Goal: Task Accomplishment & Management: Manage account settings

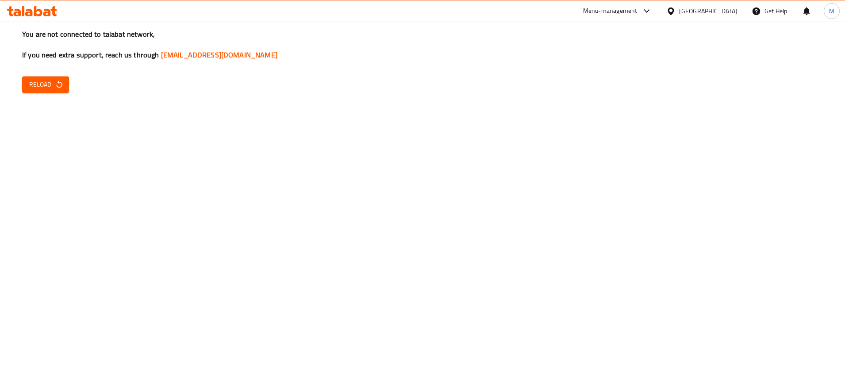
click at [48, 81] on span "Reload" at bounding box center [45, 84] width 33 height 11
click at [63, 84] on icon "button" at bounding box center [59, 84] width 9 height 9
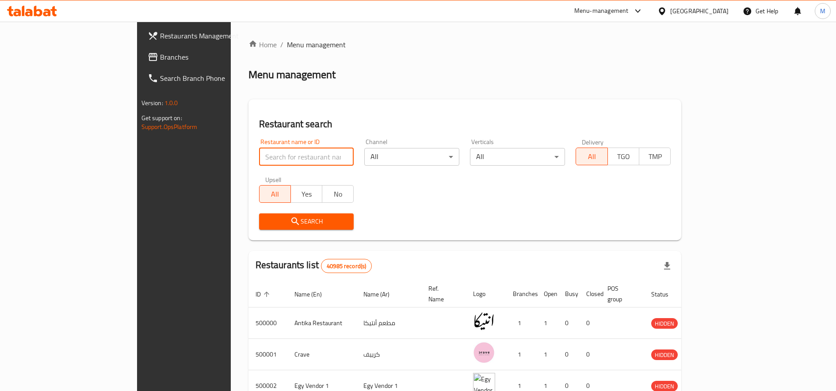
click at [259, 157] on input "search" at bounding box center [306, 157] width 95 height 18
type input "ا"
type input "high burger"
click at [269, 216] on span "Search" at bounding box center [306, 221] width 81 height 11
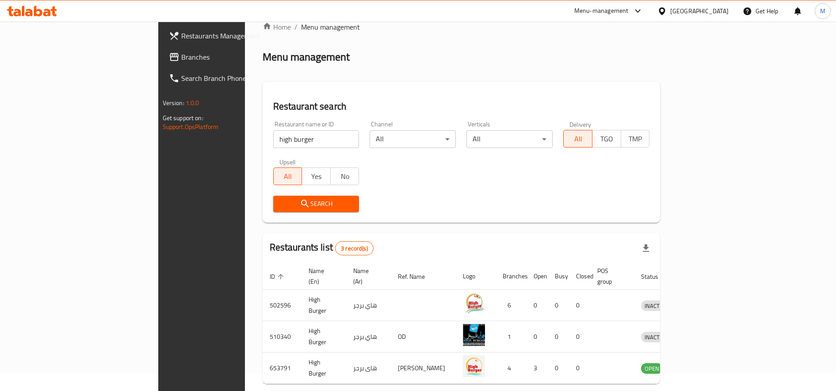
scroll to position [49, 0]
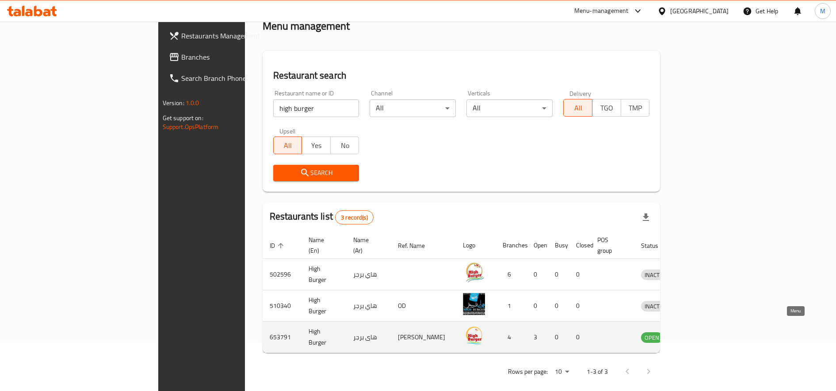
click at [699, 334] on icon "enhanced table" at bounding box center [694, 338] width 10 height 8
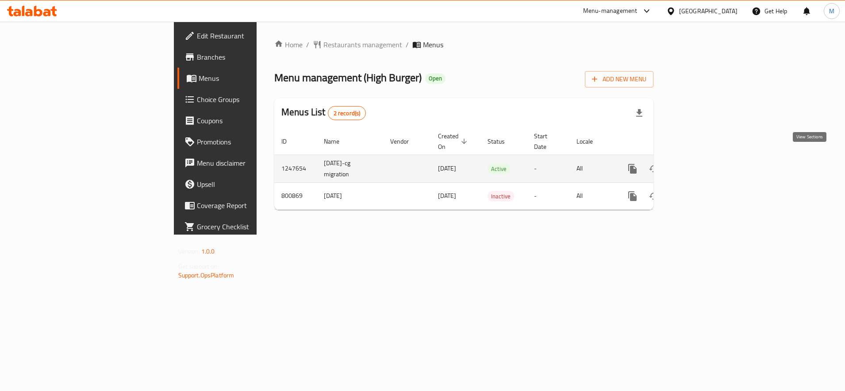
click at [700, 165] on icon "enhanced table" at bounding box center [696, 169] width 8 height 8
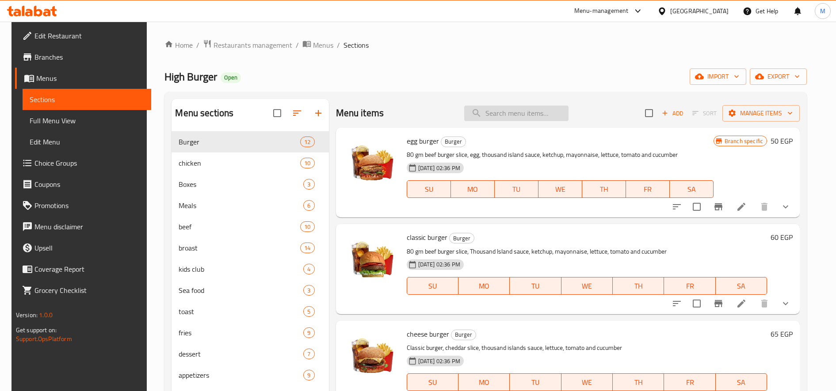
click at [542, 111] on input "search" at bounding box center [516, 113] width 104 height 15
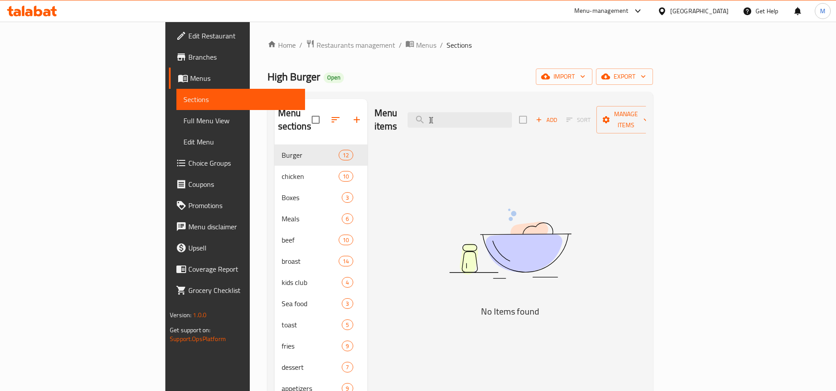
type input "]"
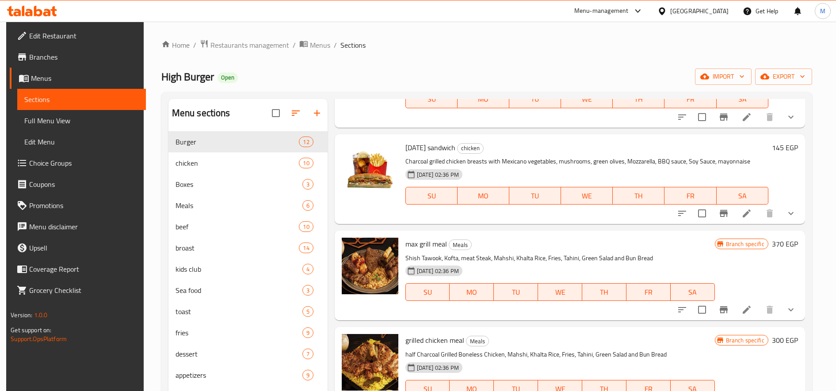
scroll to position [884, 0]
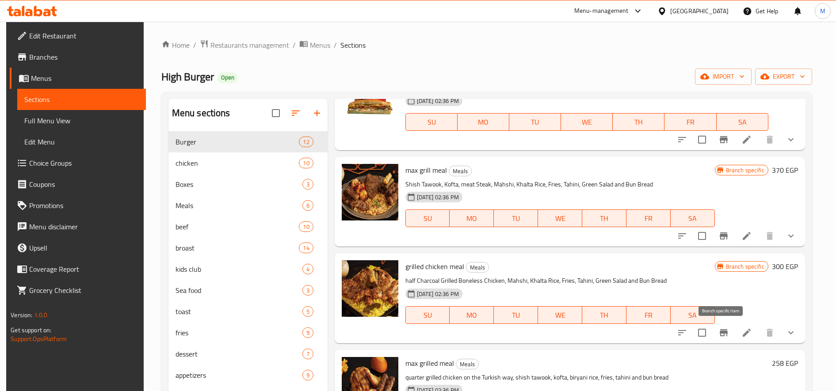
type input "gril"
click at [722, 330] on icon "Branch-specific-item" at bounding box center [724, 333] width 11 height 11
click at [778, 265] on h6 "300 EGP" at bounding box center [785, 266] width 26 height 12
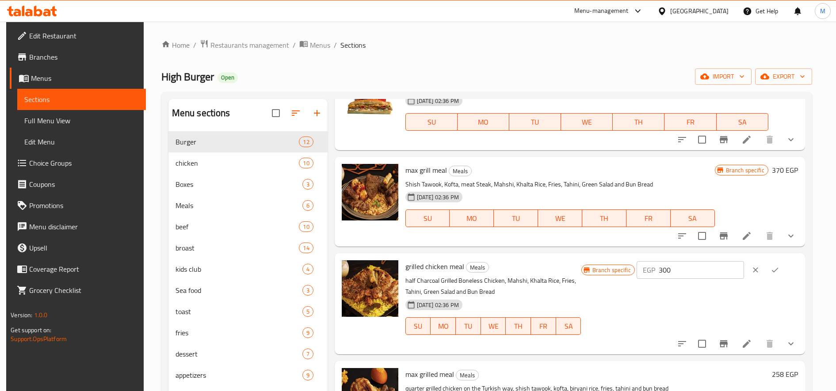
click at [690, 269] on input "300" at bounding box center [701, 270] width 85 height 18
paste input "288"
type input "288"
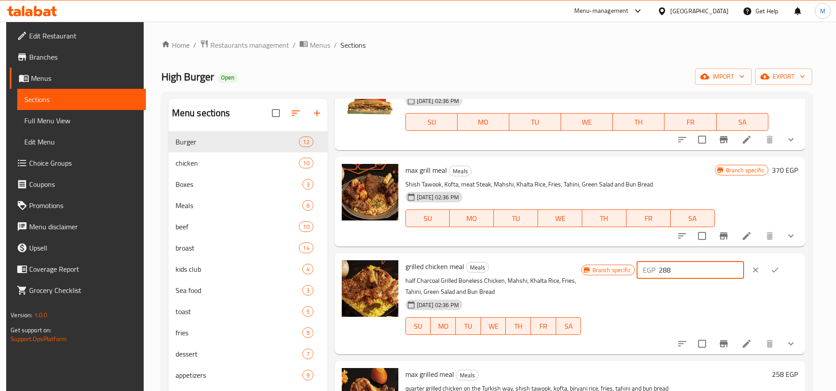
click at [785, 266] on button "ok" at bounding box center [774, 269] width 19 height 19
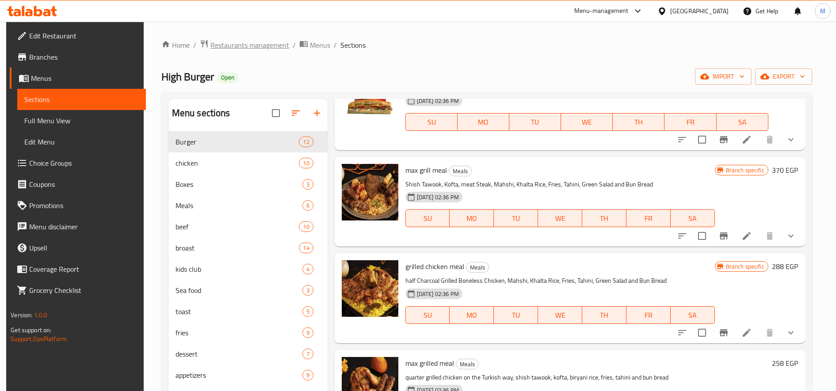
click at [240, 44] on span "Restaurants management" at bounding box center [249, 45] width 79 height 11
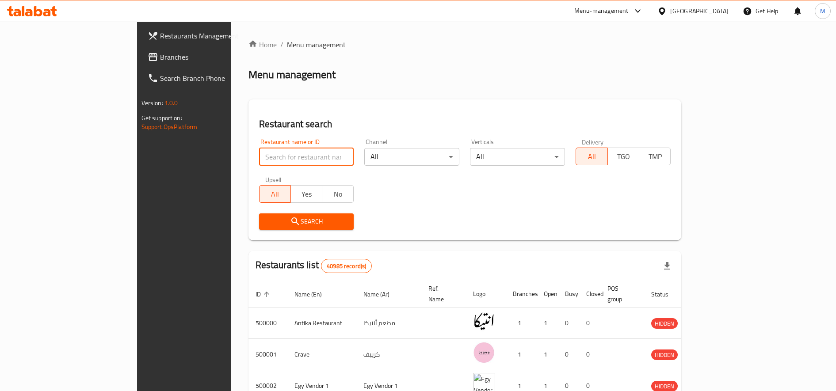
click at [259, 157] on input "search" at bounding box center [306, 157] width 95 height 18
type input "galal"
click at [268, 224] on span "Search" at bounding box center [306, 221] width 81 height 11
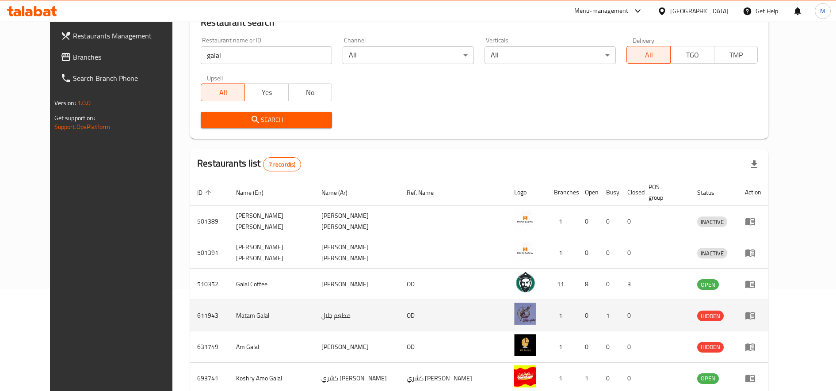
scroll to position [147, 0]
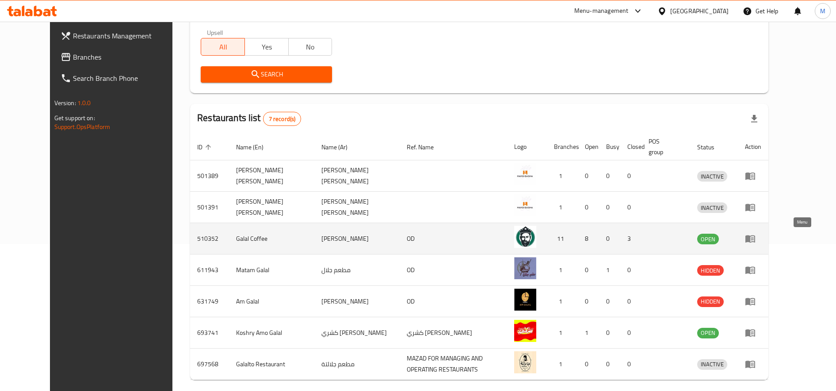
click at [756, 243] on icon "enhanced table" at bounding box center [750, 238] width 11 height 11
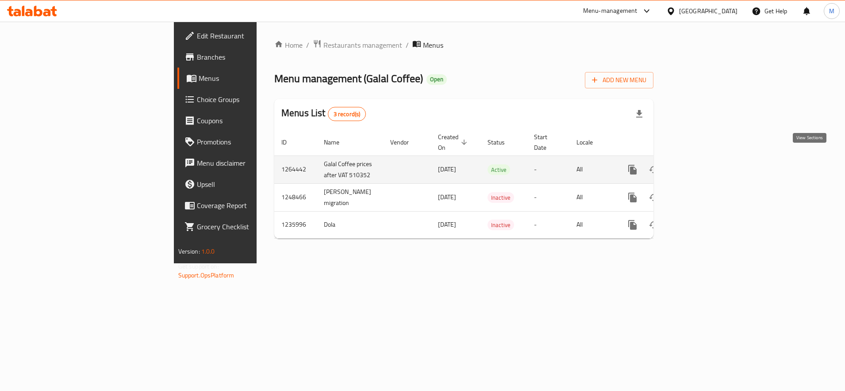
click at [707, 159] on link "enhanced table" at bounding box center [695, 169] width 21 height 21
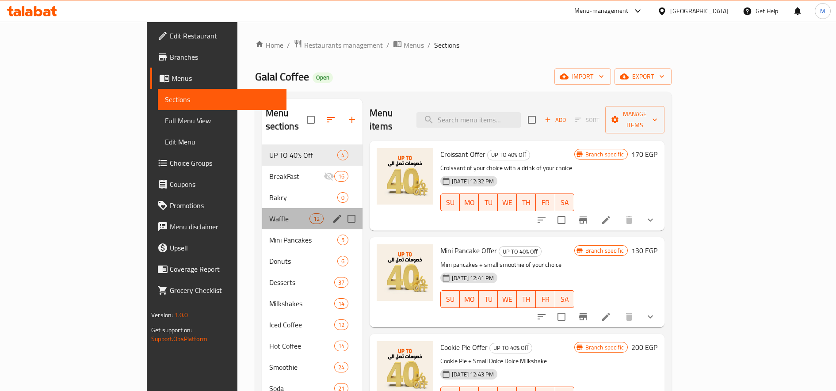
click at [262, 208] on div "Waffle 12" at bounding box center [312, 218] width 101 height 21
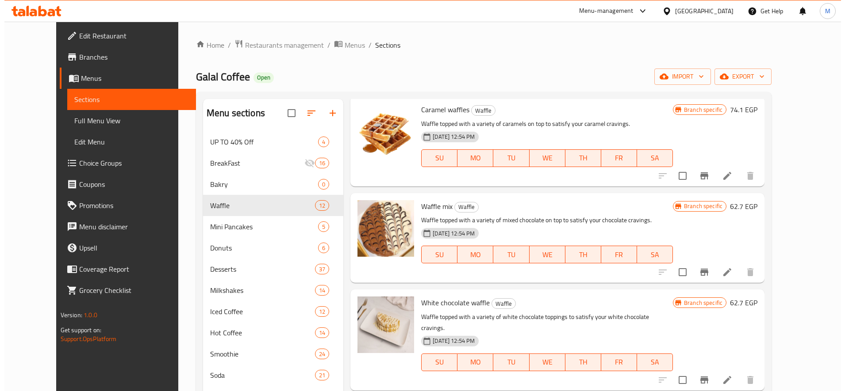
scroll to position [147, 0]
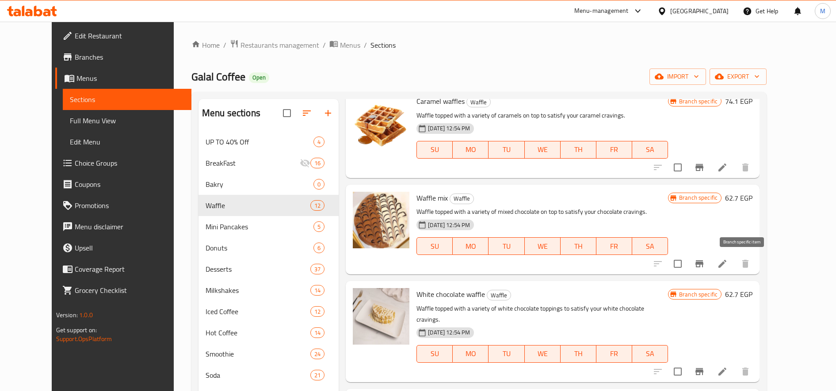
click at [705, 267] on icon "Branch-specific-item" at bounding box center [699, 264] width 11 height 11
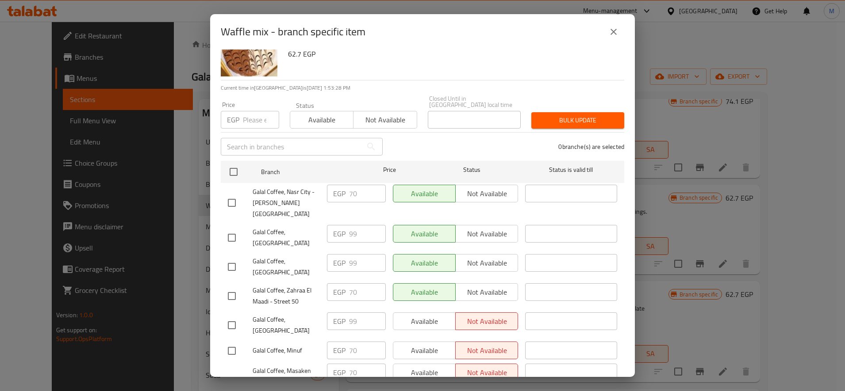
scroll to position [0, 0]
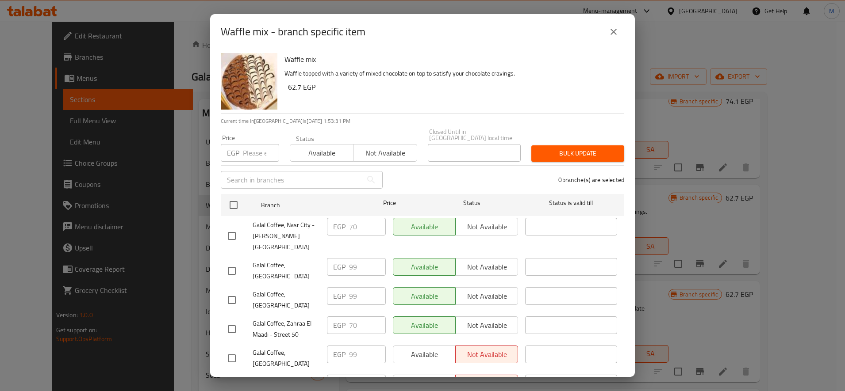
click at [250, 151] on input "number" at bounding box center [261, 153] width 36 height 18
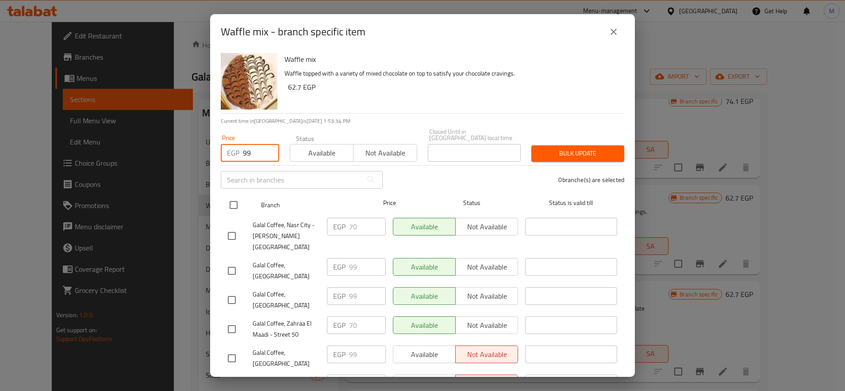
type input "99"
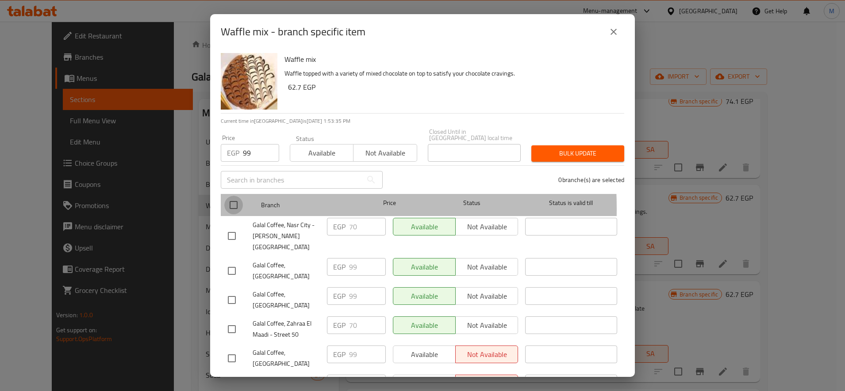
click at [237, 203] on input "checkbox" at bounding box center [233, 205] width 19 height 19
checkbox input "true"
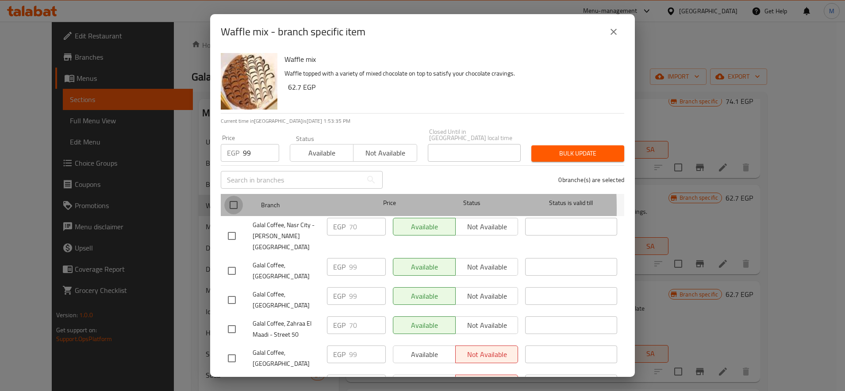
checkbox input "true"
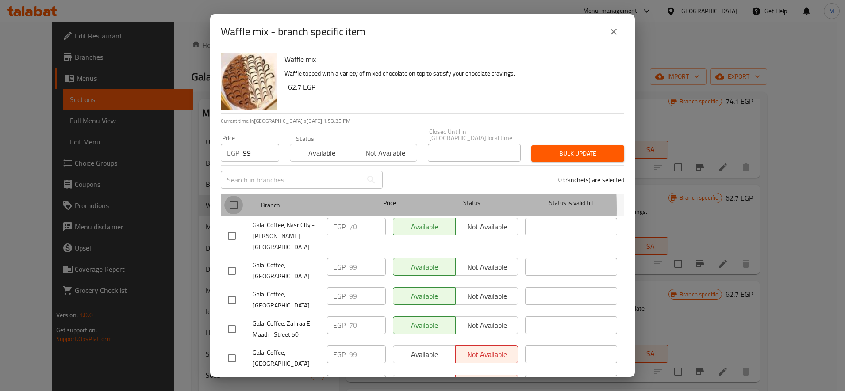
checkbox input "true"
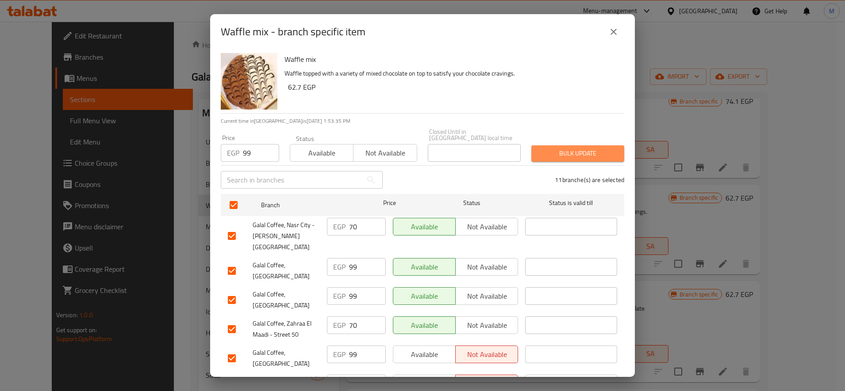
click at [591, 149] on span "Bulk update" at bounding box center [577, 153] width 79 height 11
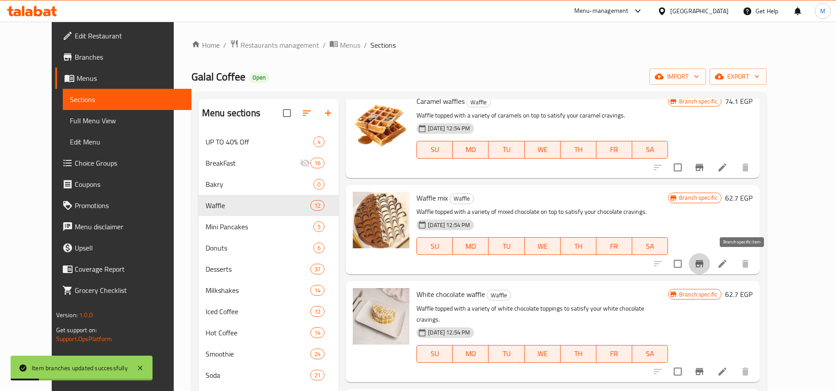
click at [704, 262] on icon "Branch-specific-item" at bounding box center [700, 263] width 8 height 7
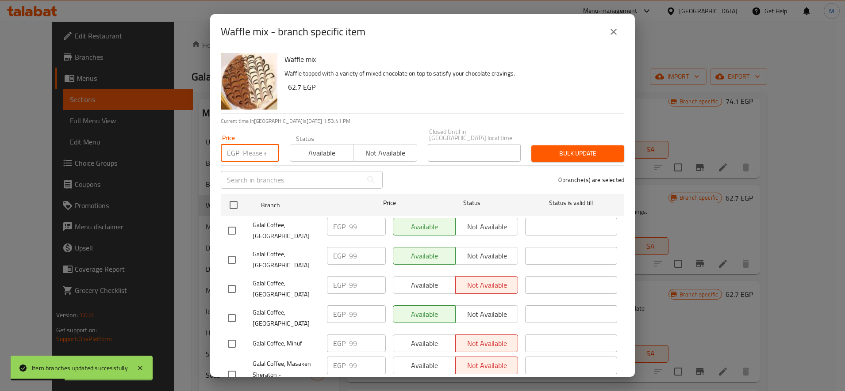
click at [246, 152] on input "number" at bounding box center [261, 153] width 36 height 18
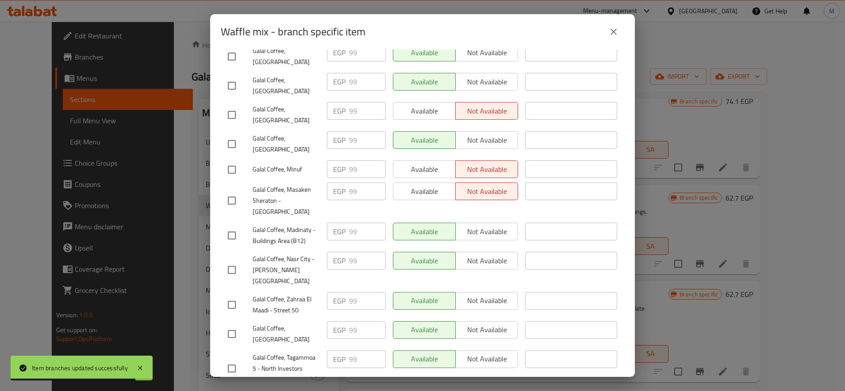
type input "70"
click at [233, 325] on input "checkbox" at bounding box center [231, 334] width 19 height 19
checkbox input "true"
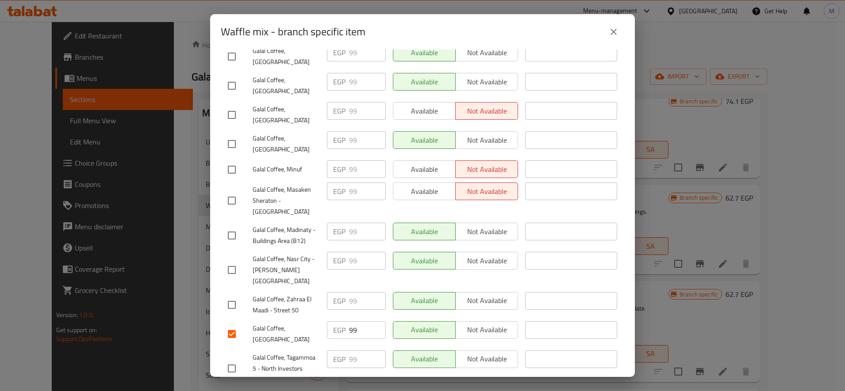
click at [228, 137] on input "checkbox" at bounding box center [231, 144] width 19 height 19
checkbox input "true"
click at [235, 113] on input "checkbox" at bounding box center [231, 115] width 19 height 19
checkbox input "true"
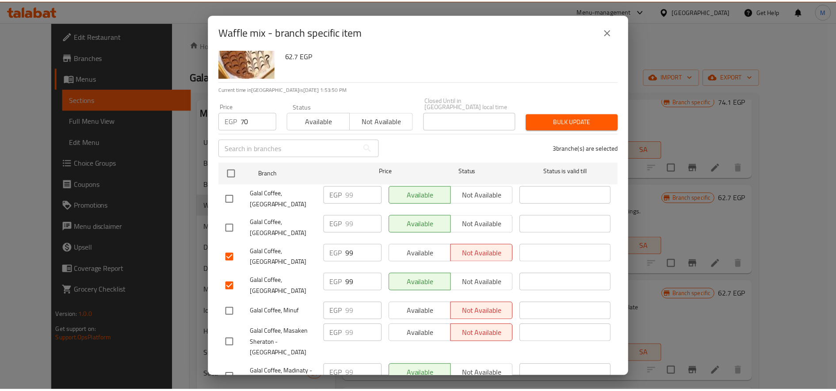
scroll to position [27, 0]
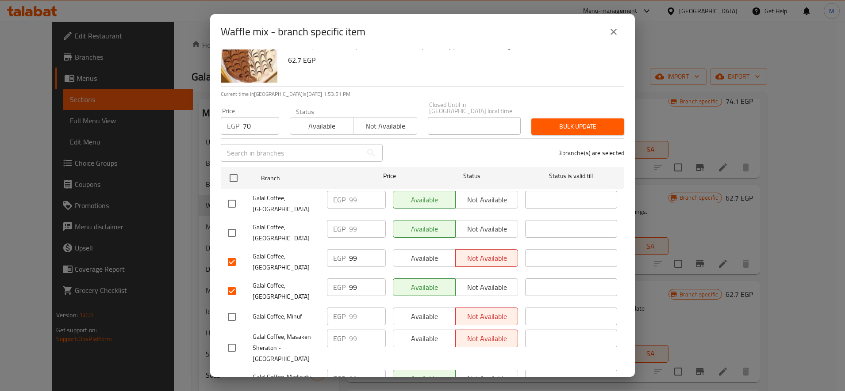
click at [230, 224] on input "checkbox" at bounding box center [231, 233] width 19 height 19
checkbox input "true"
click at [230, 196] on input "checkbox" at bounding box center [231, 204] width 19 height 19
checkbox input "true"
drag, startPoint x: 580, startPoint y: 120, endPoint x: 580, endPoint y: 130, distance: 10.2
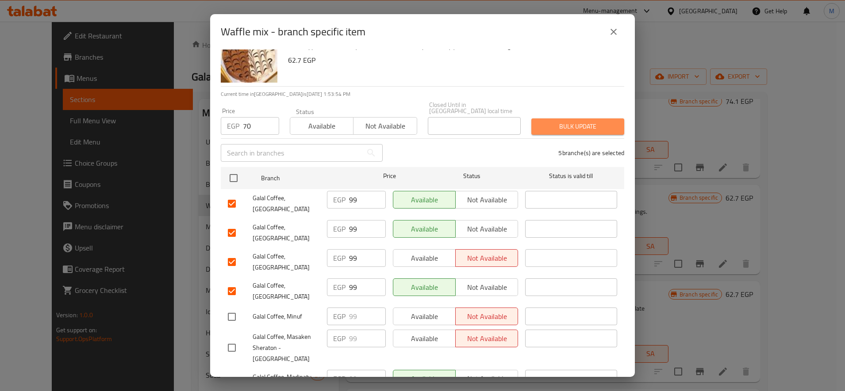
click at [581, 121] on span "Bulk update" at bounding box center [577, 126] width 79 height 11
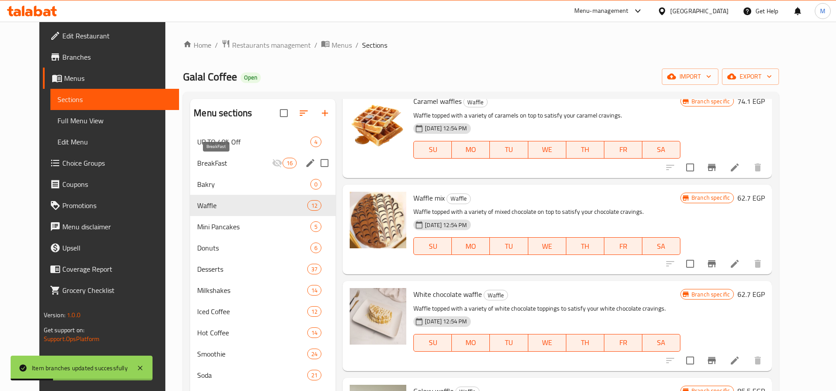
click at [250, 162] on span "BreakFast" at bounding box center [234, 163] width 75 height 11
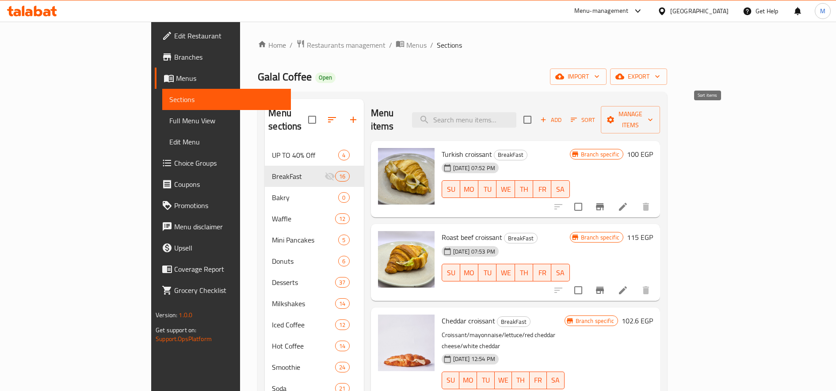
click at [577, 118] on icon "button" at bounding box center [574, 120] width 6 height 4
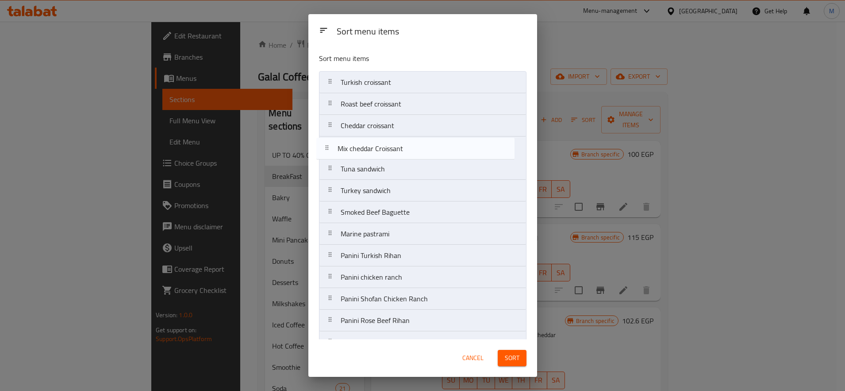
drag, startPoint x: 329, startPoint y: 236, endPoint x: 325, endPoint y: 142, distance: 94.3
click at [325, 142] on nav "Turkish croissant Roast beef croissant Cheddar croissant Tuna sandwich Turkey s…" at bounding box center [422, 245] width 207 height 348
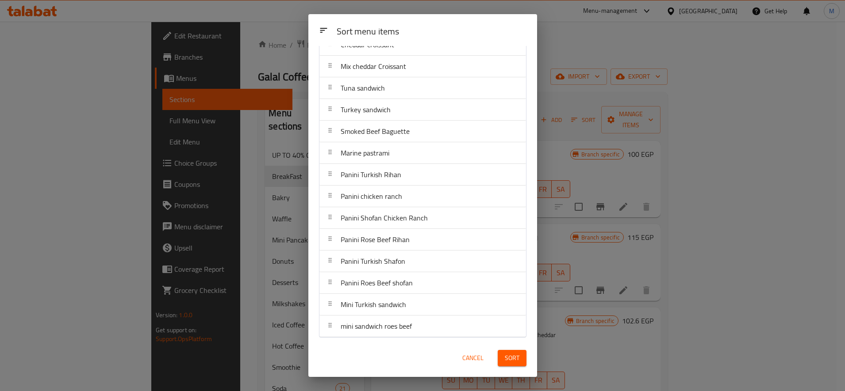
scroll to position [83, 0]
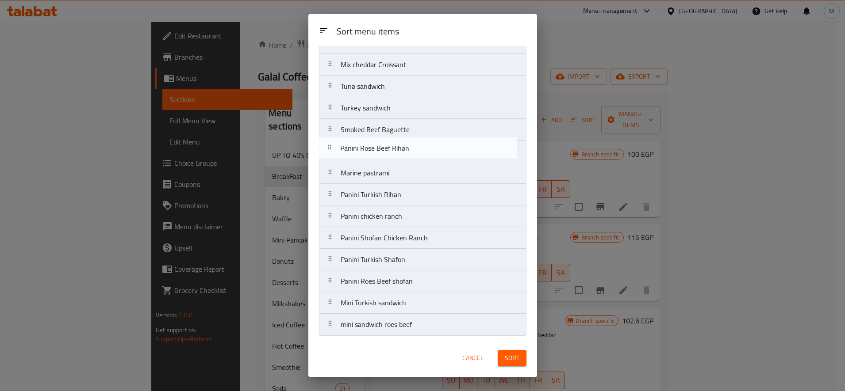
drag, startPoint x: 333, startPoint y: 242, endPoint x: 333, endPoint y: 150, distance: 92.0
click at [333, 150] on nav "Turkish croissant Roast beef croissant Cheddar croissant Mix cheddar Croissant …" at bounding box center [422, 163] width 207 height 348
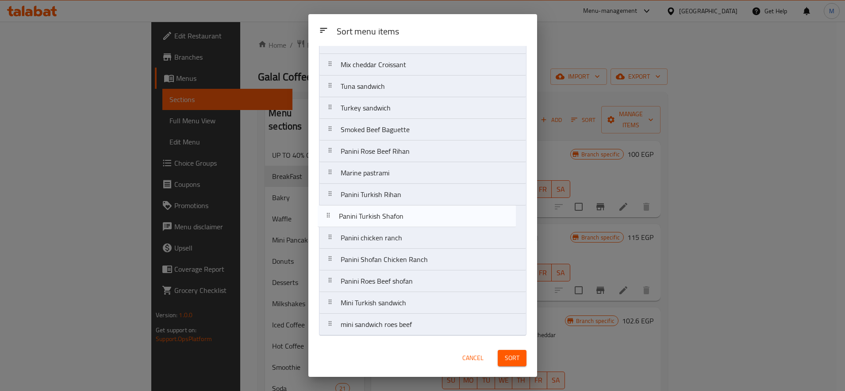
drag, startPoint x: 333, startPoint y: 264, endPoint x: 332, endPoint y: 218, distance: 46.0
click at [332, 218] on nav "Turkish croissant Roast beef croissant Cheddar croissant Mix cheddar Croissant …" at bounding box center [422, 163] width 207 height 348
drag, startPoint x: 333, startPoint y: 307, endPoint x: 329, endPoint y: 215, distance: 92.1
click at [329, 215] on nav "Turkish croissant Roast beef croissant Cheddar croissant Mix cheddar Croissant …" at bounding box center [422, 163] width 207 height 348
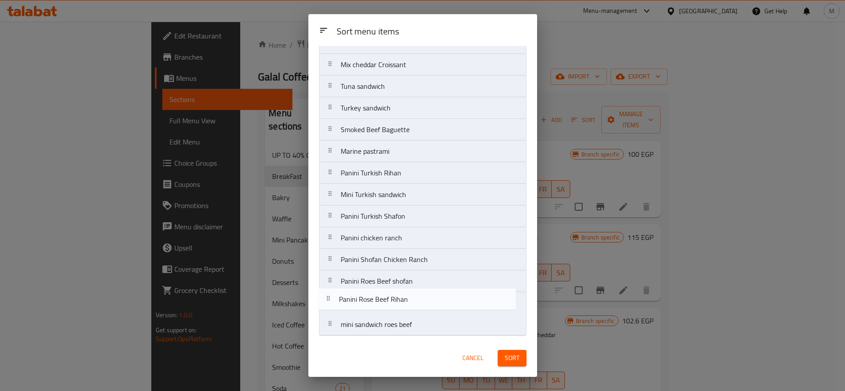
drag, startPoint x: 327, startPoint y: 153, endPoint x: 325, endPoint y: 304, distance: 150.8
click at [325, 304] on nav "Turkish croissant Roast beef croissant Cheddar croissant Mix cheddar Croissant …" at bounding box center [422, 163] width 207 height 348
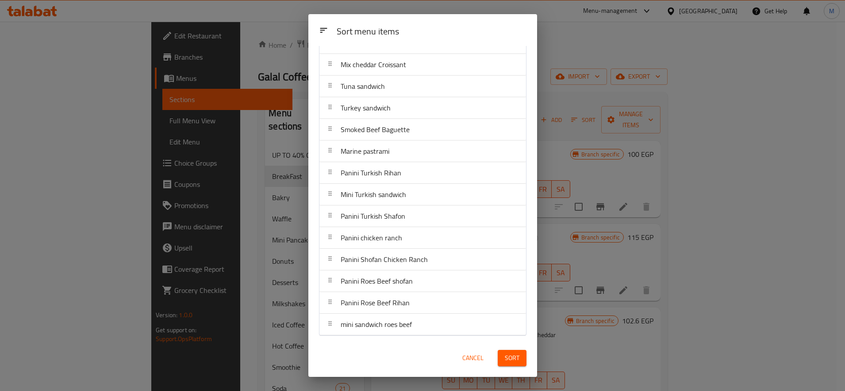
click at [516, 357] on span "Sort" at bounding box center [512, 358] width 15 height 11
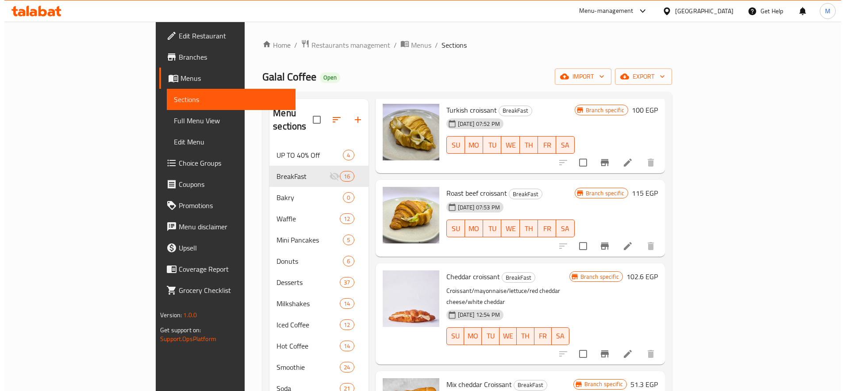
scroll to position [0, 0]
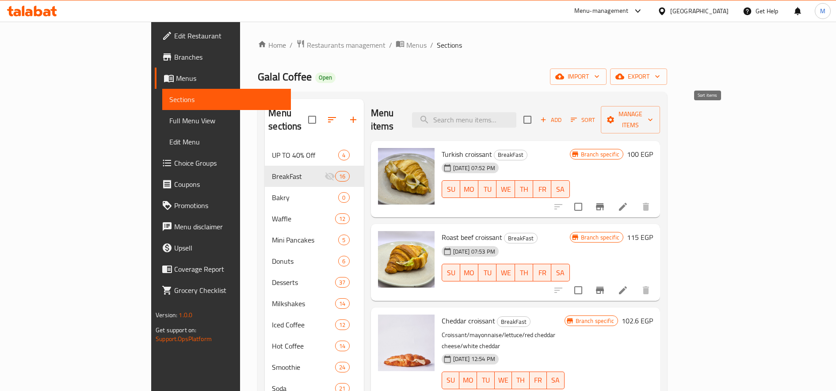
click at [578, 116] on icon "button" at bounding box center [574, 120] width 8 height 8
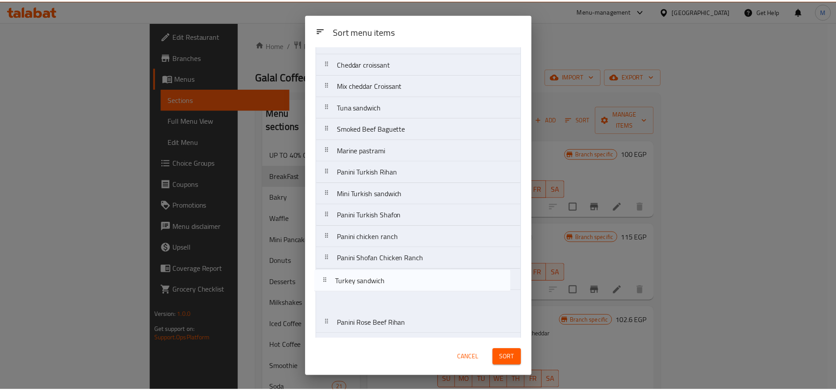
scroll to position [76, 0]
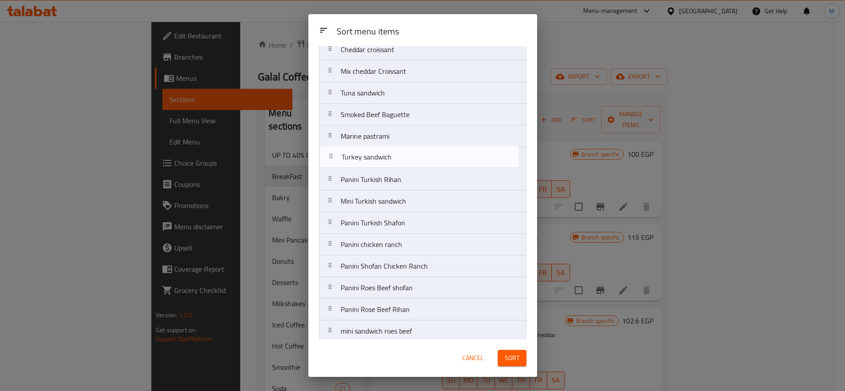
drag, startPoint x: 330, startPoint y: 195, endPoint x: 332, endPoint y: 164, distance: 30.6
click at [332, 164] on nav "Turkish croissant Roast beef croissant Cheddar croissant Mix cheddar Croissant …" at bounding box center [422, 169] width 207 height 348
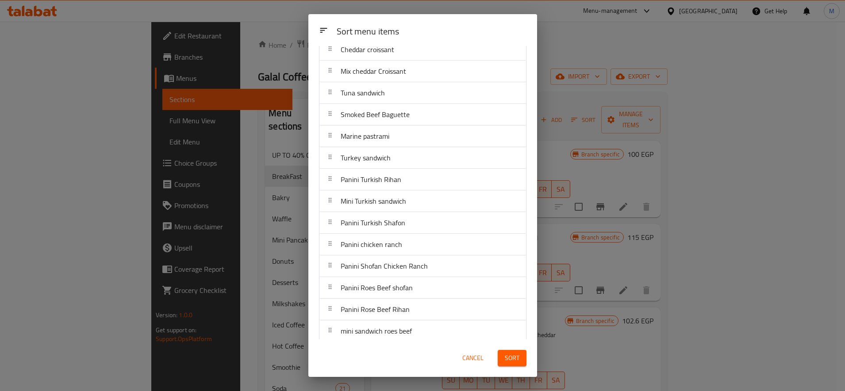
click at [516, 360] on span "Sort" at bounding box center [512, 358] width 15 height 11
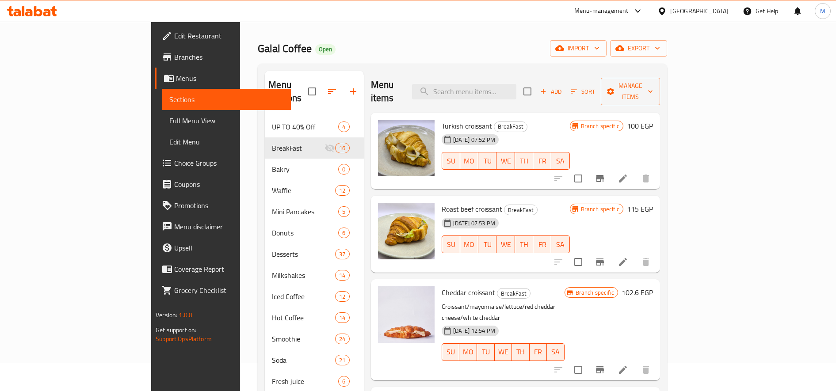
scroll to position [0, 0]
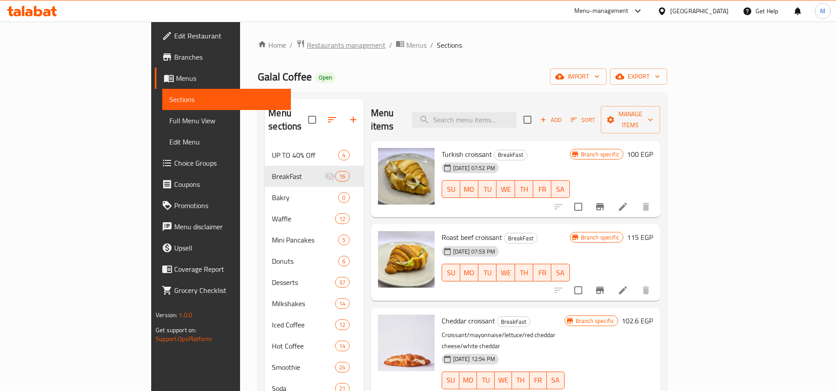
click at [307, 45] on span "Restaurants management" at bounding box center [346, 45] width 79 height 11
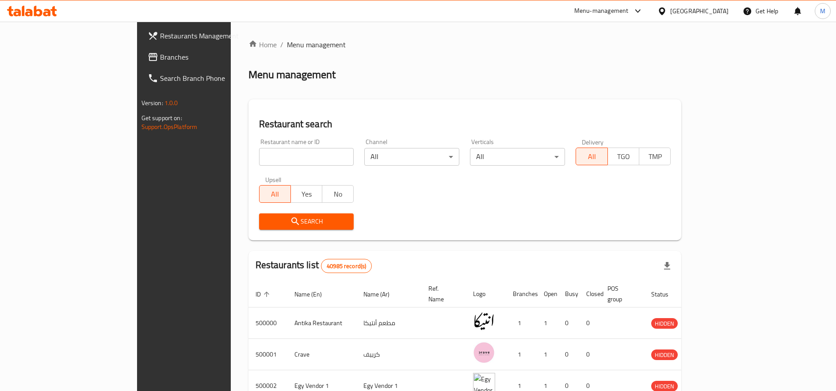
click at [629, 13] on div "Menu-management" at bounding box center [601, 11] width 54 height 11
drag, startPoint x: 643, startPoint y: 13, endPoint x: 590, endPoint y: 96, distance: 98.4
click at [590, 96] on div "Restaurant-Management" at bounding box center [596, 98] width 69 height 10
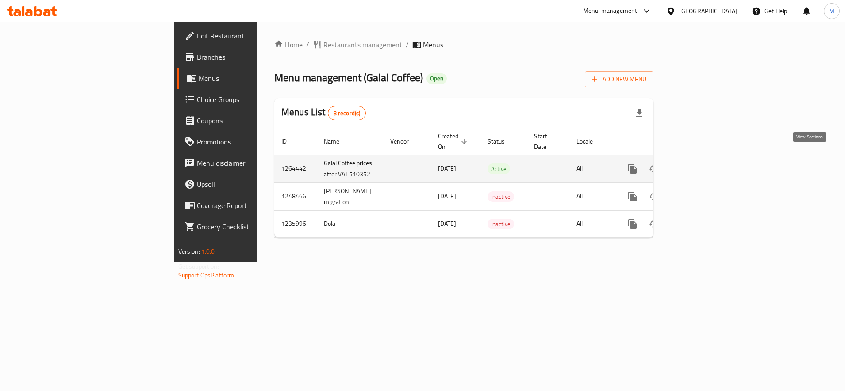
click at [700, 165] on icon "enhanced table" at bounding box center [696, 169] width 8 height 8
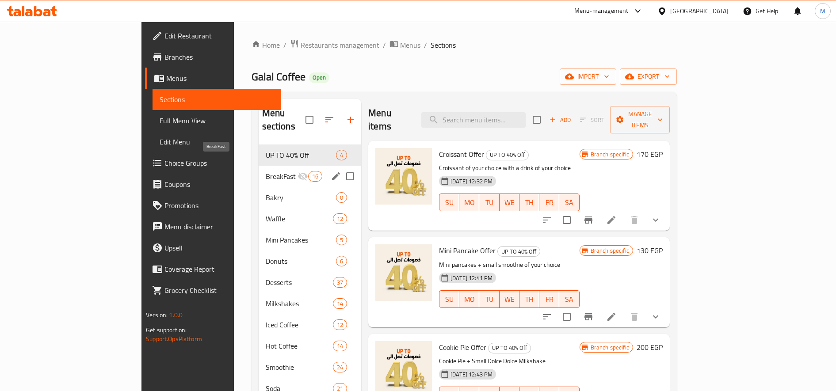
click at [266, 171] on span "BreakFast" at bounding box center [282, 176] width 32 height 11
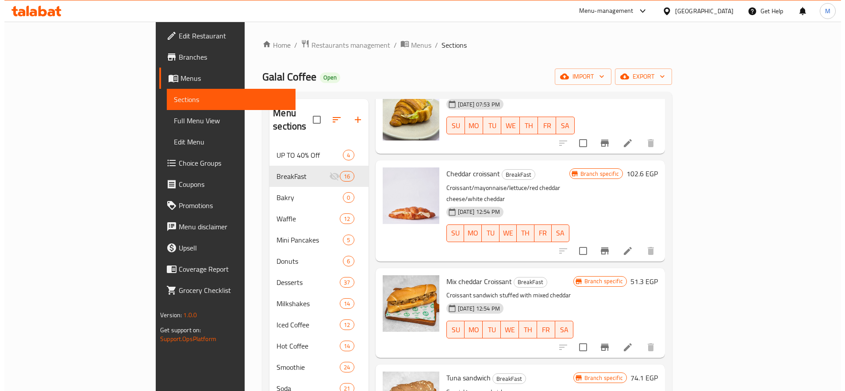
scroll to position [221, 0]
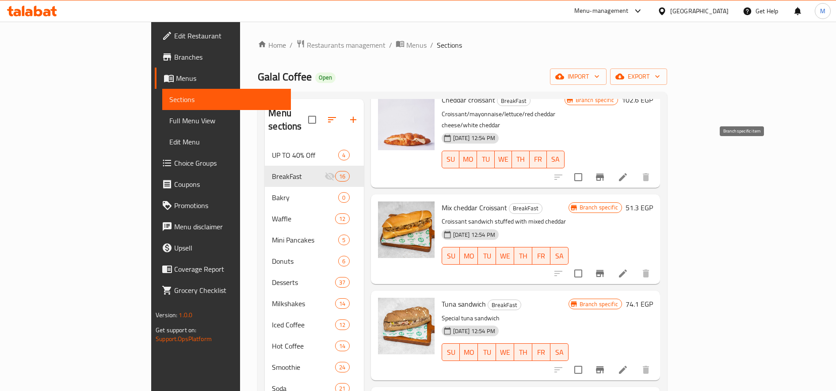
click at [605, 172] on icon "Branch-specific-item" at bounding box center [600, 177] width 11 height 11
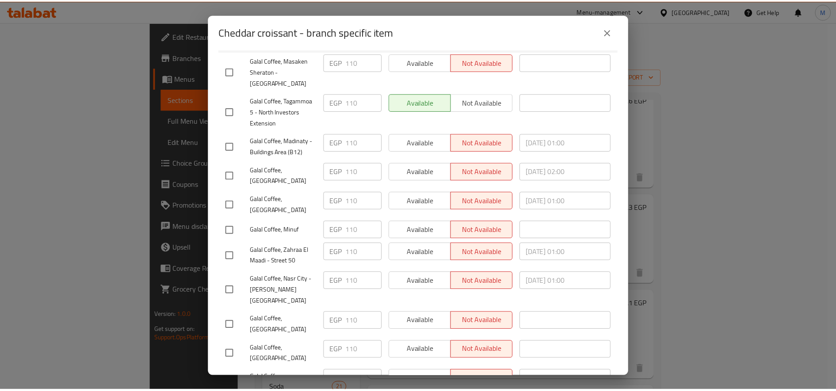
scroll to position [174, 0]
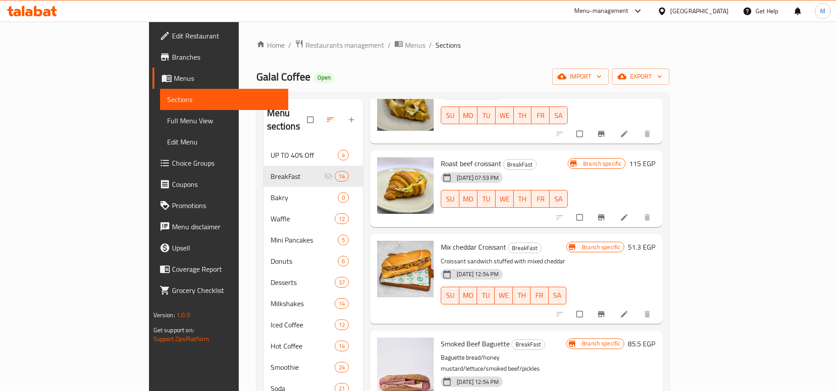
scroll to position [147, 0]
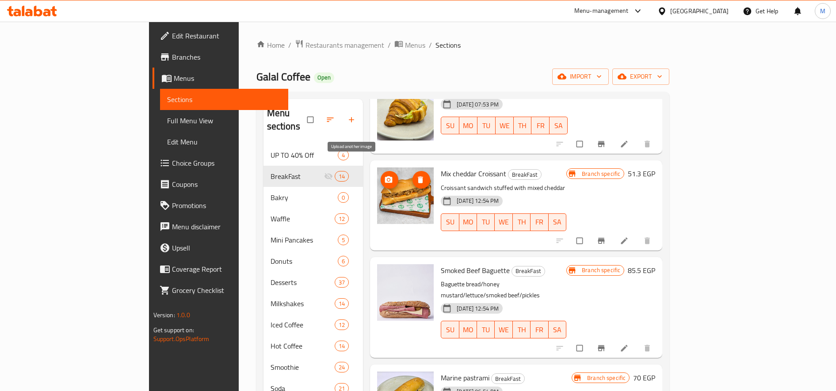
click at [385, 176] on icon "upload picture" at bounding box center [389, 179] width 8 height 7
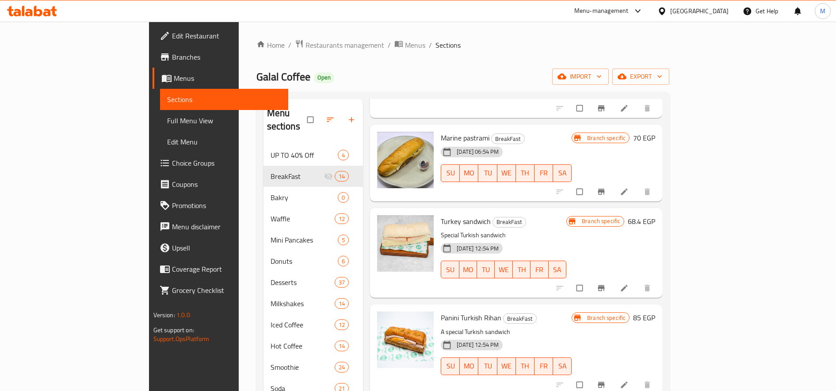
scroll to position [368, 0]
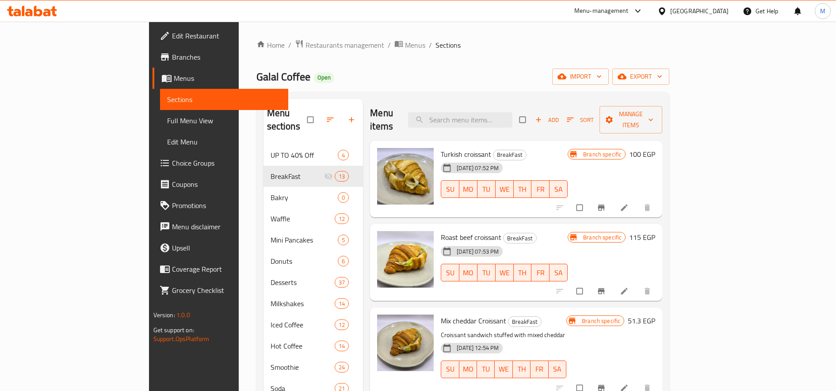
click at [441, 148] on span "Turkish croissant" at bounding box center [466, 154] width 50 height 13
copy span "Turkish"
click at [559, 115] on span "Add" at bounding box center [547, 120] width 24 height 10
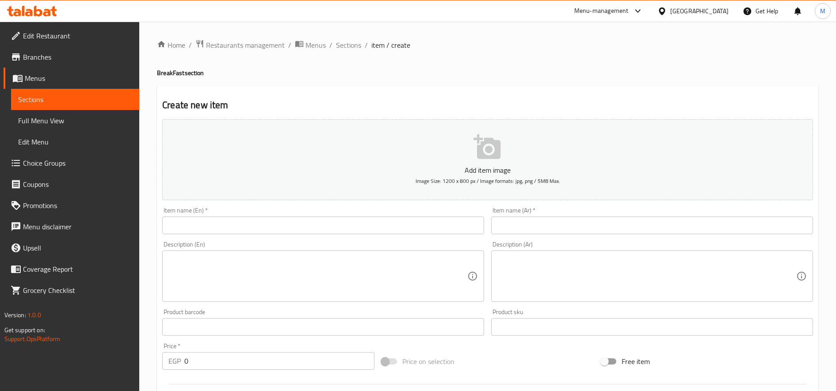
click at [279, 228] on input "text" at bounding box center [323, 226] width 322 height 18
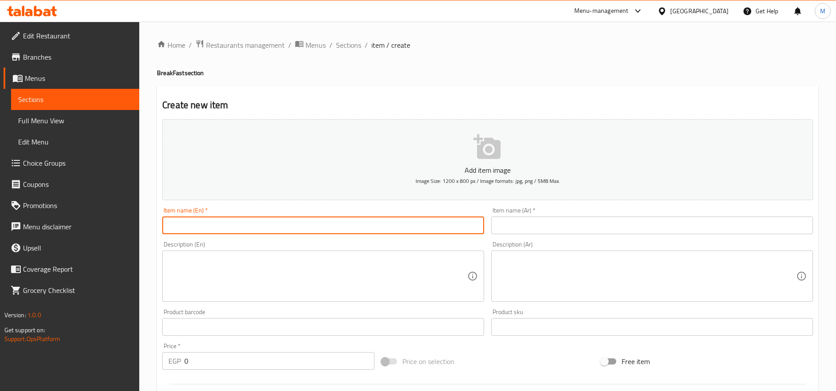
paste input "Turkish"
type input "Turkish Sandwich"
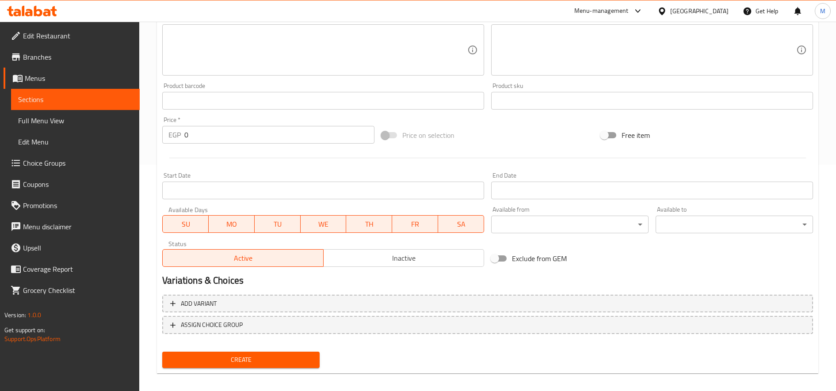
scroll to position [233, 0]
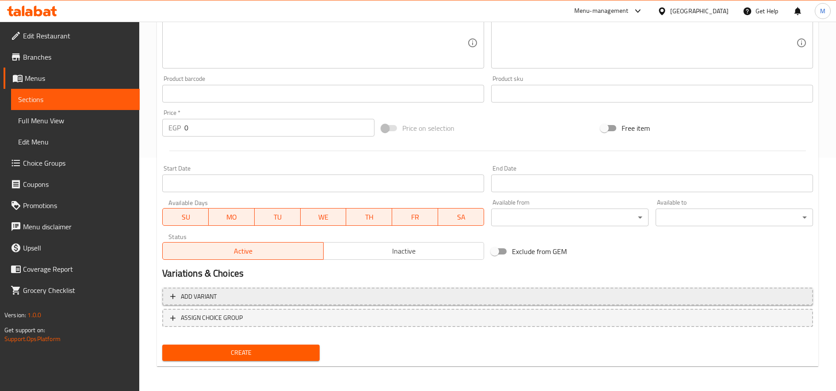
type input "ساندويتش تركى"
click at [177, 296] on icon "button" at bounding box center [172, 296] width 9 height 9
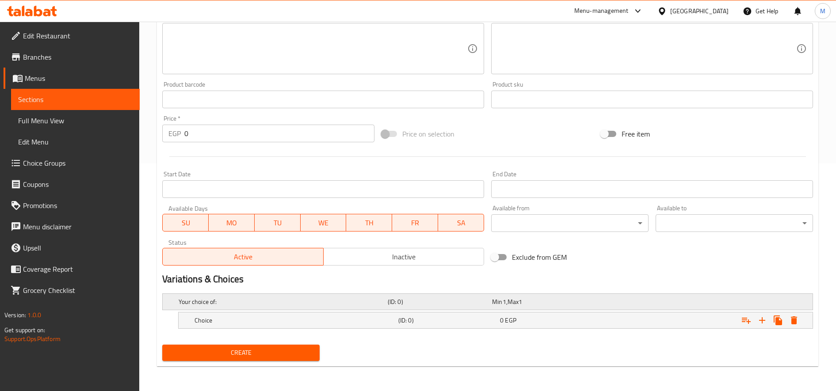
scroll to position [228, 0]
click at [766, 321] on icon "Expand" at bounding box center [762, 320] width 11 height 11
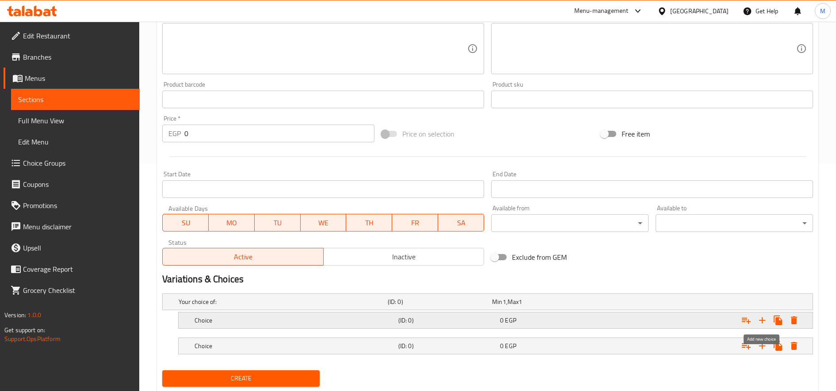
click at [765, 321] on icon "Expand" at bounding box center [762, 320] width 11 height 11
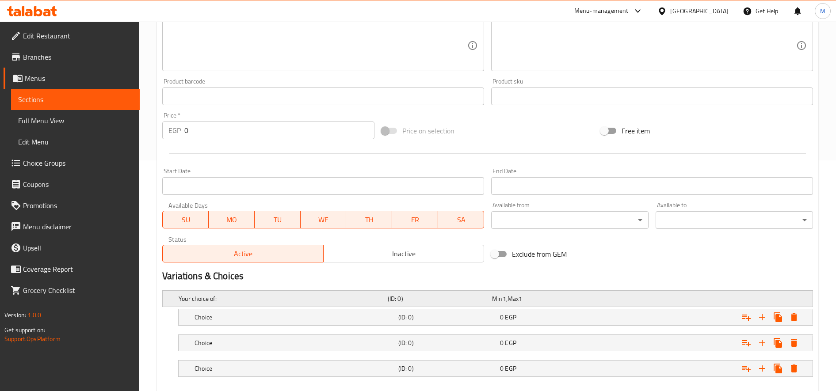
scroll to position [279, 0]
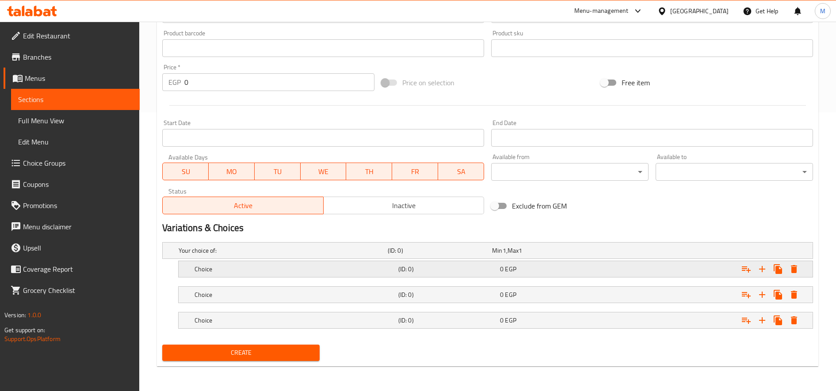
click at [365, 255] on h5 "Choice" at bounding box center [282, 250] width 206 height 9
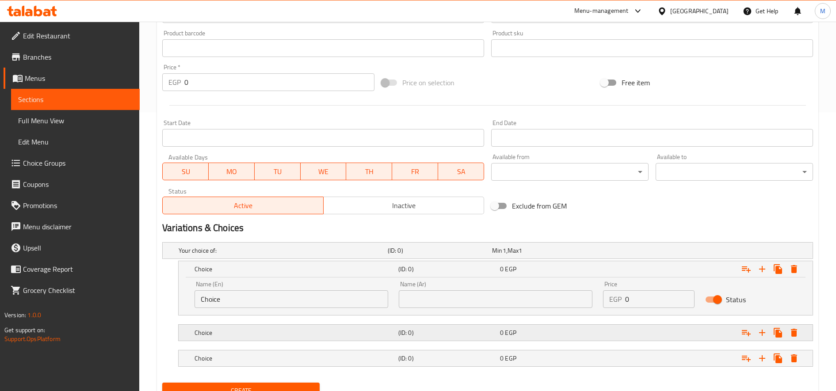
drag, startPoint x: 316, startPoint y: 330, endPoint x: 324, endPoint y: 328, distance: 8.3
click at [316, 255] on h5 "Choice" at bounding box center [282, 250] width 206 height 9
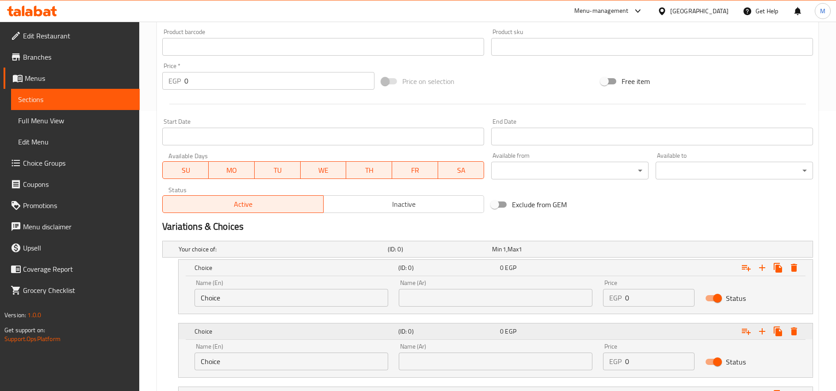
scroll to position [355, 0]
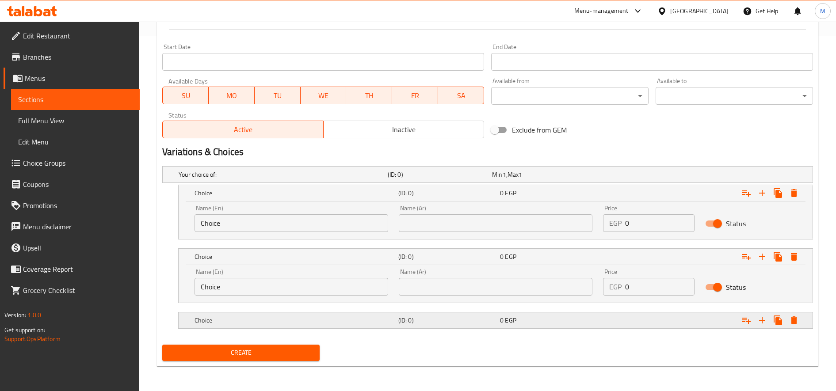
click at [341, 179] on h5 "Choice" at bounding box center [282, 174] width 206 height 9
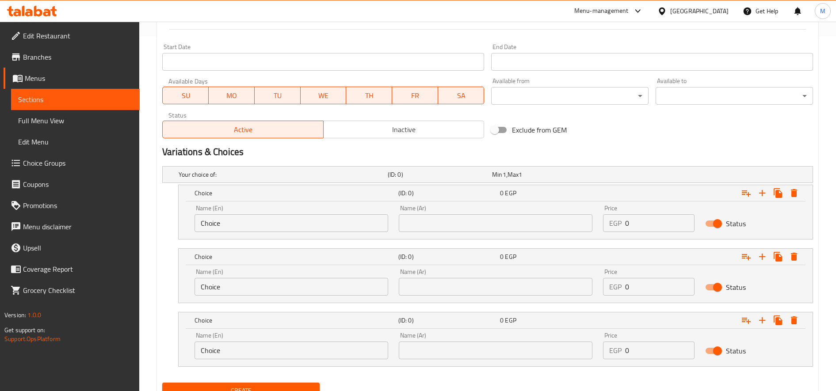
click at [290, 213] on div "Name (En) Choice Name (En)" at bounding box center [292, 218] width 194 height 27
click at [285, 220] on input "Choice" at bounding box center [292, 223] width 194 height 18
paste input "Panini"
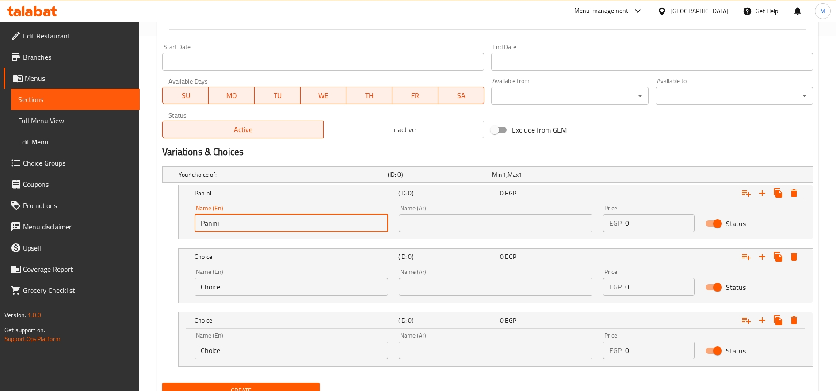
type input "Panini"
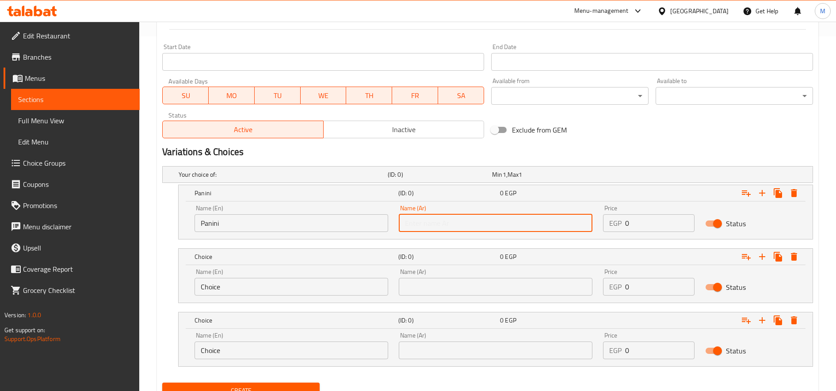
paste input "بانينى"
type input "بانينى"
click at [275, 280] on input "Choice" at bounding box center [292, 287] width 194 height 18
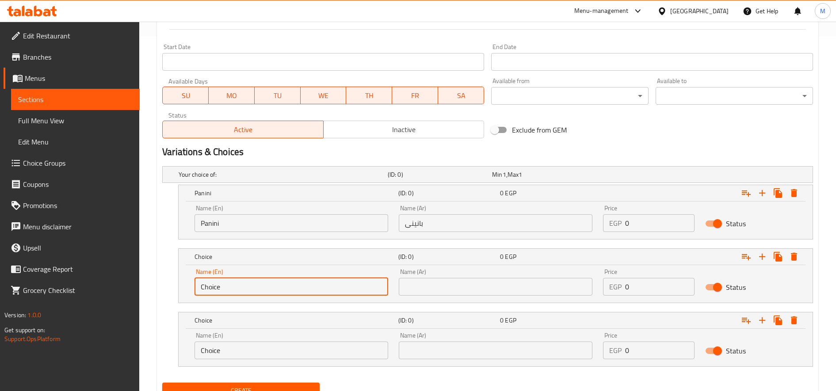
click at [275, 280] on input "Choice" at bounding box center [292, 287] width 194 height 18
paste input "Panini Turkish Shafon"
click at [230, 284] on input "Panini Turkish Shafon" at bounding box center [292, 287] width 194 height 18
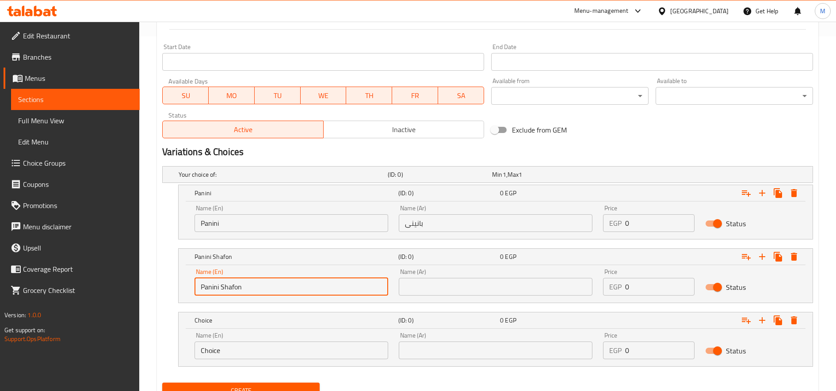
type input "Panini Shafon"
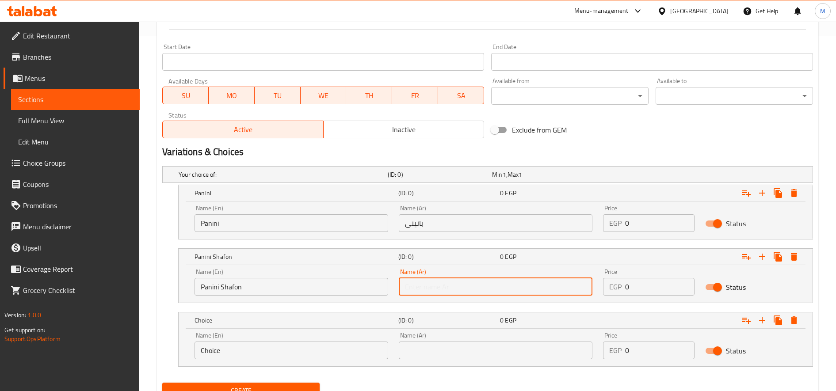
click at [481, 283] on input "text" at bounding box center [496, 287] width 194 height 18
paste input "بانينى شوفان"
type input "بانينى شوفان"
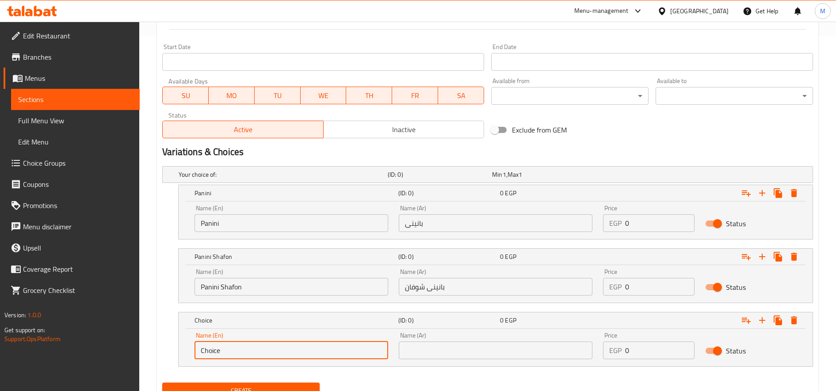
click at [226, 356] on input "Choice" at bounding box center [292, 351] width 194 height 18
paste input "Mini"
type input "Mini"
click at [546, 348] on input "text" at bounding box center [496, 351] width 194 height 18
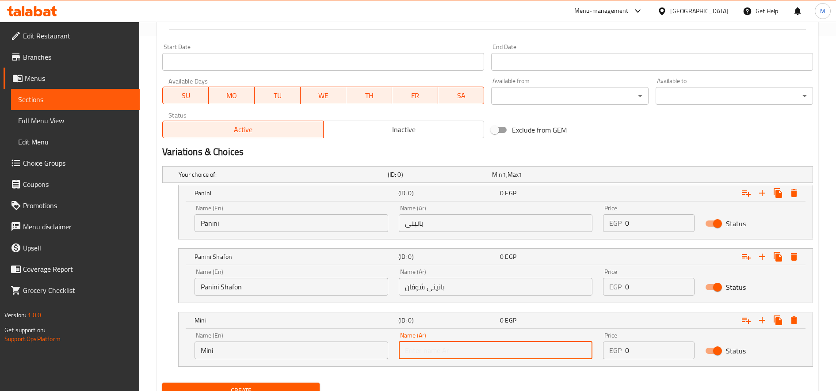
paste input "مينى"
type input "مينى"
click at [296, 222] on input "Panini" at bounding box center [292, 223] width 194 height 18
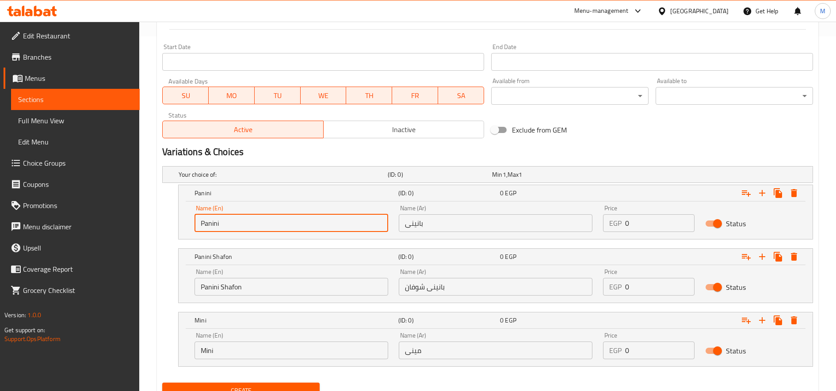
paste input "Rihan"
type input "[PERSON_NAME]"
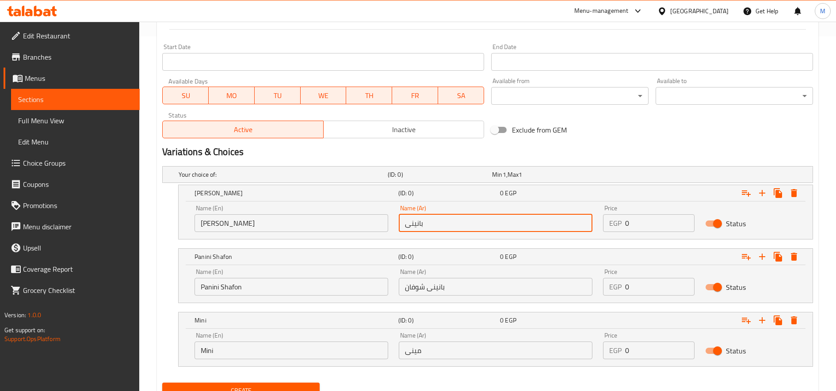
click at [507, 226] on input "بانينى" at bounding box center [496, 223] width 194 height 18
paste input "ريحان"
type input "بانينى ريحان"
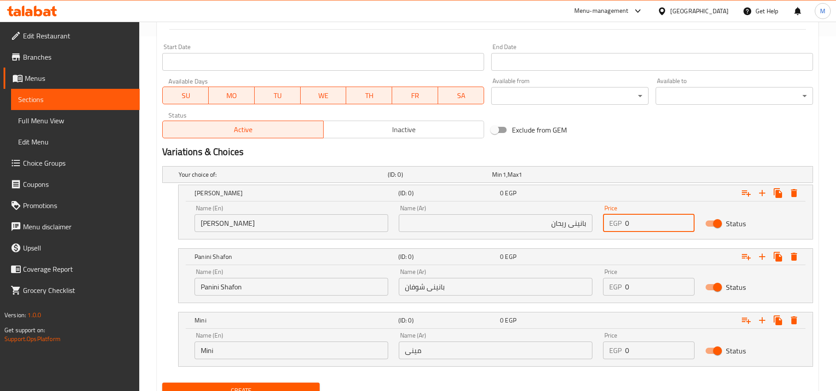
click at [635, 220] on input "0" at bounding box center [659, 223] width 69 height 18
type input "85"
click at [647, 356] on input "0" at bounding box center [659, 351] width 69 height 18
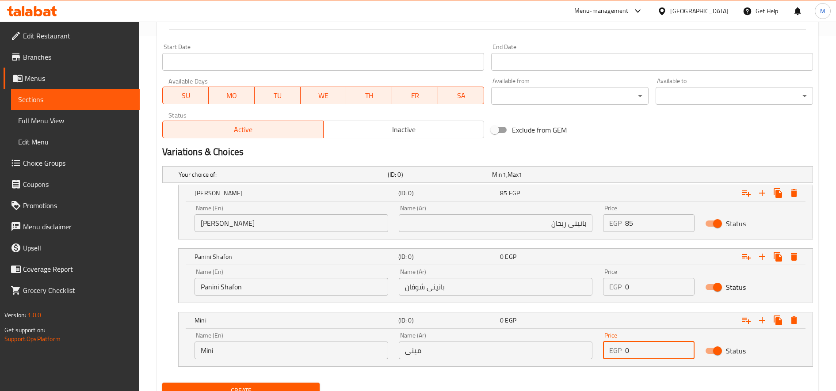
click at [647, 356] on input "0" at bounding box center [659, 351] width 69 height 18
type input "65"
click at [629, 222] on input "85" at bounding box center [659, 223] width 69 height 18
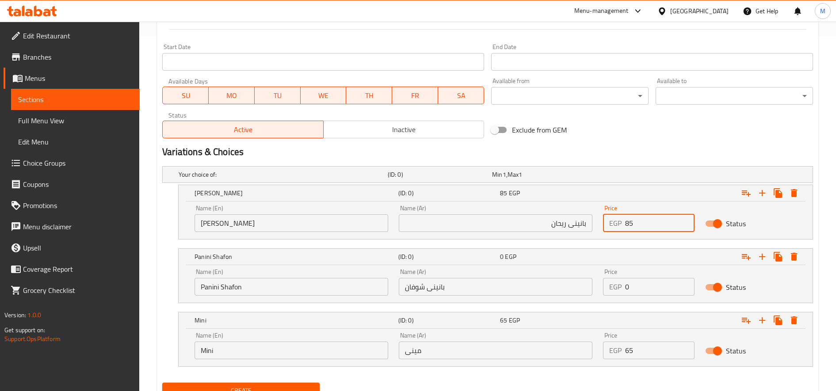
click at [628, 280] on input "0" at bounding box center [659, 287] width 69 height 18
paste input "85"
type input "85"
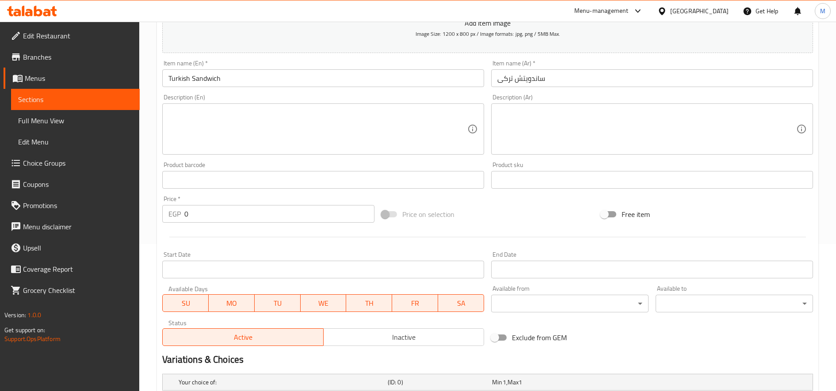
scroll to position [393, 0]
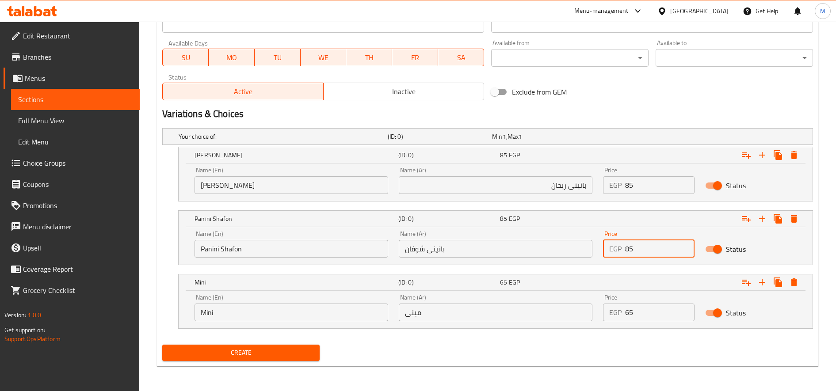
click at [262, 347] on button "Create" at bounding box center [240, 353] width 157 height 16
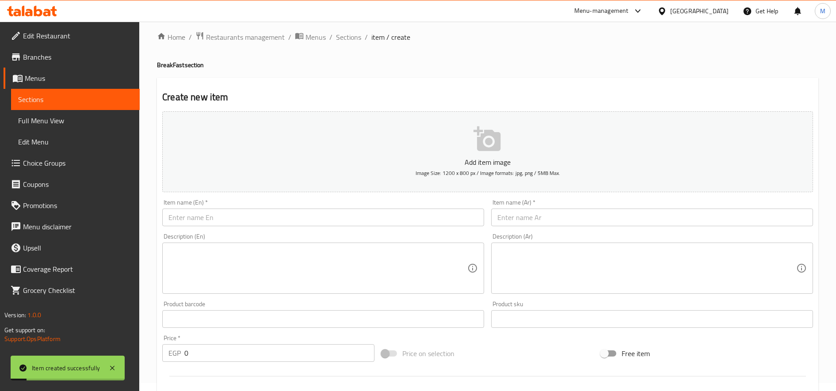
scroll to position [0, 0]
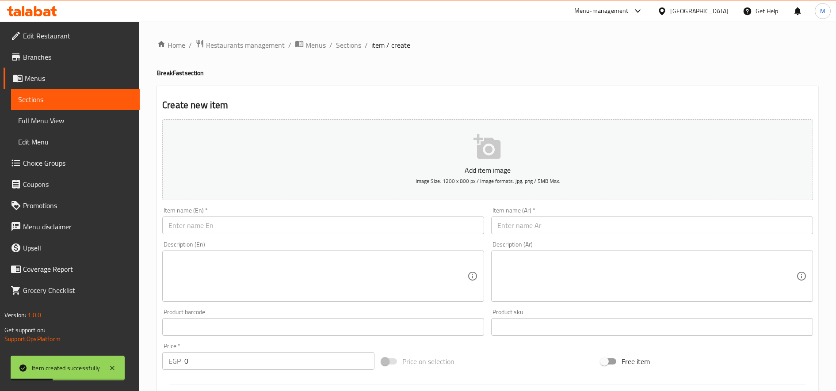
drag, startPoint x: 342, startPoint y: 46, endPoint x: 364, endPoint y: 57, distance: 24.3
click at [342, 46] on span "Sections" at bounding box center [348, 45] width 25 height 11
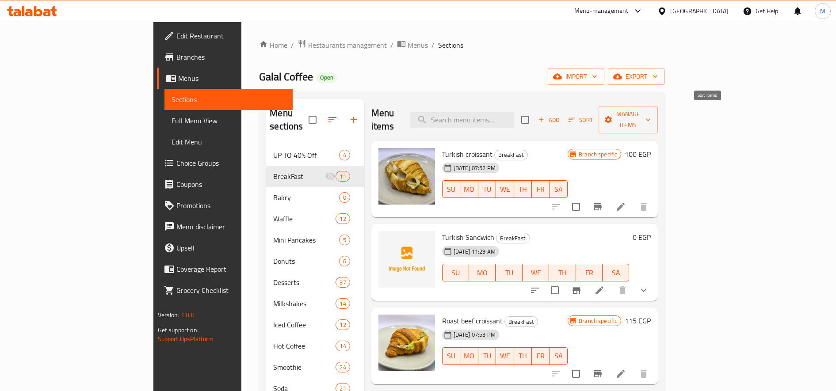
click at [575, 118] on icon "button" at bounding box center [572, 120] width 6 height 4
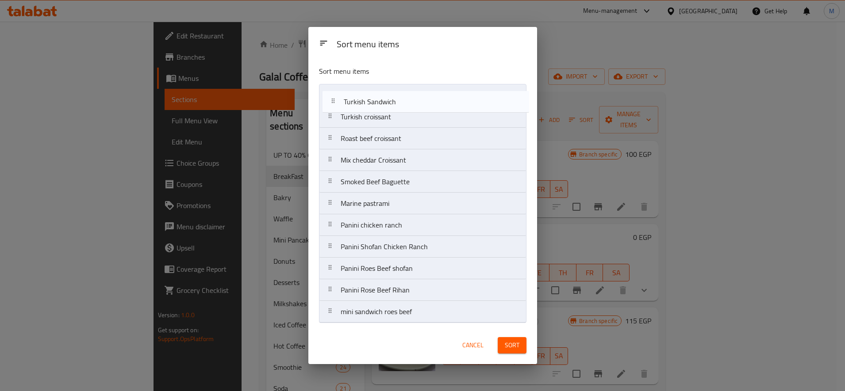
drag, startPoint x: 332, startPoint y: 119, endPoint x: 339, endPoint y: 96, distance: 24.1
click at [336, 98] on nav "Turkish croissant Turkish Sandwich Roast beef croissant Mix cheddar Croissant S…" at bounding box center [422, 203] width 207 height 239
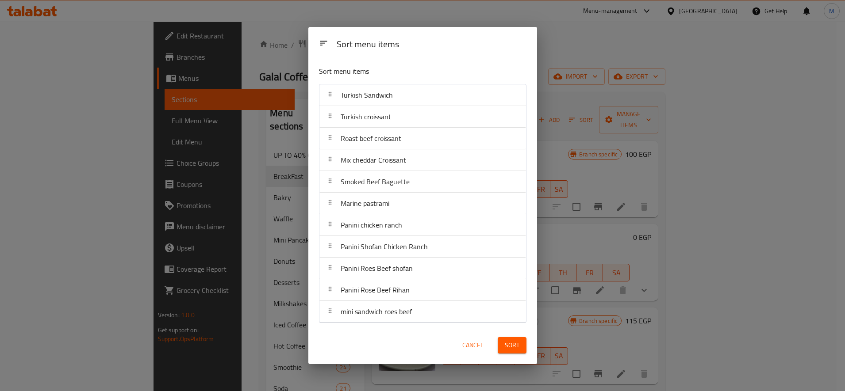
click at [513, 339] on div "Sort" at bounding box center [511, 345] width 39 height 27
click at [512, 344] on span "Sort" at bounding box center [512, 345] width 15 height 11
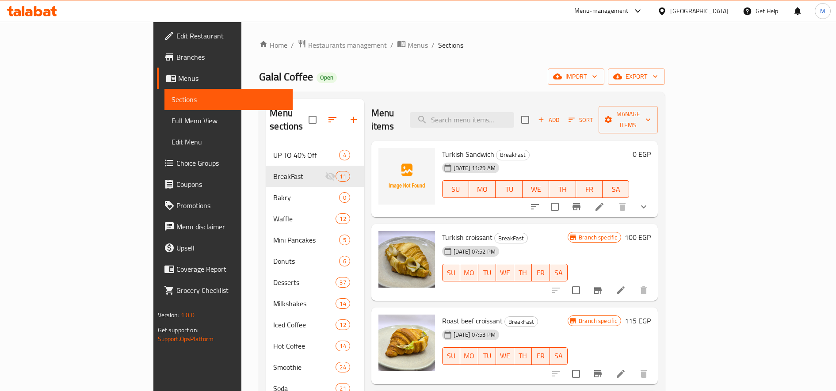
click at [442, 148] on span "Turkish Sandwich" at bounding box center [468, 154] width 52 height 13
copy h6 "Turkish Sandwich"
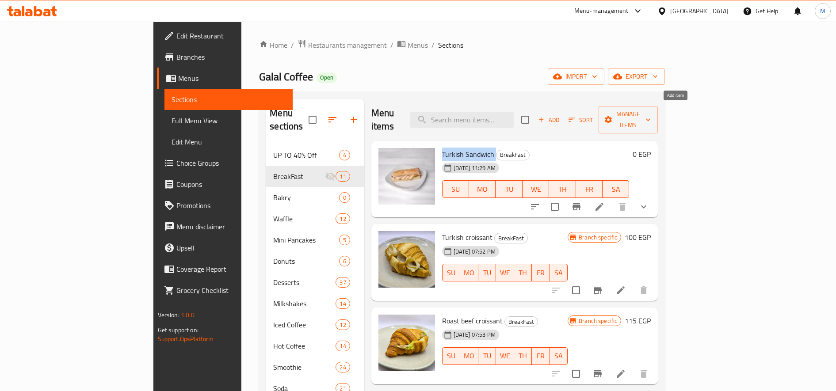
click at [561, 117] on span "Add" at bounding box center [549, 120] width 24 height 10
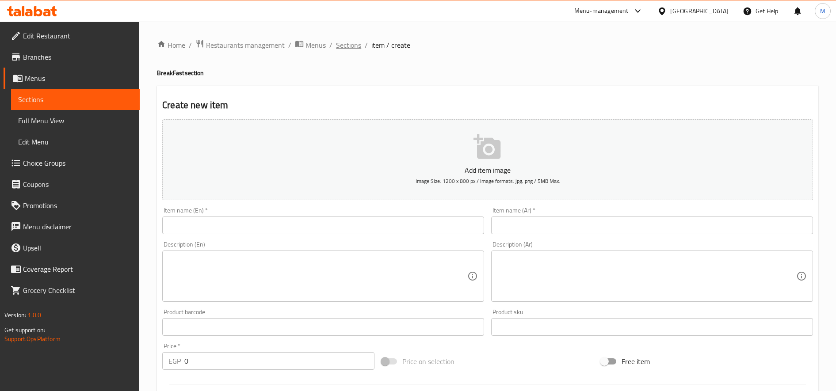
click at [352, 46] on span "Sections" at bounding box center [348, 45] width 25 height 11
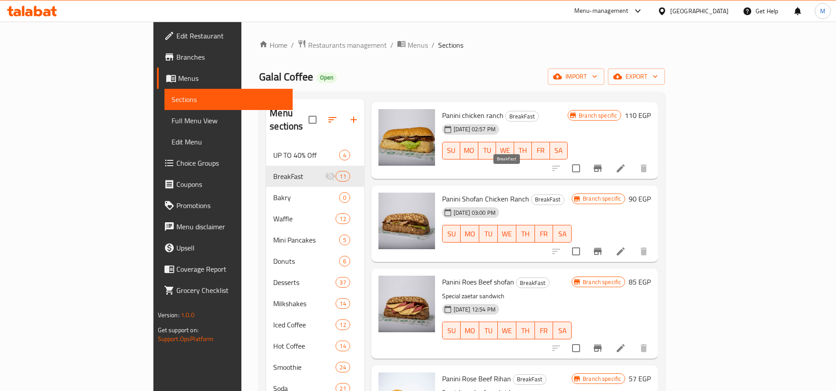
scroll to position [588, 0]
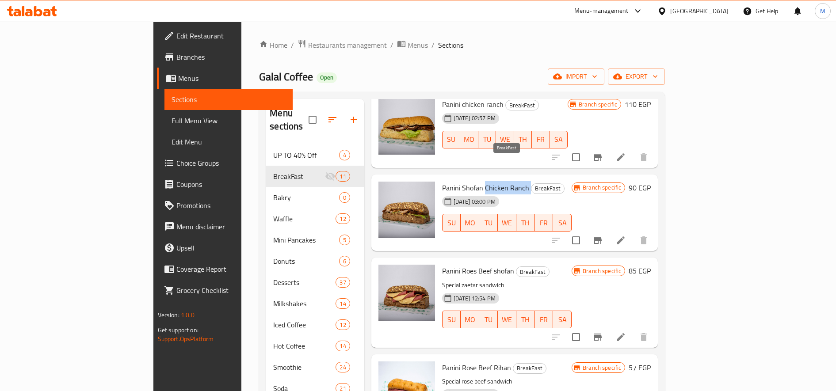
drag, startPoint x: 446, startPoint y: 162, endPoint x: 492, endPoint y: 160, distance: 46.1
click at [492, 182] on h6 "Panini Shofan Chicken Ranch BreakFast" at bounding box center [507, 188] width 130 height 12
copy h6 "Chicken Ranch"
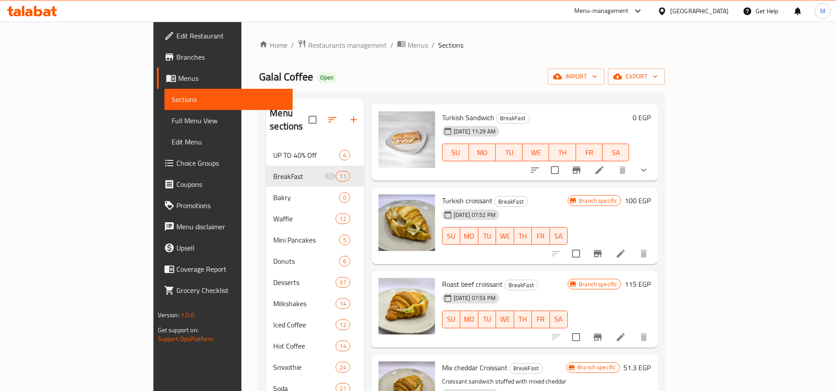
scroll to position [0, 0]
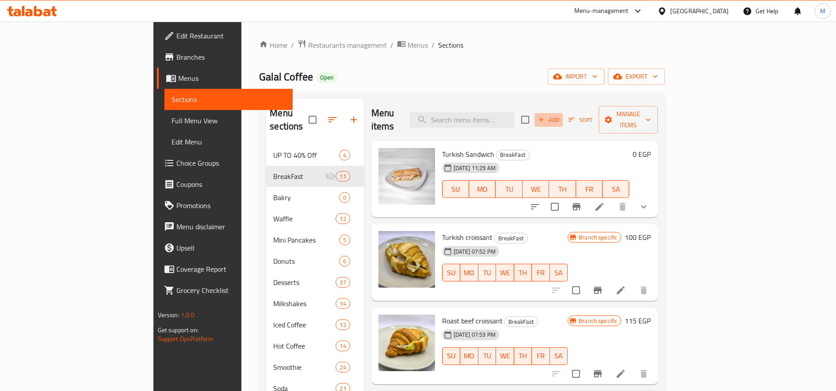
click at [545, 116] on icon "button" at bounding box center [541, 120] width 8 height 8
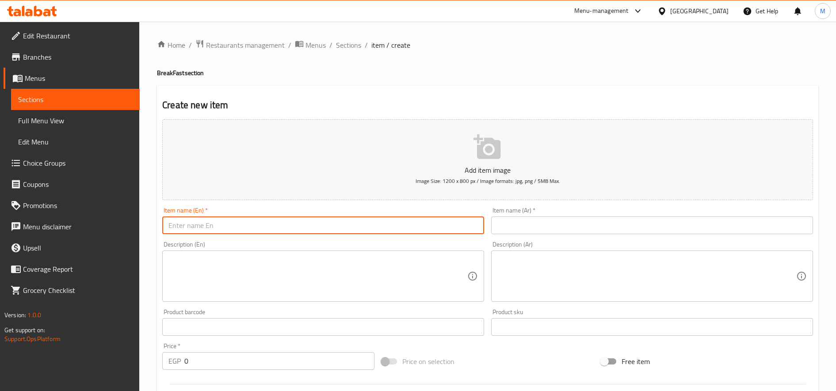
click at [418, 224] on input "text" at bounding box center [323, 226] width 322 height 18
paste input "Chicken Ranch"
type input "Chicken Ranch Sandwich"
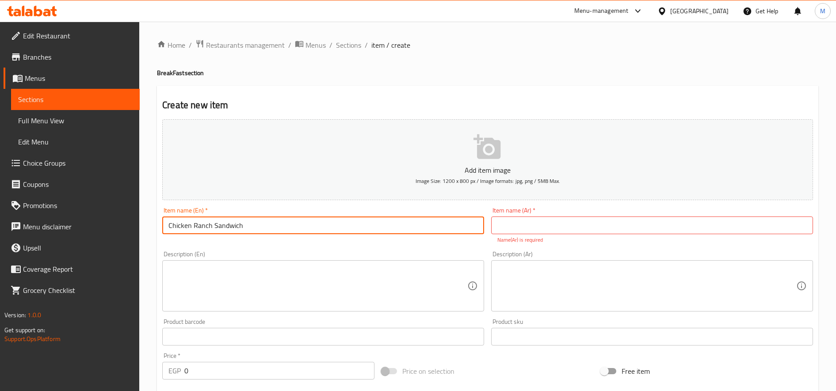
click at [208, 228] on input "Chicken Ranch Sandwich" at bounding box center [323, 226] width 322 height 18
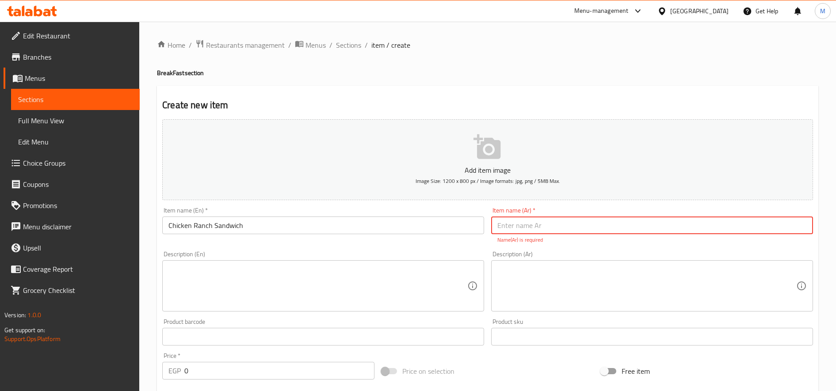
click at [602, 222] on input "text" at bounding box center [652, 226] width 322 height 18
paste input "ساندويتش دجاج رانش"
type input "ساندويتش دجاج رانش"
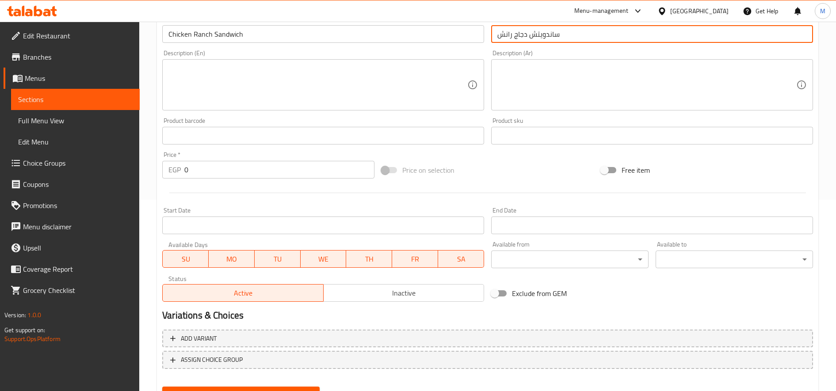
scroll to position [233, 0]
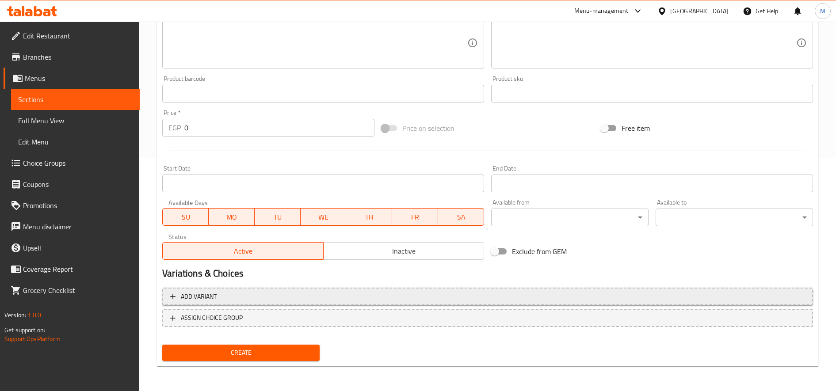
click at [734, 291] on span "Add variant" at bounding box center [487, 296] width 635 height 11
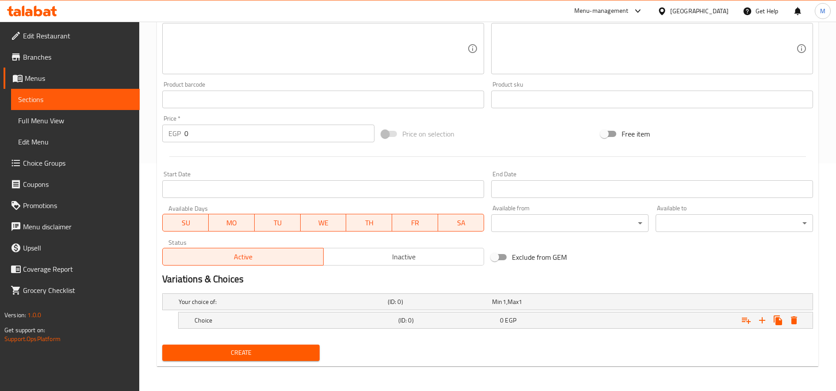
scroll to position [228, 0]
click at [762, 321] on icon "Expand" at bounding box center [762, 321] width 6 height 6
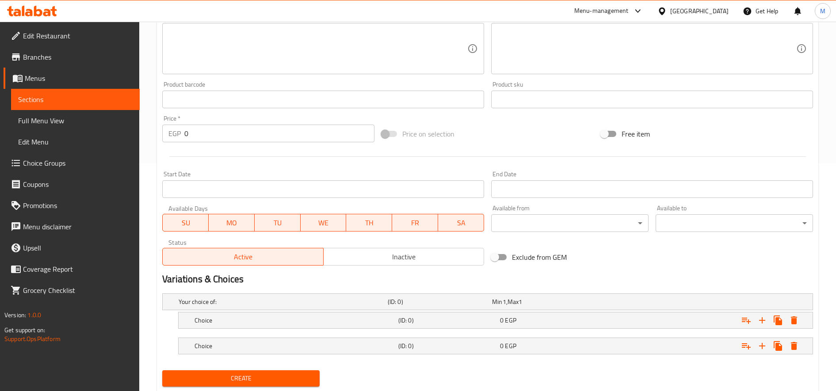
drag, startPoint x: 486, startPoint y: 325, endPoint x: 451, endPoint y: 335, distance: 36.5
click at [486, 306] on h5 "(ID: 0)" at bounding box center [438, 302] width 101 height 9
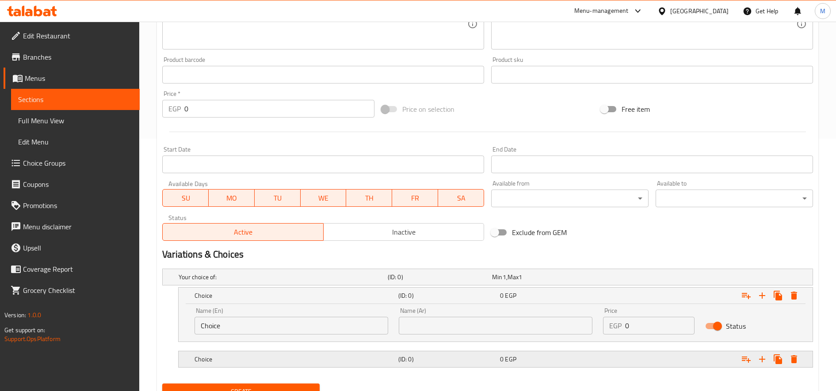
scroll to position [291, 0]
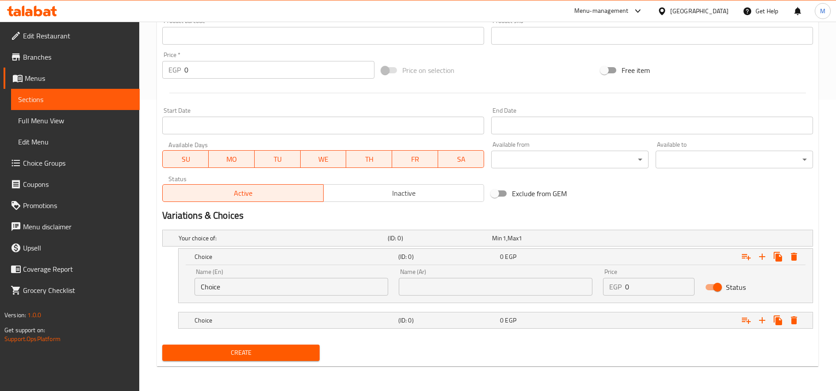
click at [297, 288] on input "Choice" at bounding box center [292, 287] width 194 height 18
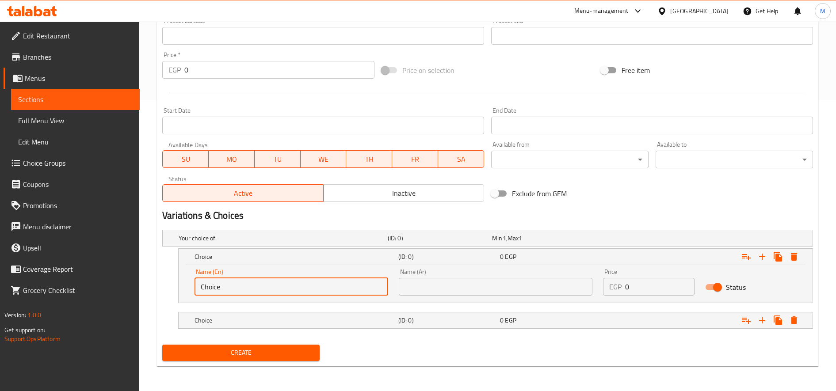
click at [297, 288] on input "Choice" at bounding box center [292, 287] width 194 height 18
paste input "Panini"
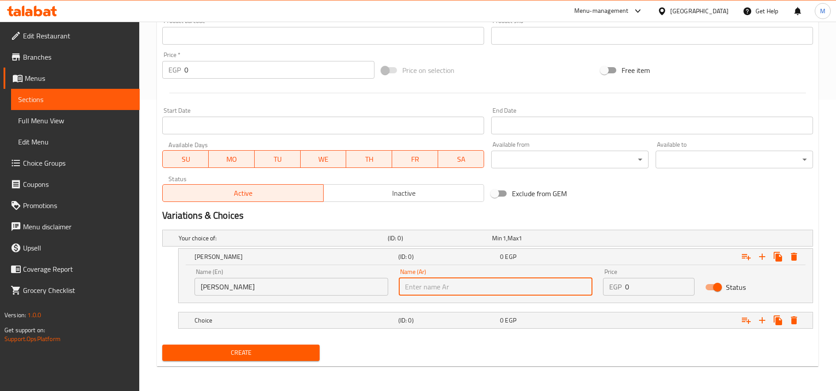
click at [237, 286] on input "[PERSON_NAME]" at bounding box center [292, 287] width 194 height 18
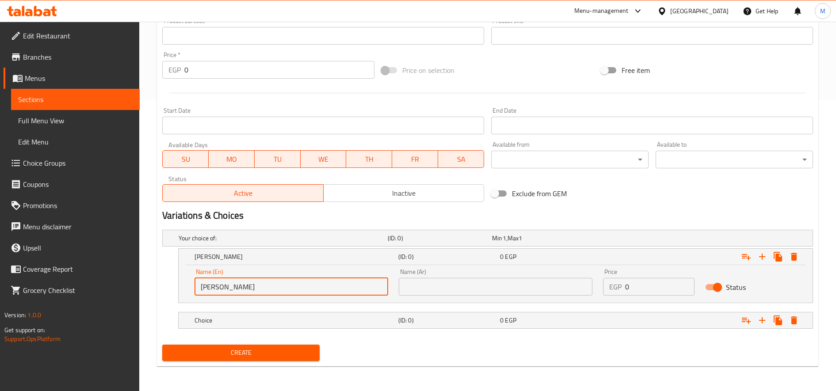
click at [237, 286] on input "[PERSON_NAME]" at bounding box center [292, 287] width 194 height 18
click at [233, 287] on input "[PERSON_NAME]" at bounding box center [292, 287] width 194 height 18
type input "Panini"
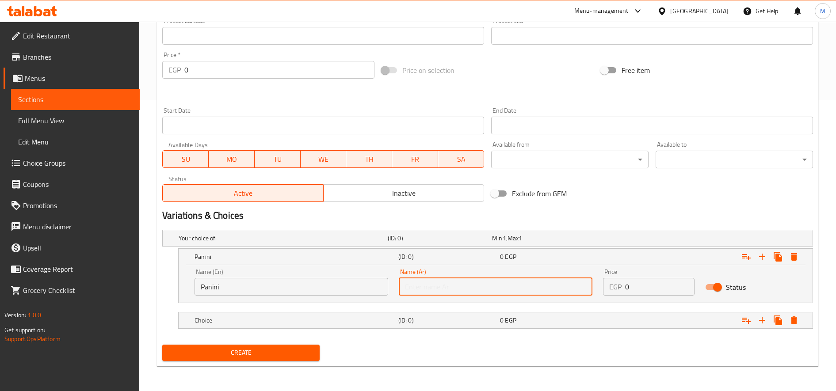
click at [463, 287] on input "text" at bounding box center [496, 287] width 194 height 18
click at [402, 287] on input "text" at bounding box center [496, 287] width 194 height 18
paste input "بانينيى"
type input "بانينيى"
click at [628, 240] on div "Expand" at bounding box center [699, 239] width 209 height 4
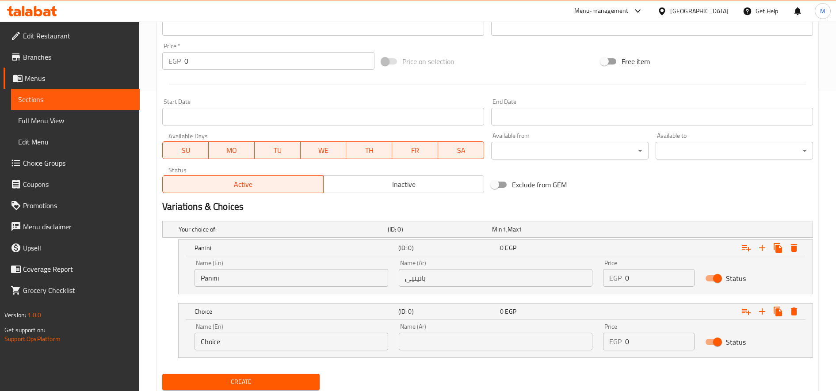
scroll to position [329, 0]
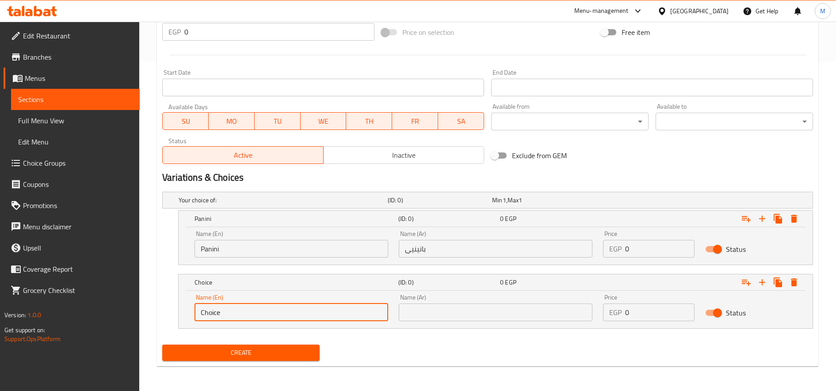
click at [253, 310] on input "Choice" at bounding box center [292, 313] width 194 height 18
click at [254, 310] on input "Choice" at bounding box center [292, 313] width 194 height 18
paste input "Panini Shofan"
type input "Panini Shofan"
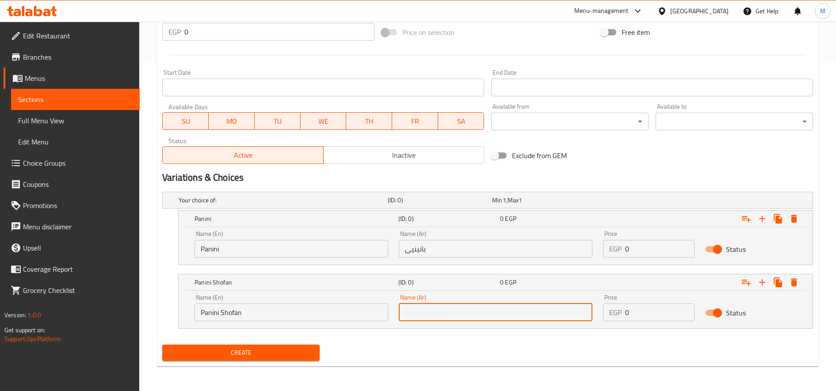
paste input "بانينى شوفان"
type input "بانينى شوفان"
click at [649, 311] on input "0" at bounding box center [659, 313] width 69 height 18
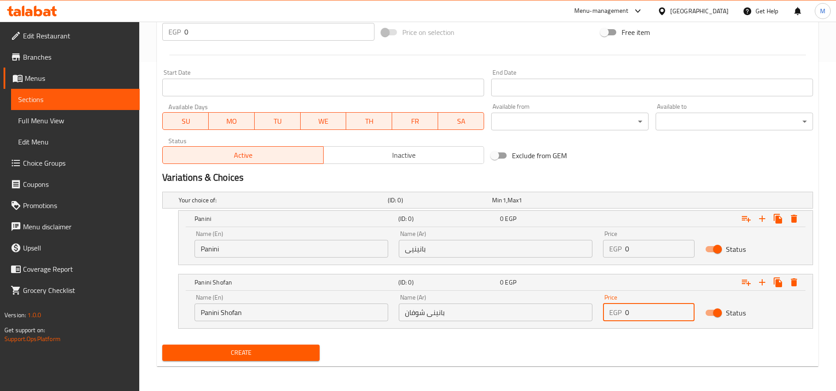
click at [649, 311] on input "0" at bounding box center [659, 313] width 69 height 18
type input "110"
click at [627, 317] on input "110" at bounding box center [659, 313] width 69 height 18
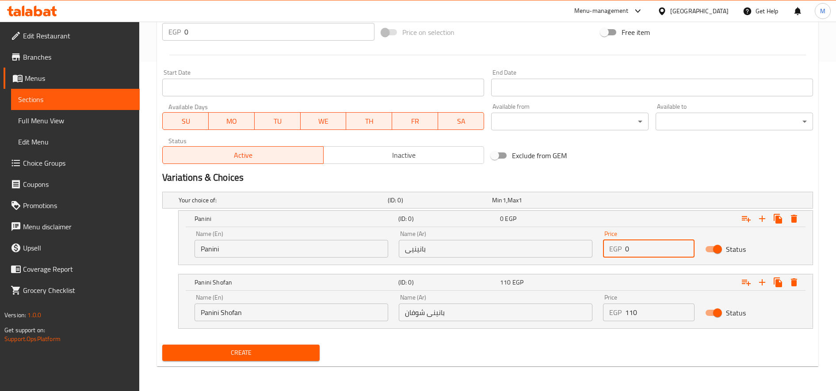
click at [641, 244] on input "0" at bounding box center [659, 249] width 69 height 18
paste input "11"
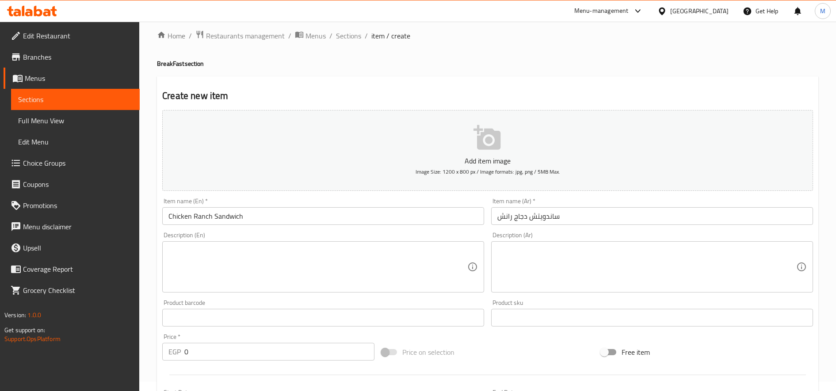
scroll to position [0, 0]
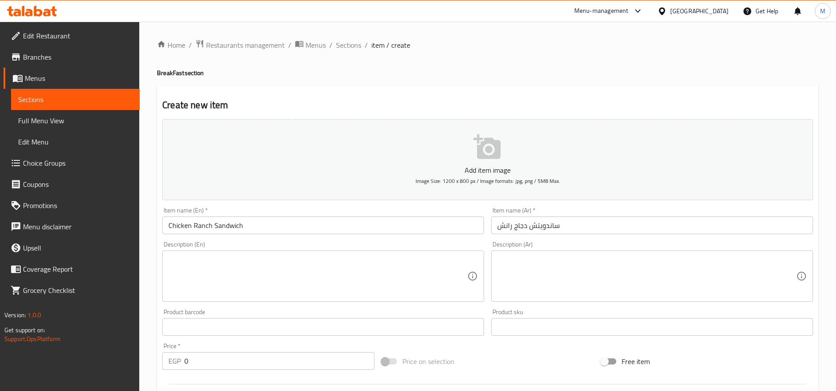
type input "110"
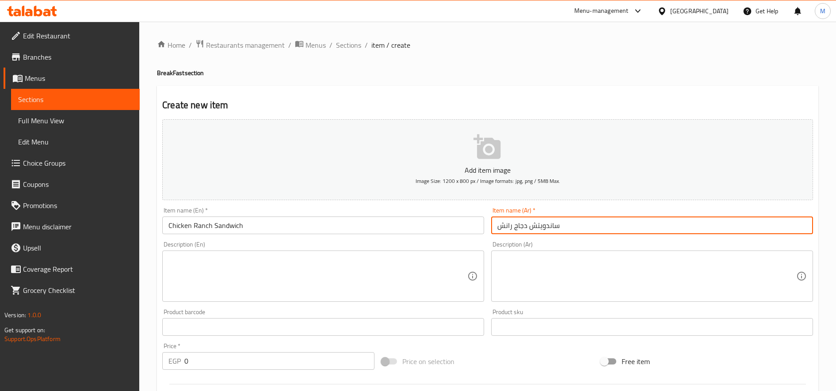
click at [527, 222] on input "ساندويتش دجاج رانش" at bounding box center [652, 226] width 322 height 18
click at [526, 221] on input "ساندويتش دجاج رانش" at bounding box center [652, 226] width 322 height 18
click at [527, 221] on input "ساندويتش دجاج رانش" at bounding box center [652, 226] width 322 height 18
click at [574, 270] on textarea at bounding box center [646, 277] width 299 height 42
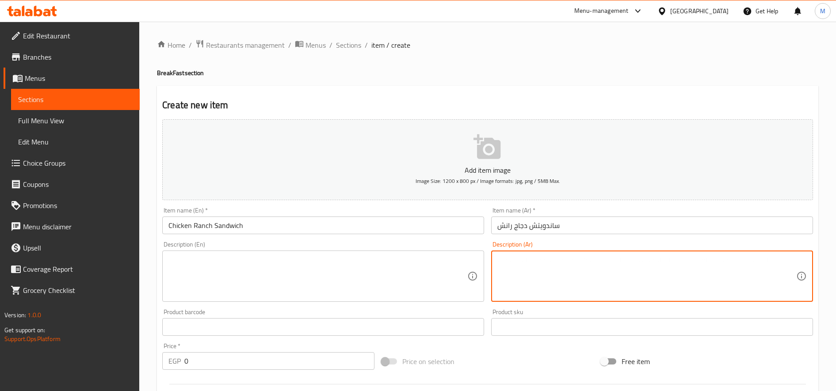
paste textarea "قطع دجاج مشوية أو مقرمشة ومتبلة بشكل مثالي، مع طبقة سخية من صوص الرانش الغني وا…"
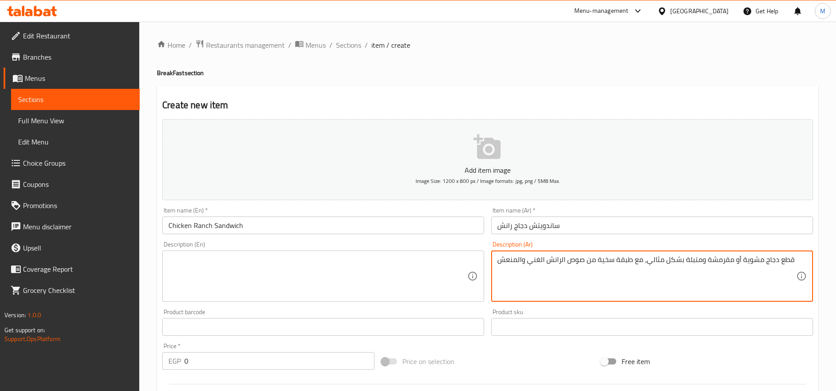
type textarea "قطع دجاج مشوية أو مقرمشة ومتبلة بشكل مثالي، مع طبقة سخية من صوص الرانش الغني وا…"
click at [374, 286] on textarea at bounding box center [317, 277] width 299 height 42
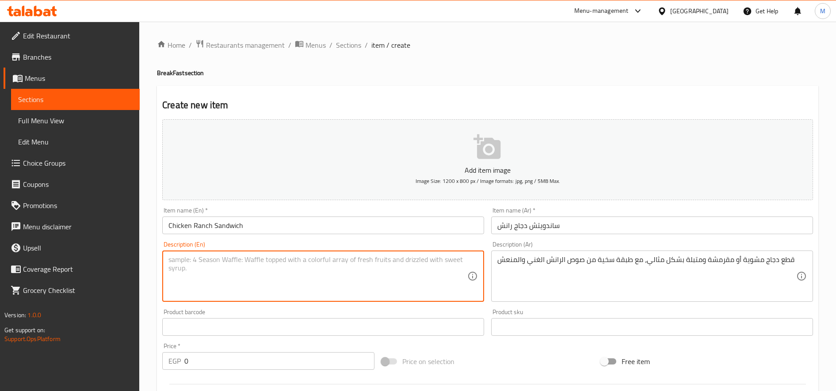
paste textarea "eaturing perfectly seasoned grilled or crispy chicken pieces paired with a gene…"
click at [280, 277] on textarea "featuring perfectly seasoned grilled or crispy chicken pieces paired with a gen…" at bounding box center [317, 277] width 299 height 42
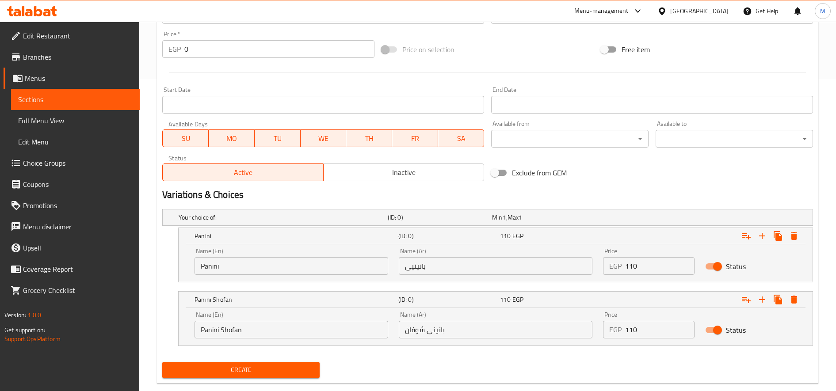
scroll to position [329, 0]
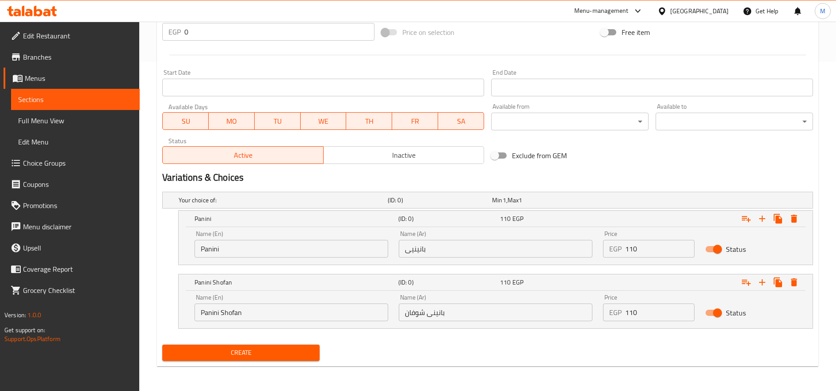
type textarea "featuring perfectly seasoned grilled or crispy chicken pieces paired with a gen…"
click at [280, 353] on span "Create" at bounding box center [240, 353] width 143 height 11
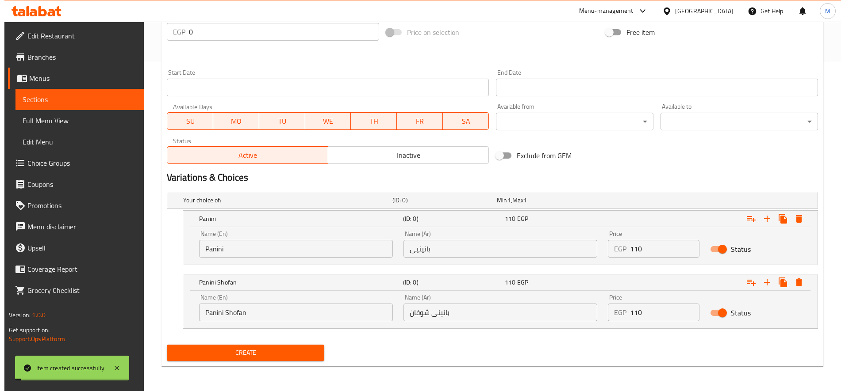
scroll to position [0, 0]
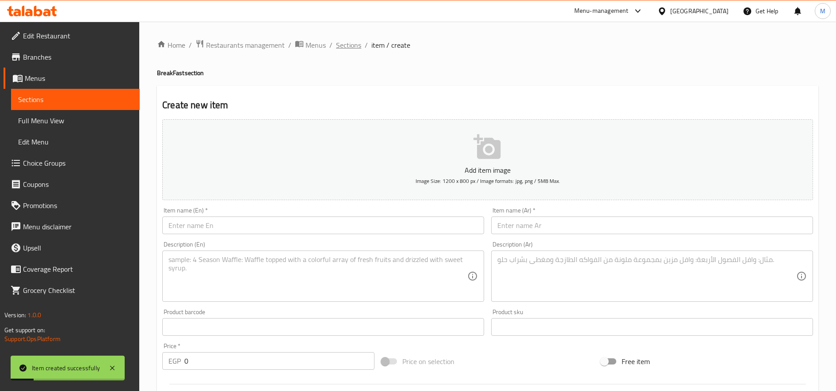
click at [344, 44] on span "Sections" at bounding box center [348, 45] width 25 height 11
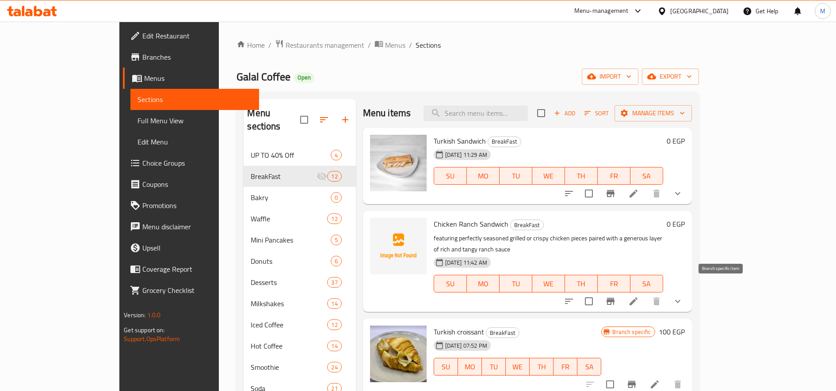
click at [615, 298] on icon "Branch-specific-item" at bounding box center [611, 301] width 8 height 7
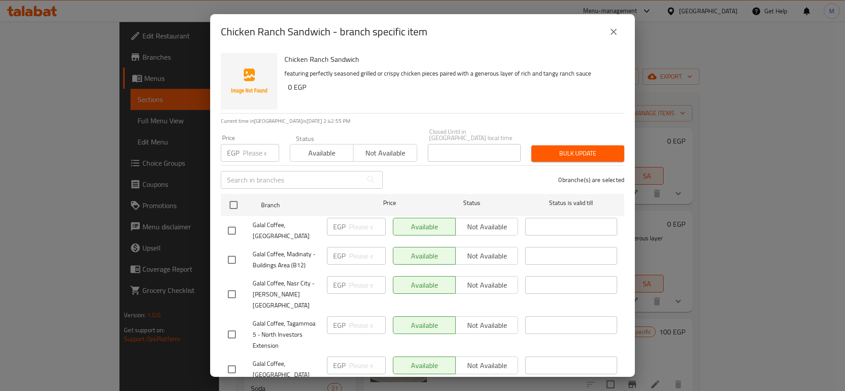
click at [361, 147] on span "Not available" at bounding box center [385, 153] width 56 height 13
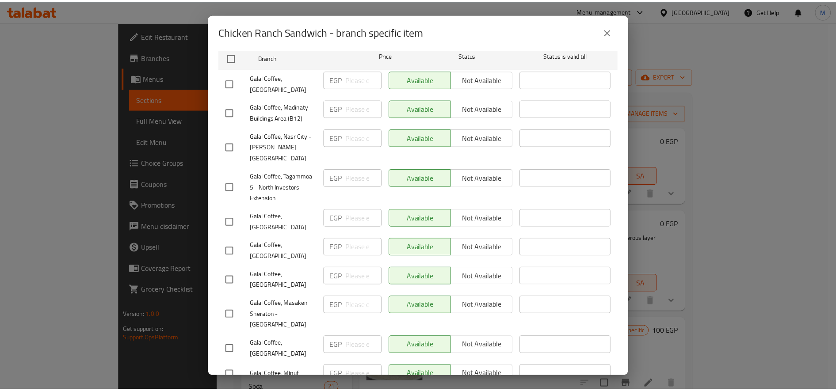
scroll to position [74, 0]
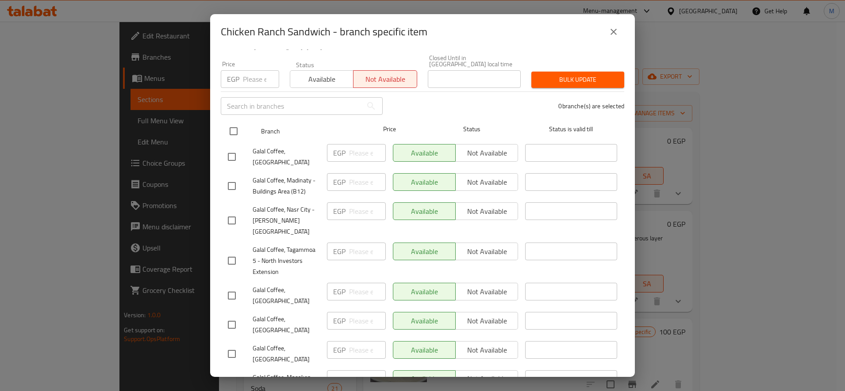
click at [231, 126] on input "checkbox" at bounding box center [233, 131] width 19 height 19
checkbox input "true"
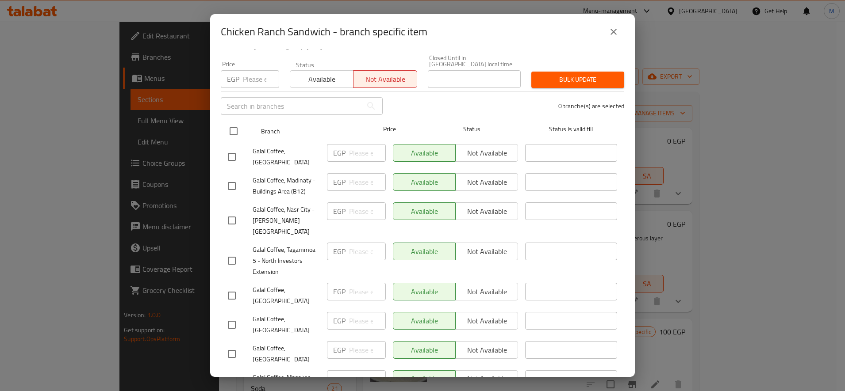
checkbox input "true"
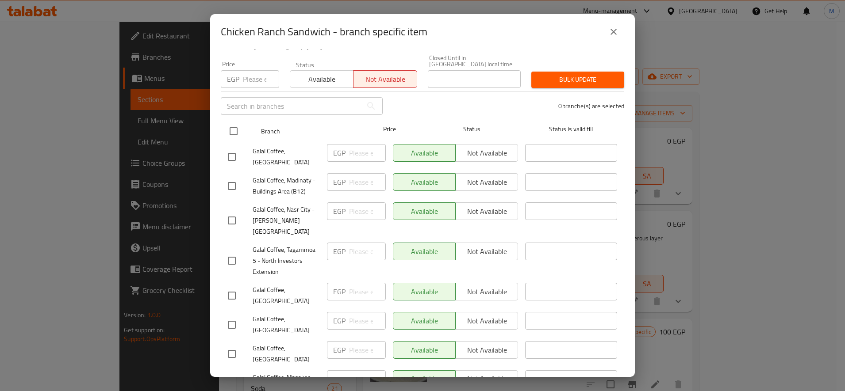
checkbox input "true"
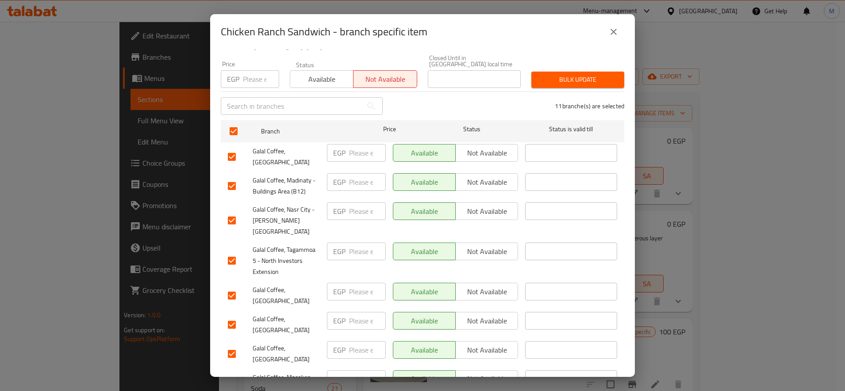
click at [551, 75] on span "Bulk update" at bounding box center [577, 79] width 79 height 11
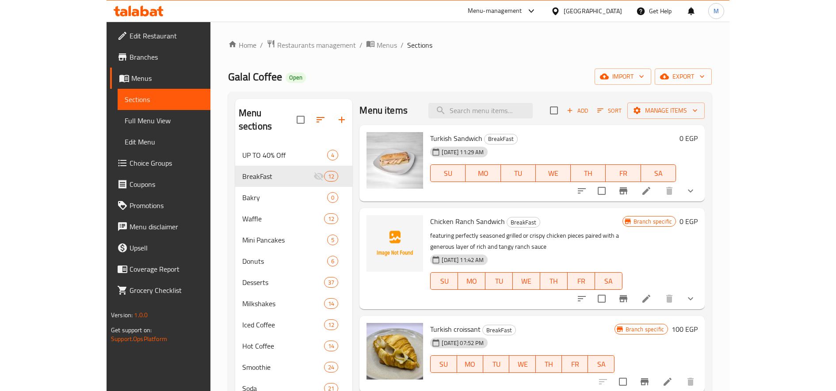
scroll to position [0, 0]
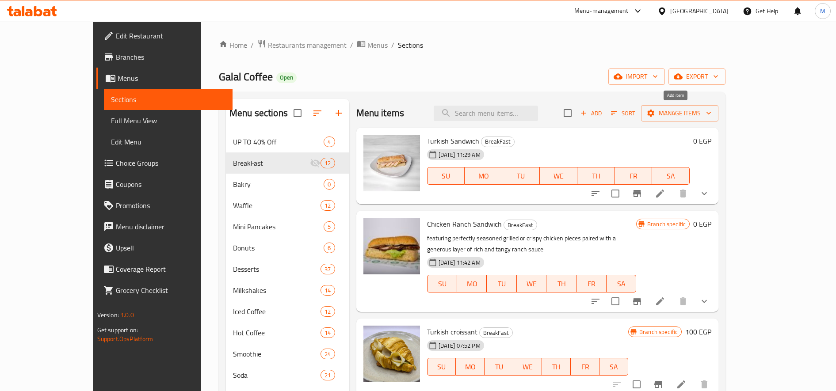
click at [588, 112] on icon "button" at bounding box center [584, 113] width 8 height 8
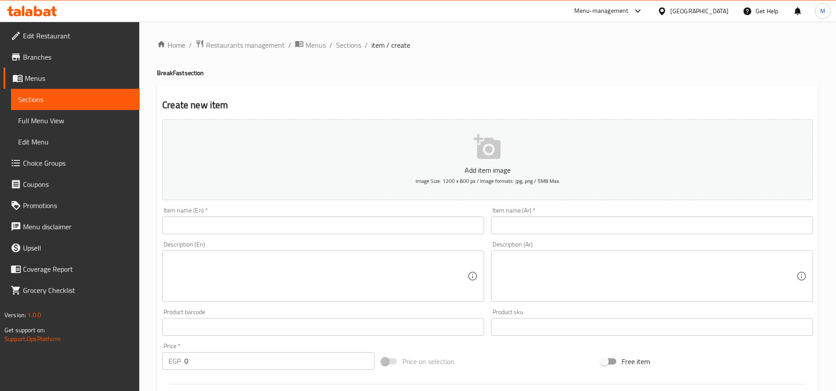
click at [336, 226] on input "text" at bounding box center [323, 226] width 322 height 18
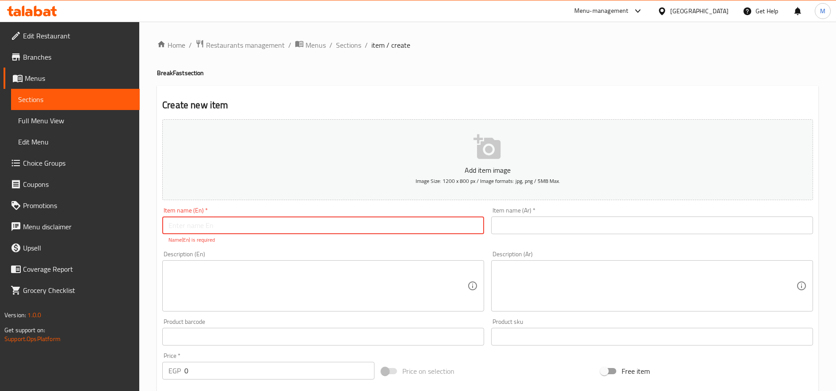
paste input "Rose Beef"
type input "Rose Beef"
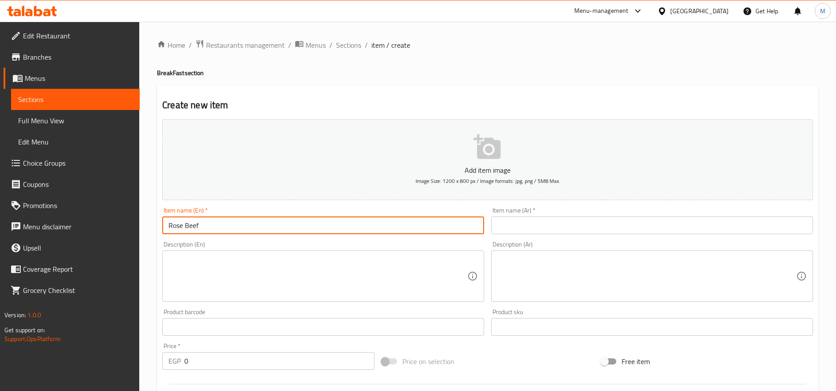
click at [685, 229] on input "text" at bounding box center [652, 226] width 322 height 18
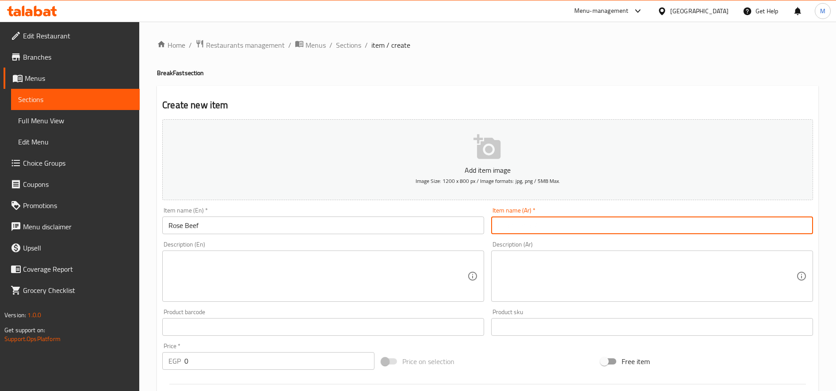
paste input "بانينى ريحان روز بيف"
type input "بانينى ريحان روز بيف"
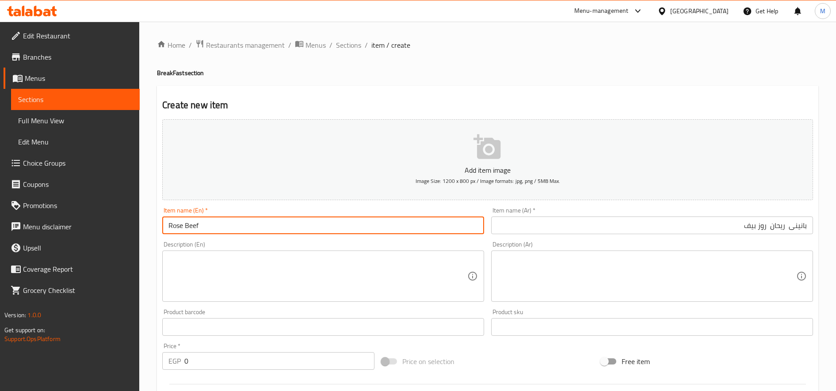
click at [277, 226] on input "Rose Beef" at bounding box center [323, 226] width 322 height 18
paste input "sandwich"
click at [202, 226] on input "Rose Beef sandwich" at bounding box center [323, 226] width 322 height 18
type input "Rose Beef Sandwich"
click at [800, 227] on input "بانينى ريحان روز بيف" at bounding box center [652, 226] width 322 height 18
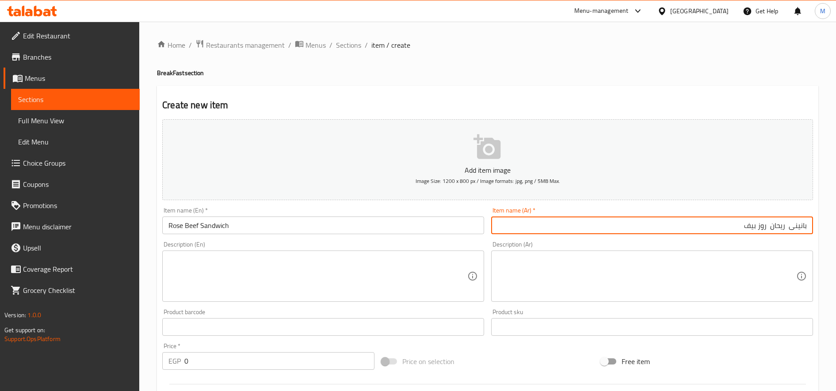
click at [800, 227] on input "بانينى ريحان روز بيف" at bounding box center [652, 226] width 322 height 18
click at [777, 228] on input "بانينى ريحان روز بيف" at bounding box center [652, 226] width 322 height 18
drag, startPoint x: 770, startPoint y: 228, endPoint x: 818, endPoint y: 225, distance: 47.4
click at [818, 225] on div "Create new item Add item image Image Size: 1200 x 800 px / Image formats: jpg, …" at bounding box center [488, 343] width 662 height 515
type input "روز بيف"
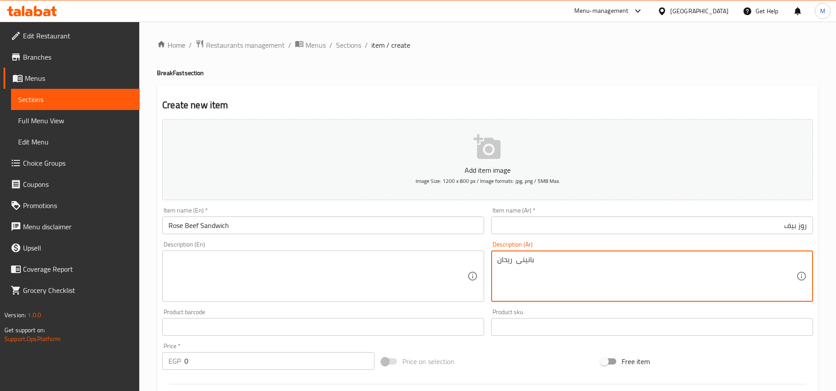
type textarea "بانينى ريحان"
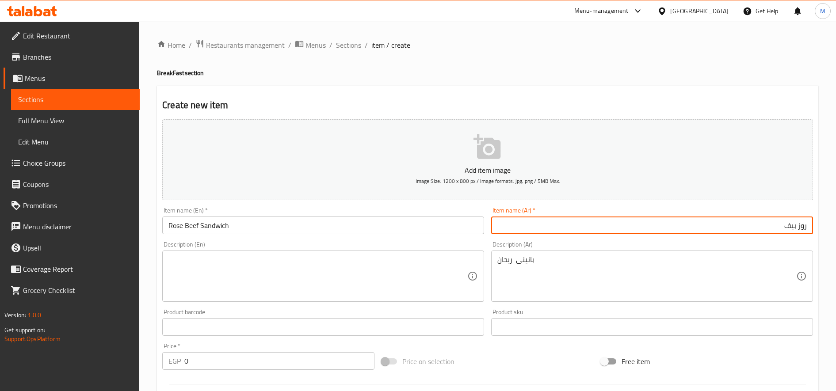
click at [807, 225] on input "روز بيف" at bounding box center [652, 226] width 322 height 18
paste input "سندوتش"
click at [798, 227] on input "سندوتش روز بيف" at bounding box center [652, 226] width 322 height 18
click at [801, 226] on input "سندوتش روز بيف" at bounding box center [652, 226] width 322 height 18
type input "ساندوتش روز بيف"
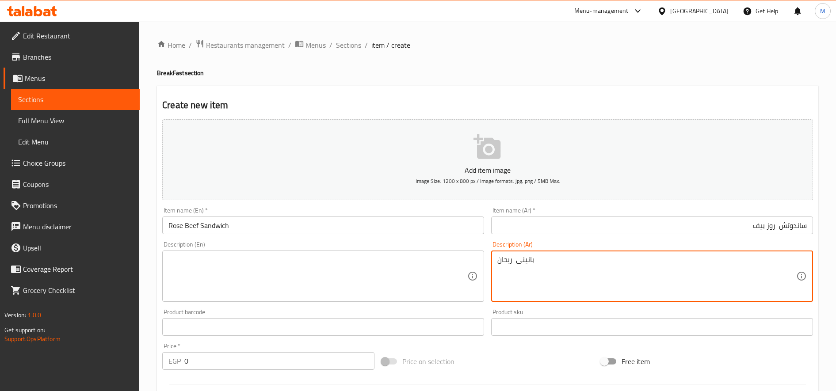
click at [535, 264] on textarea "بانينى ريحان" at bounding box center [646, 277] width 299 height 42
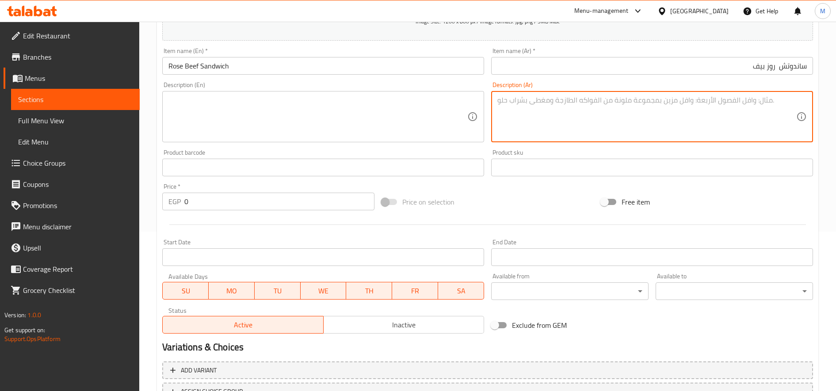
scroll to position [233, 0]
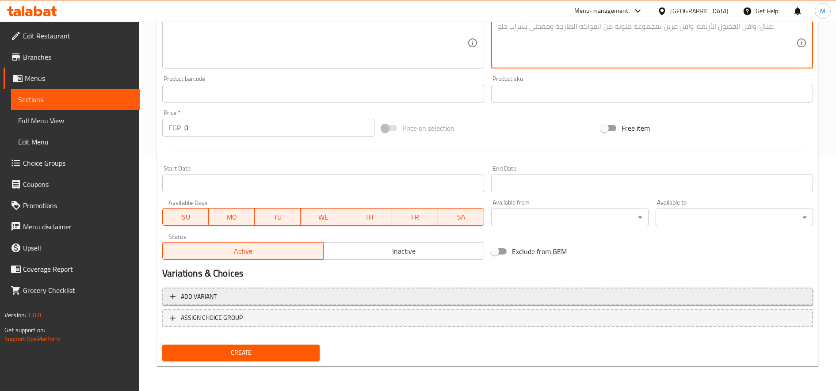
click at [330, 294] on span "Add variant" at bounding box center [487, 296] width 635 height 11
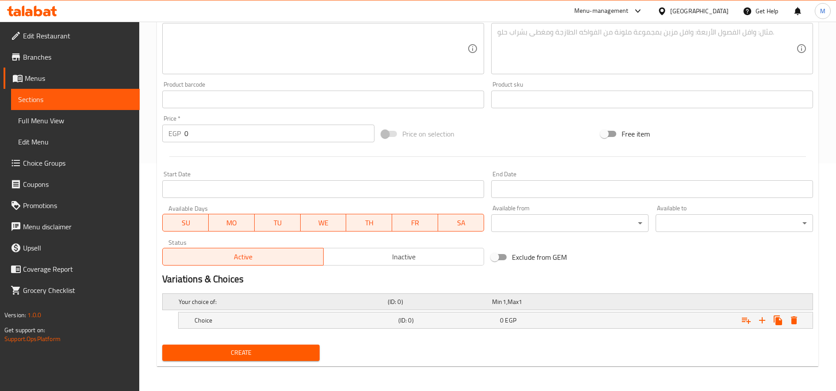
scroll to position [228, 0]
click at [765, 321] on icon "Expand" at bounding box center [762, 320] width 11 height 11
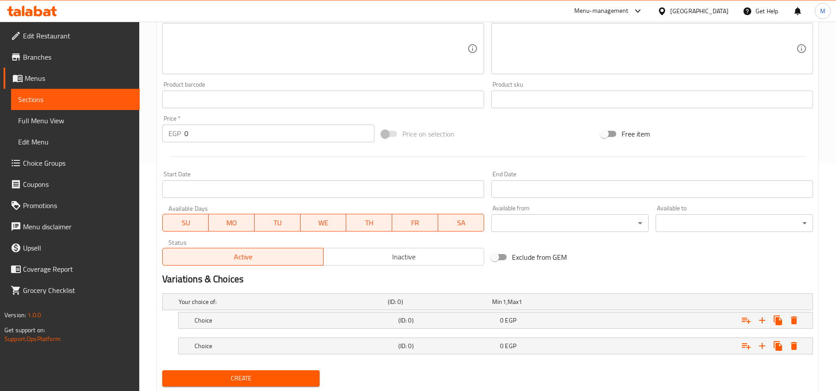
click at [640, 332] on nav at bounding box center [487, 334] width 651 height 7
click at [642, 304] on div "Expand" at bounding box center [699, 302] width 209 height 4
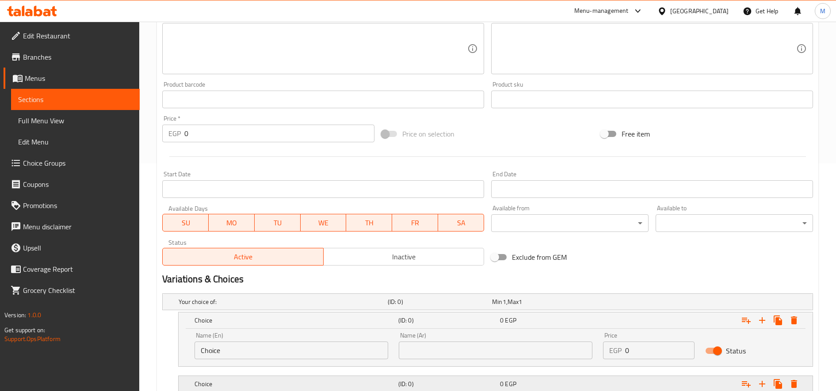
drag, startPoint x: 630, startPoint y: 376, endPoint x: 626, endPoint y: 372, distance: 5.3
click at [630, 304] on div "Expand" at bounding box center [699, 302] width 209 height 4
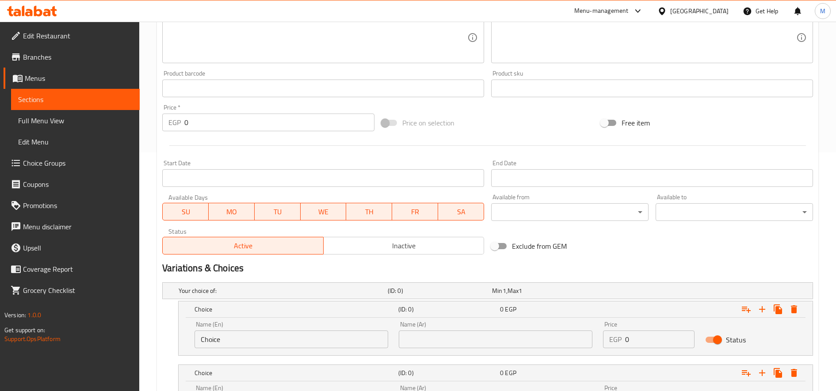
scroll to position [329, 0]
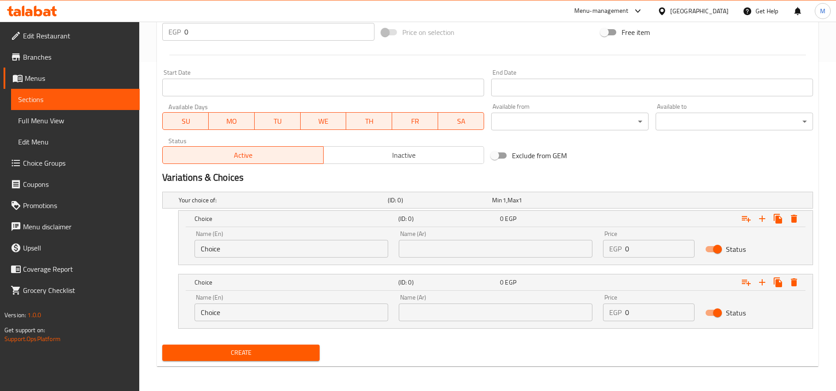
click at [514, 253] on input "text" at bounding box center [496, 249] width 194 height 18
paste input "بانينى ريحان"
type input "بانينى ريحان"
click at [762, 222] on icon "Expand" at bounding box center [762, 219] width 6 height 6
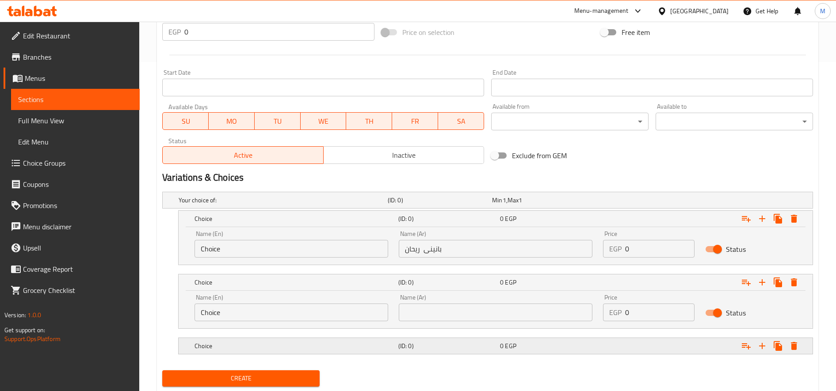
click at [593, 205] on div "0 EGP" at bounding box center [542, 200] width 101 height 9
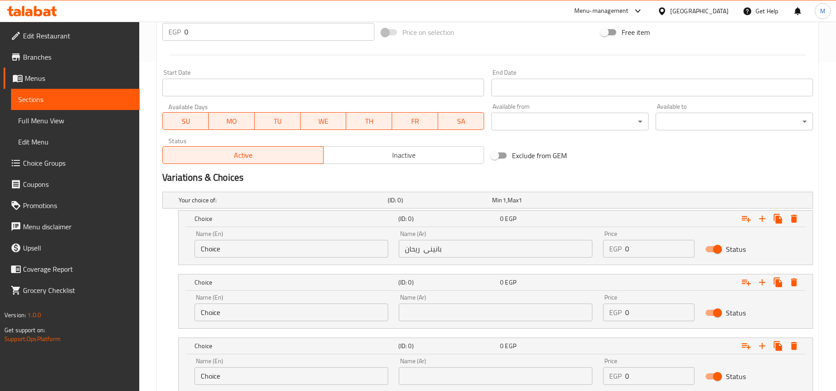
click at [548, 381] on input "text" at bounding box center [496, 376] width 194 height 18
paste input "مينى"
type input "مينى"
click at [222, 375] on input "Choice" at bounding box center [292, 376] width 194 height 18
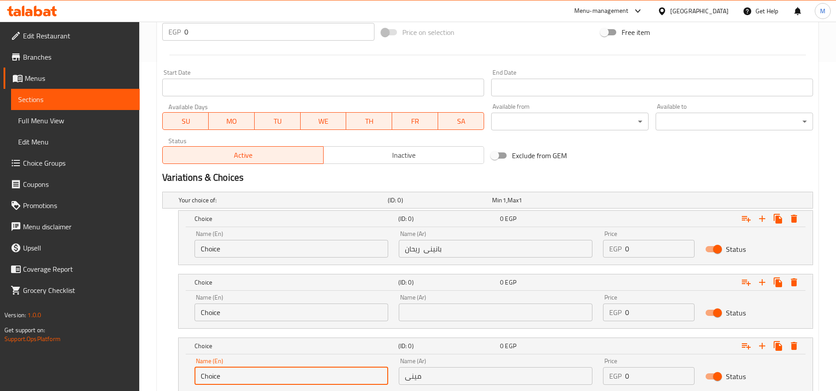
click at [222, 375] on input "Choice" at bounding box center [292, 376] width 194 height 18
paste input "mini"
type input "Mini"
type input "بانينى شوفان"
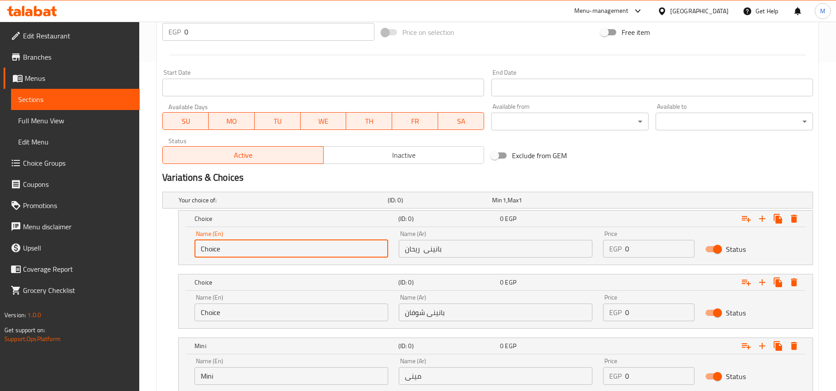
click at [212, 249] on input "Choice" at bounding box center [292, 249] width 194 height 18
click at [211, 249] on input "Choice" at bounding box center [292, 249] width 194 height 18
click at [211, 308] on input "Choice" at bounding box center [292, 313] width 194 height 18
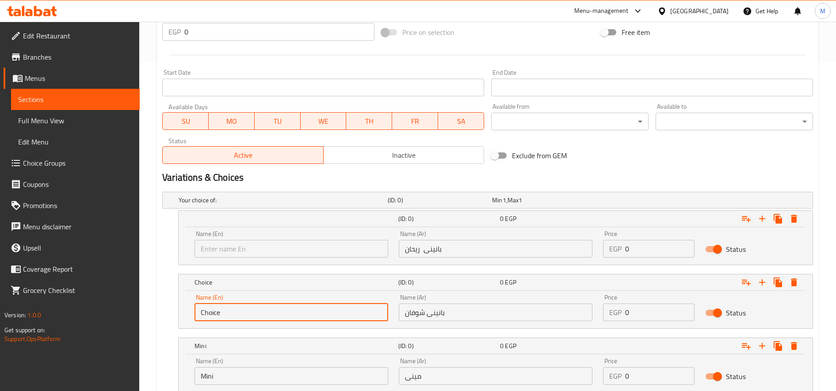
click at [211, 308] on input "Choice" at bounding box center [292, 313] width 194 height 18
click at [237, 252] on input "text" at bounding box center [292, 249] width 194 height 18
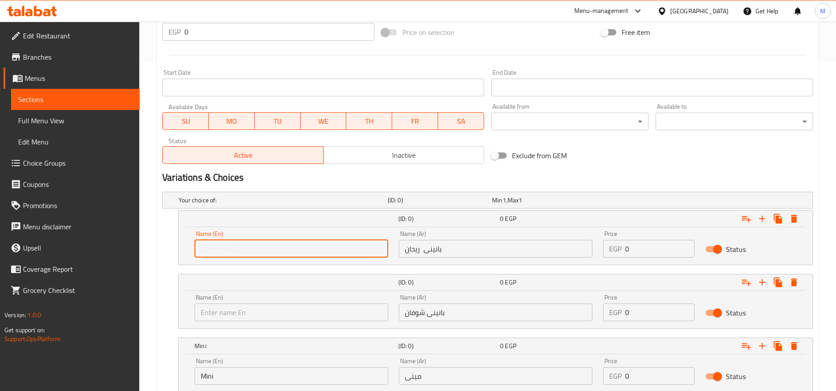
type input "[PERSON_NAME]"
click at [237, 308] on input "text" at bounding box center [292, 313] width 194 height 18
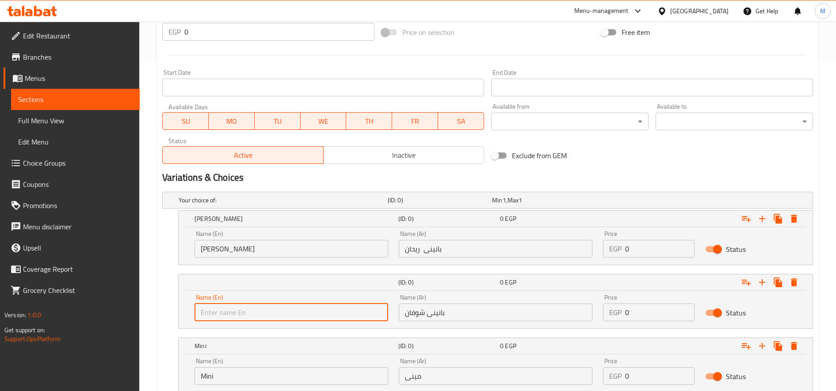
type input "Panini Shafon"
click at [643, 375] on input "0" at bounding box center [659, 376] width 69 height 18
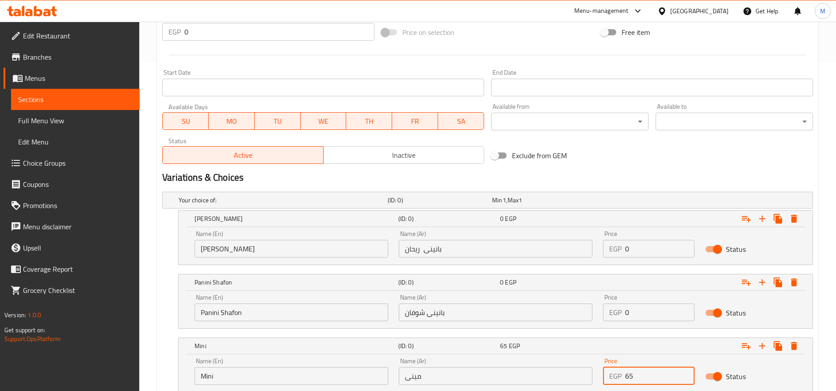
type input "65"
click at [629, 245] on input "0" at bounding box center [659, 249] width 69 height 18
type input "85"
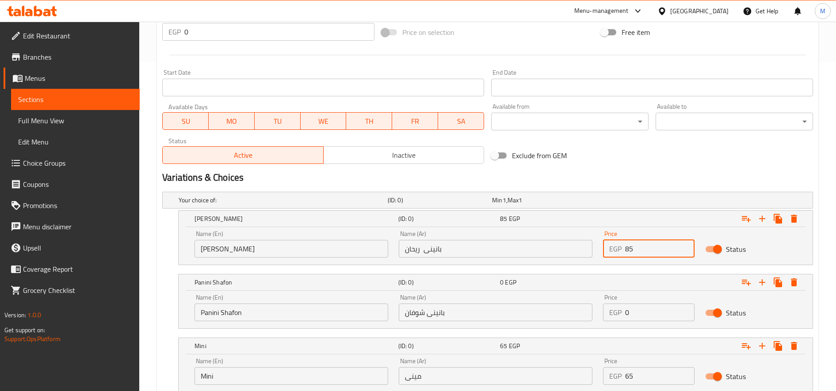
click at [643, 317] on input "0" at bounding box center [659, 313] width 69 height 18
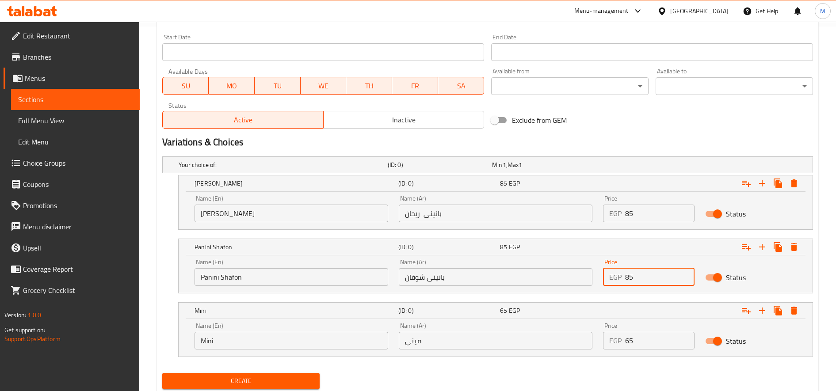
scroll to position [393, 0]
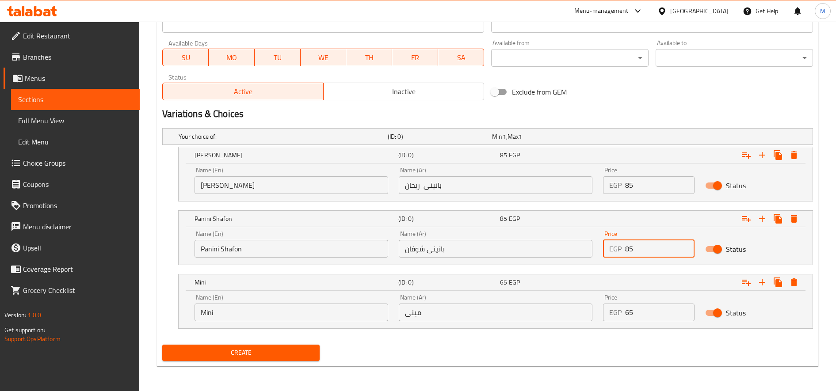
type input "85"
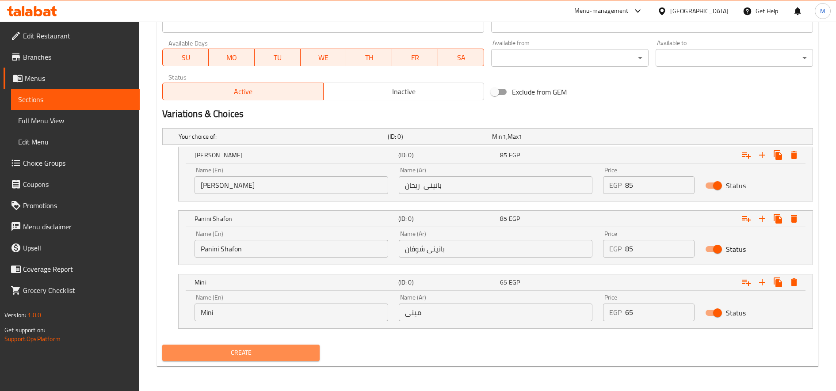
click at [253, 356] on span "Create" at bounding box center [240, 353] width 143 height 11
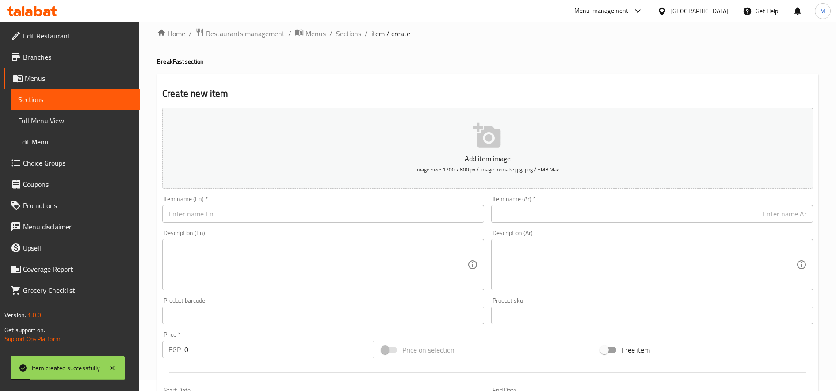
scroll to position [0, 0]
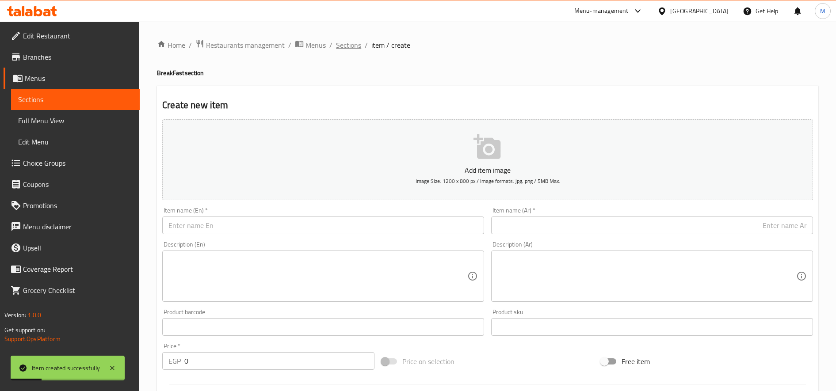
click at [352, 46] on span "Sections" at bounding box center [348, 45] width 25 height 11
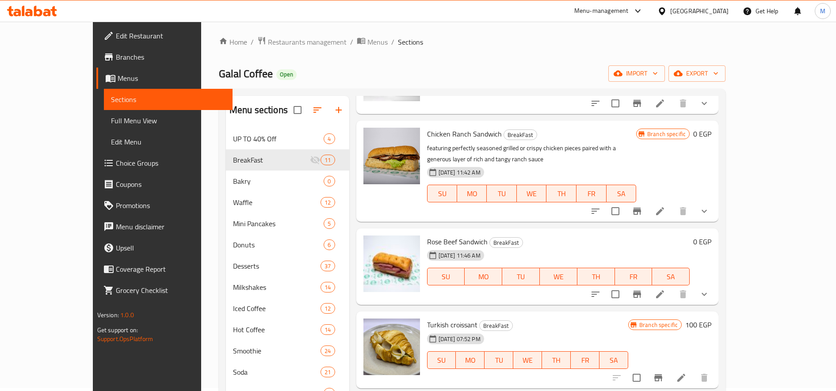
scroll to position [147, 0]
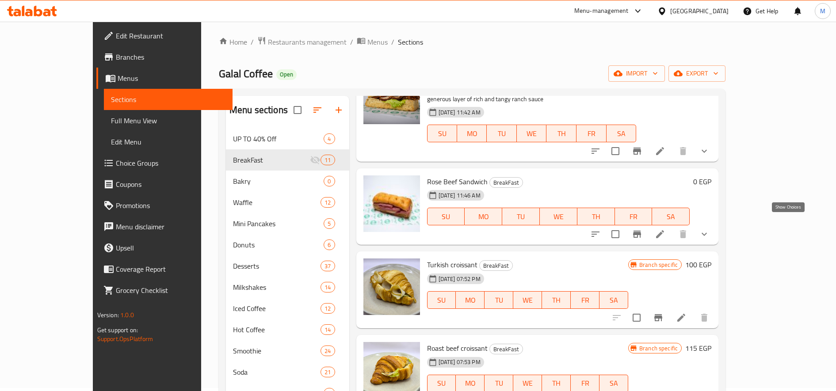
click at [710, 229] on icon "show more" at bounding box center [704, 234] width 11 height 11
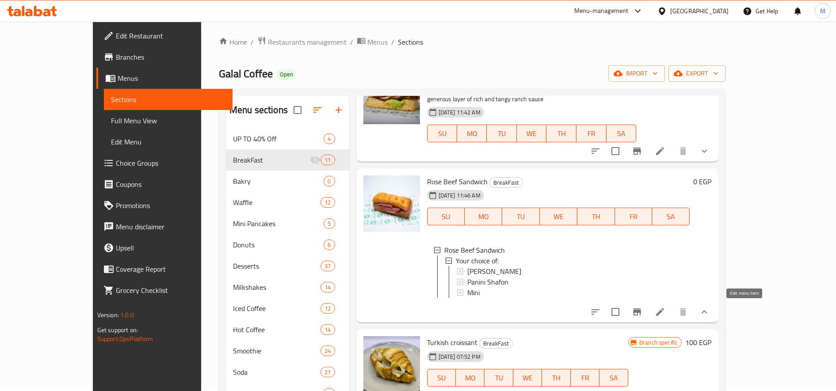
click at [666, 314] on icon at bounding box center [660, 312] width 11 height 11
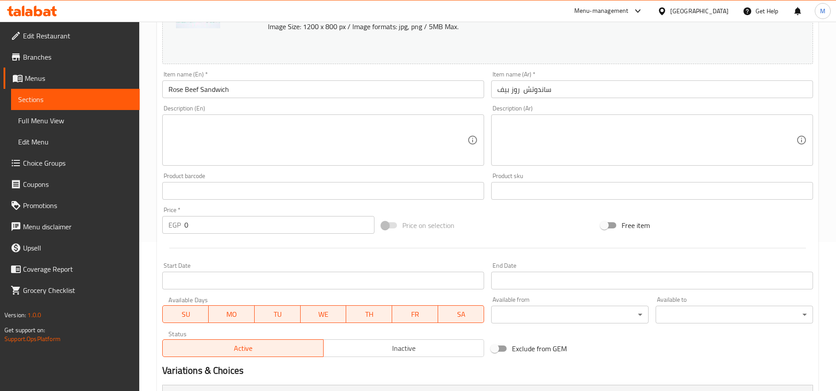
scroll to position [292, 0]
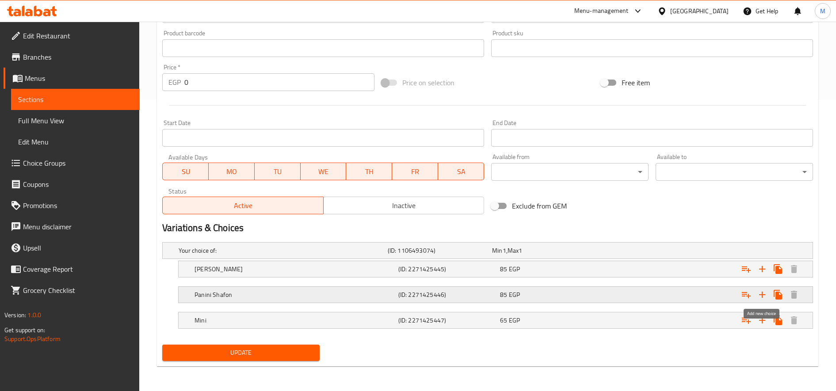
click at [765, 297] on icon "Expand" at bounding box center [762, 295] width 11 height 11
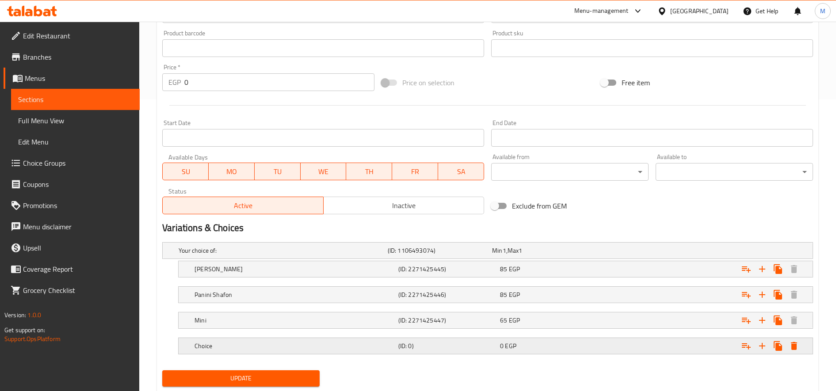
click at [302, 255] on h5 "Choice" at bounding box center [282, 250] width 206 height 9
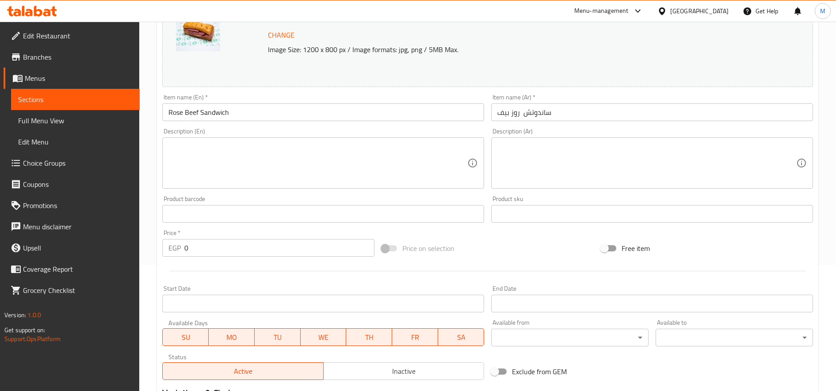
scroll to position [0, 0]
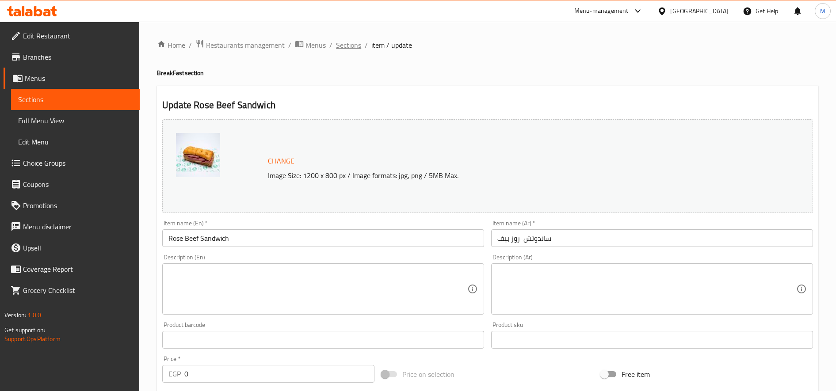
click at [348, 50] on span "Sections" at bounding box center [348, 45] width 25 height 11
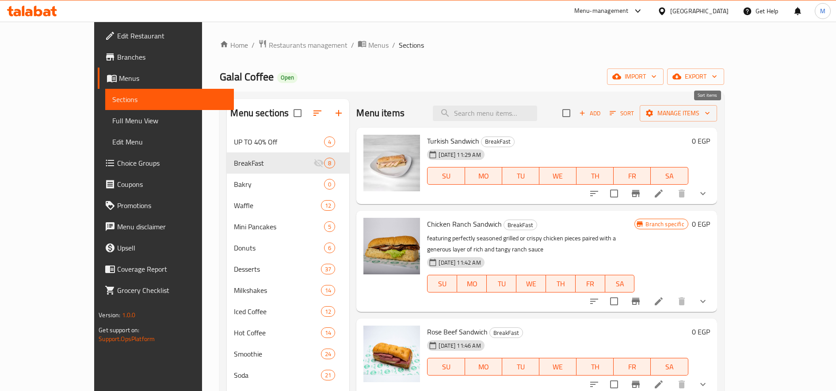
click at [634, 115] on span "Sort" at bounding box center [622, 113] width 24 height 10
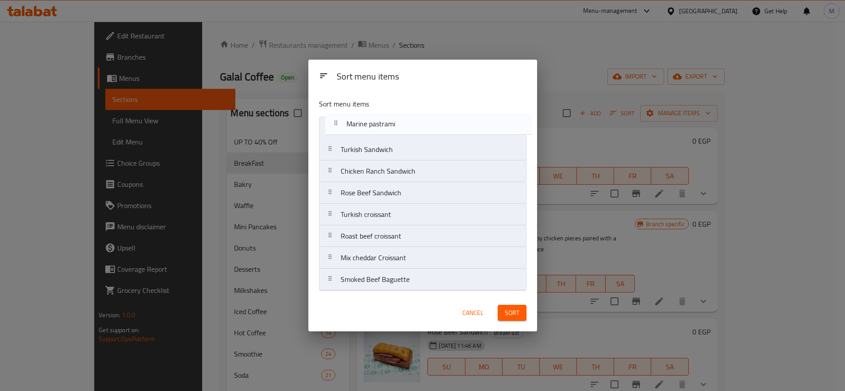
drag, startPoint x: 334, startPoint y: 282, endPoint x: 339, endPoint y: 123, distance: 158.8
click at [339, 123] on nav "Turkish Sandwich Chicken Ranch Sandwich Rose Beef Sandwich Turkish croissant Ro…" at bounding box center [422, 204] width 207 height 174
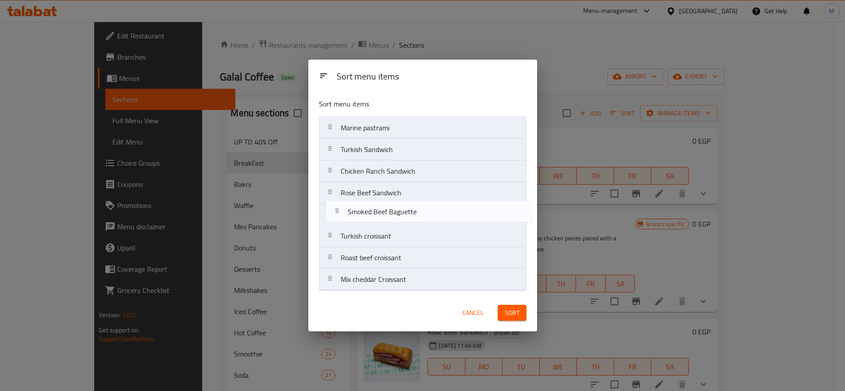
drag, startPoint x: 335, startPoint y: 280, endPoint x: 336, endPoint y: 200, distance: 80.0
click at [340, 208] on nav "Marine pastrami Turkish Sandwich Chicken Ranch Sandwich Rose Beef Sandwich Turk…" at bounding box center [422, 204] width 207 height 174
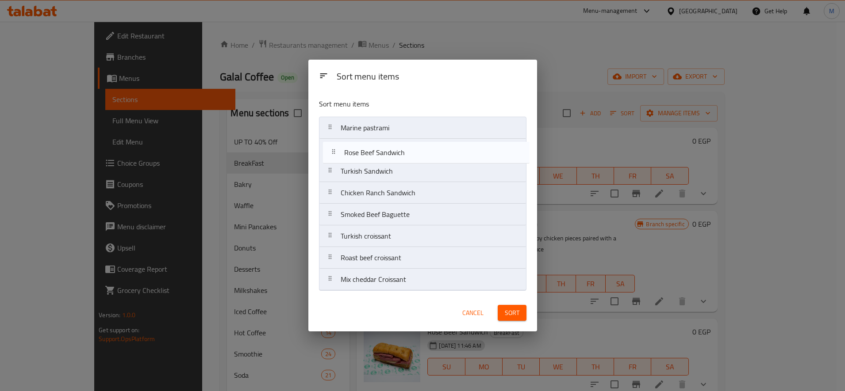
drag, startPoint x: 330, startPoint y: 194, endPoint x: 333, endPoint y: 151, distance: 43.0
click at [333, 151] on nav "Marine pastrami Turkish Sandwich Chicken Ranch Sandwich Rose Beef Sandwich Smok…" at bounding box center [422, 204] width 207 height 174
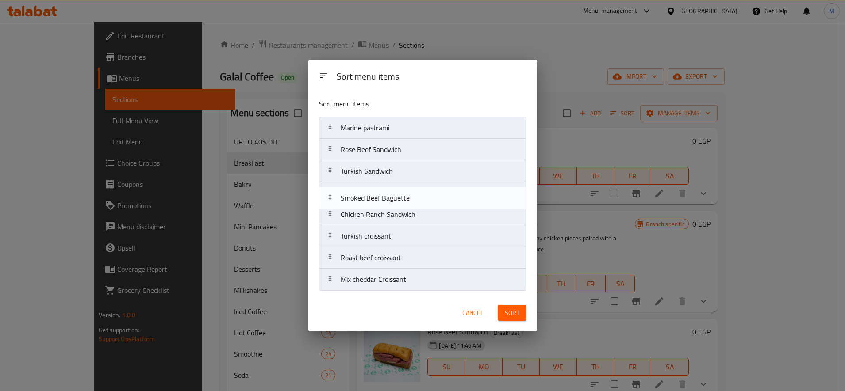
drag, startPoint x: 333, startPoint y: 217, endPoint x: 333, endPoint y: 195, distance: 21.2
click at [333, 195] on nav "Marine pastrami Rose Beef Sandwich Turkish Sandwich Chicken Ranch Sandwich Smok…" at bounding box center [422, 204] width 207 height 174
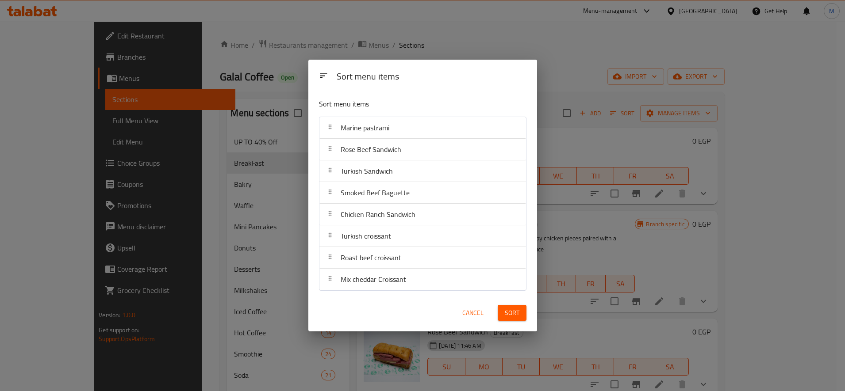
click at [513, 312] on span "Sort" at bounding box center [512, 313] width 15 height 11
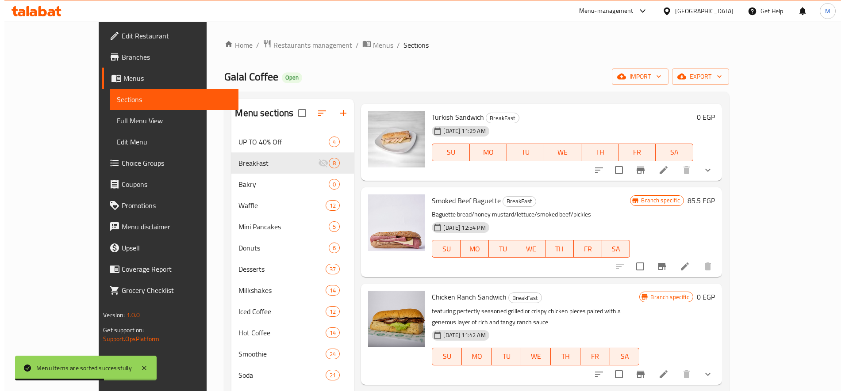
scroll to position [221, 0]
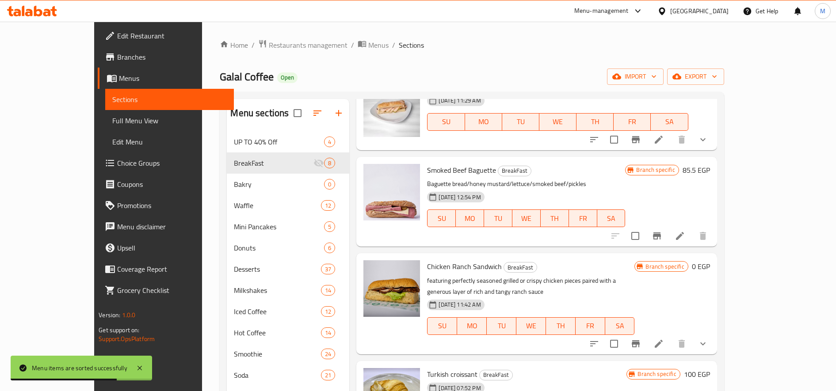
click at [661, 233] on icon "Branch-specific-item" at bounding box center [657, 236] width 8 height 7
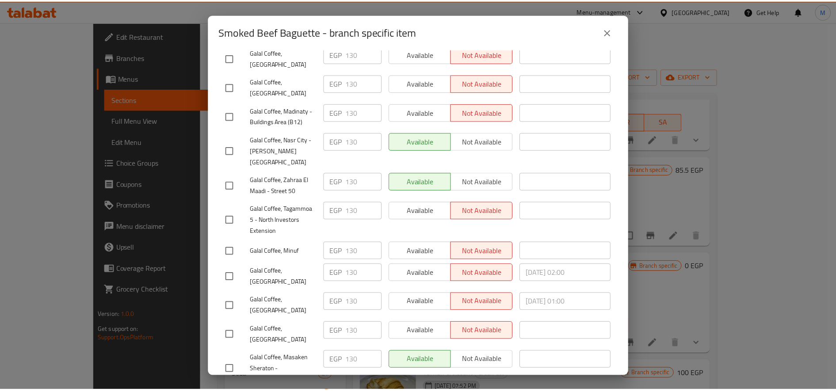
scroll to position [174, 0]
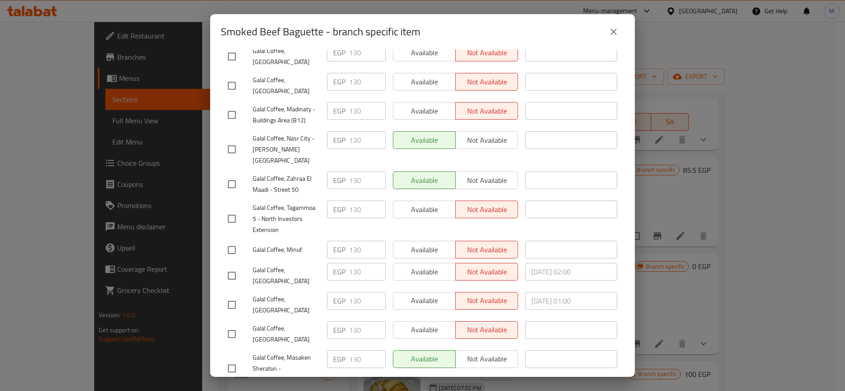
click at [733, 201] on div "Smoked Beef Baguette - branch specific item Smoked Beef Baguette Baguette bread…" at bounding box center [422, 195] width 845 height 391
click at [618, 37] on icon "close" at bounding box center [613, 32] width 11 height 11
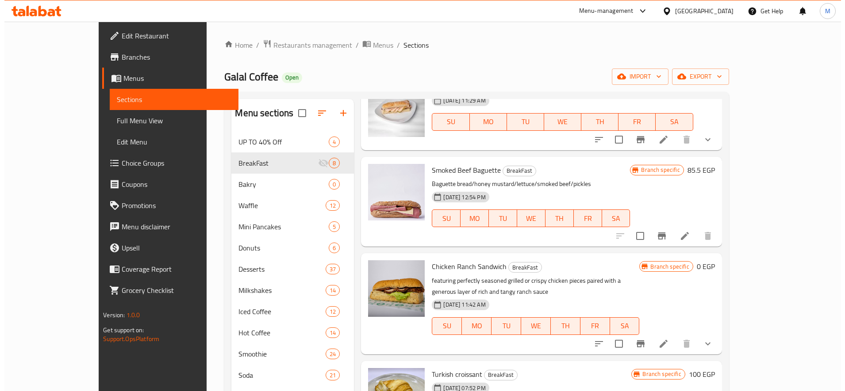
scroll to position [0, 0]
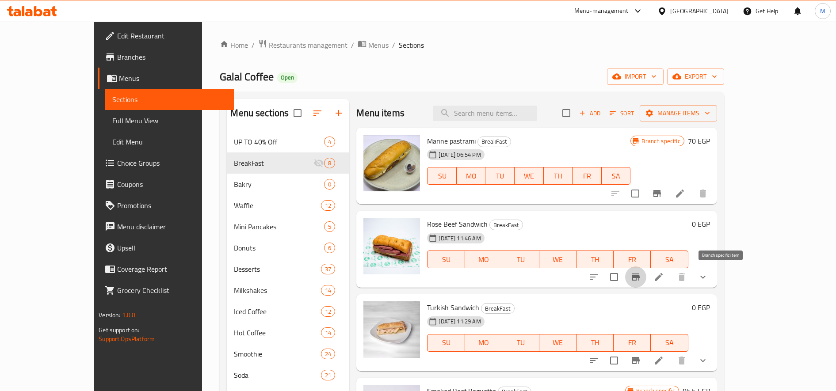
click at [641, 275] on icon "Branch-specific-item" at bounding box center [636, 277] width 11 height 11
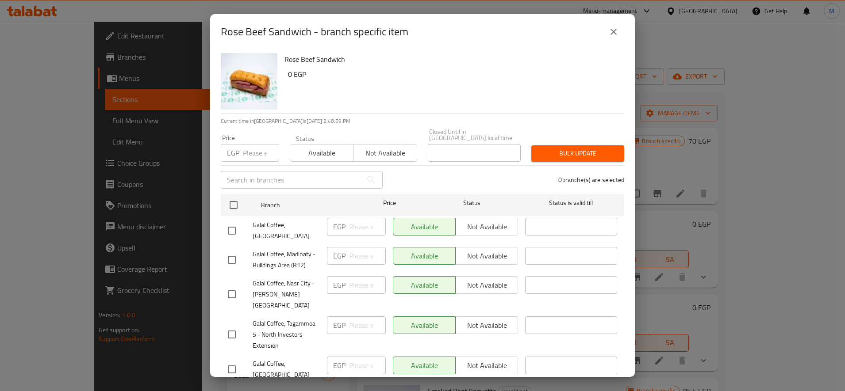
click at [614, 34] on icon "close" at bounding box center [613, 32] width 11 height 11
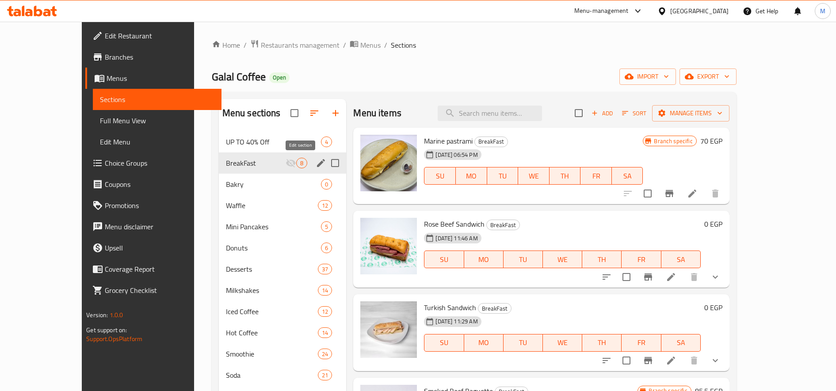
click at [316, 164] on icon "edit" at bounding box center [321, 163] width 11 height 11
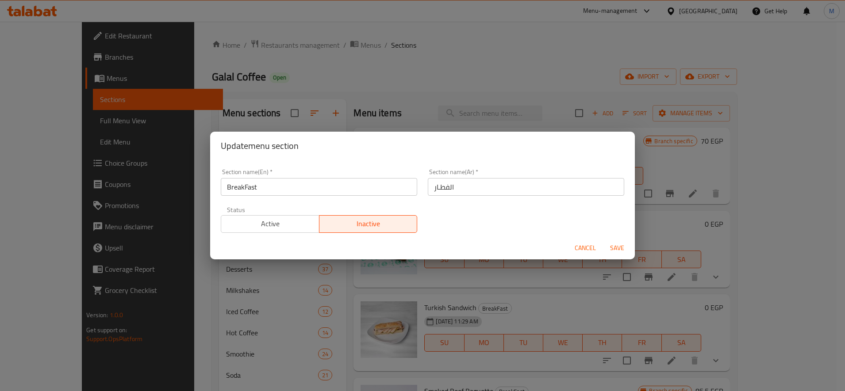
click at [285, 230] on span "Active" at bounding box center [270, 224] width 91 height 13
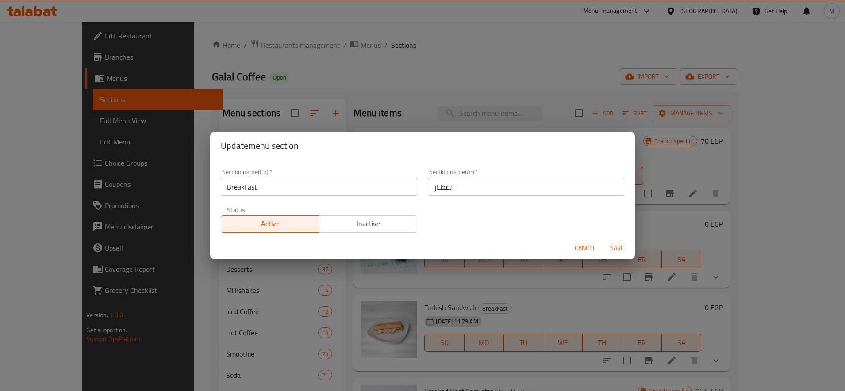
click at [610, 247] on span "Save" at bounding box center [616, 248] width 21 height 11
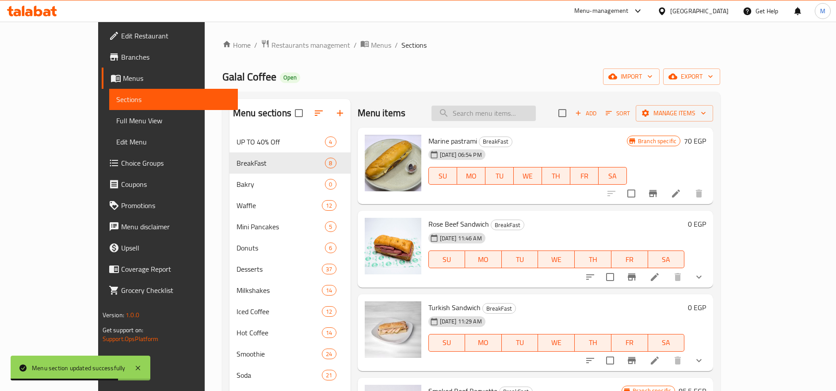
click at [528, 107] on input "search" at bounding box center [484, 113] width 104 height 15
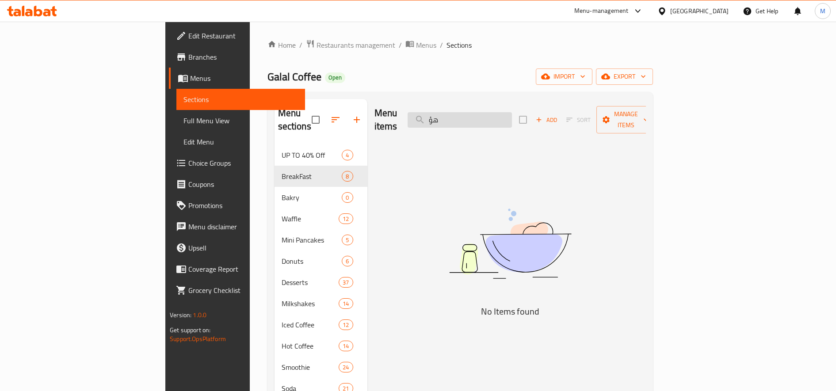
type input "ه"
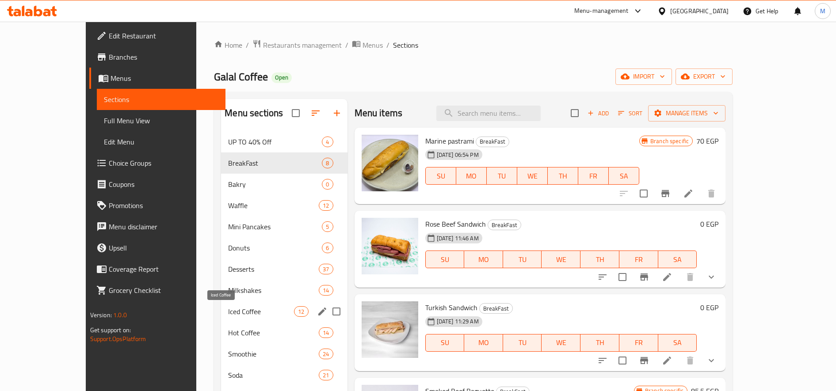
click at [228, 311] on span "Iced Coffee" at bounding box center [261, 311] width 66 height 11
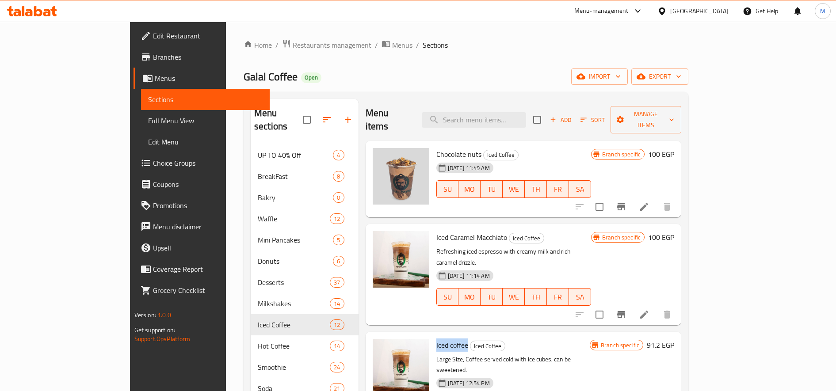
drag, startPoint x: 403, startPoint y: 321, endPoint x: 435, endPoint y: 318, distance: 31.9
click at [435, 336] on div "Iced coffee Iced Coffee Large Size, Coffee served cold with ice cubes, can be s…" at bounding box center [513, 383] width 161 height 94
copy span "Iced coffee"
click at [481, 113] on input "search" at bounding box center [474, 119] width 104 height 15
paste input "Iced coffee"
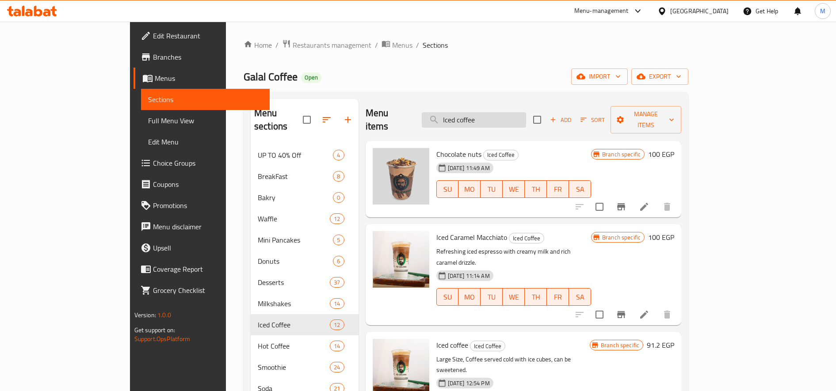
paste input "Iced coffee"
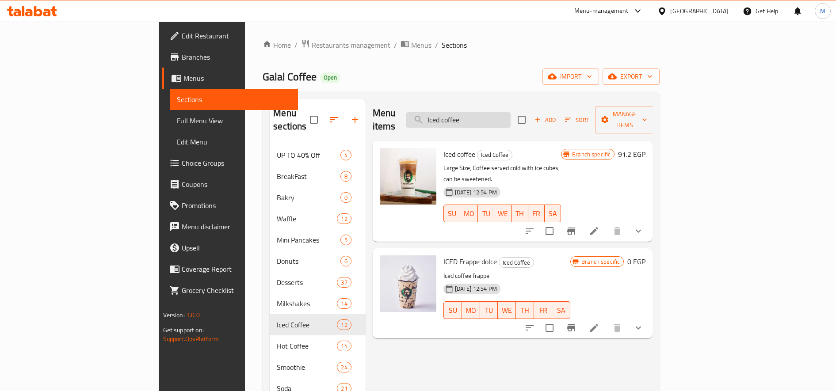
click at [502, 113] on input "Iced coffee" at bounding box center [458, 119] width 104 height 15
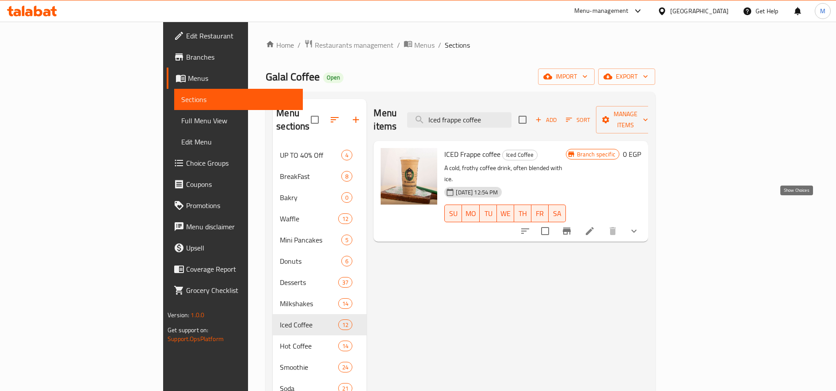
type input "Iced frappe coffee"
click at [639, 226] on icon "show more" at bounding box center [634, 231] width 11 height 11
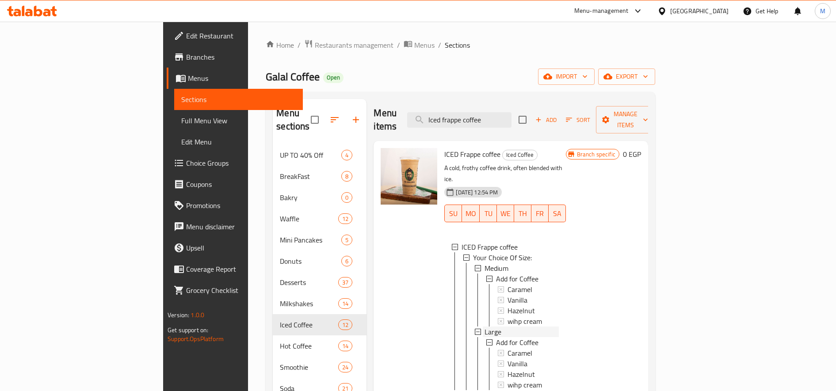
click at [509, 327] on div "Large" at bounding box center [522, 332] width 74 height 11
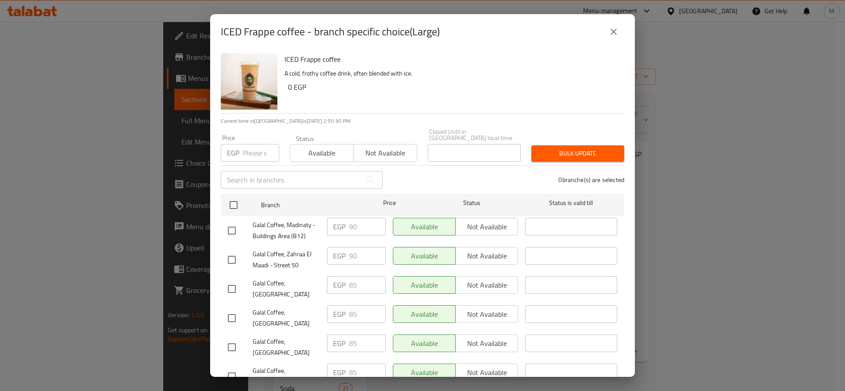
click at [253, 144] on input "number" at bounding box center [261, 153] width 36 height 18
type input "70"
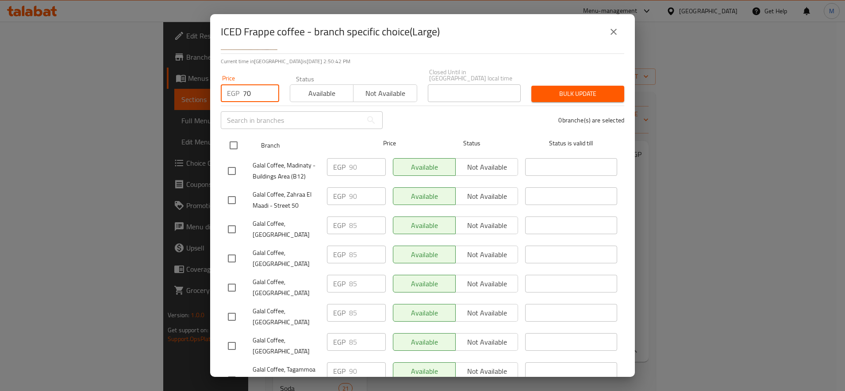
scroll to position [147, 0]
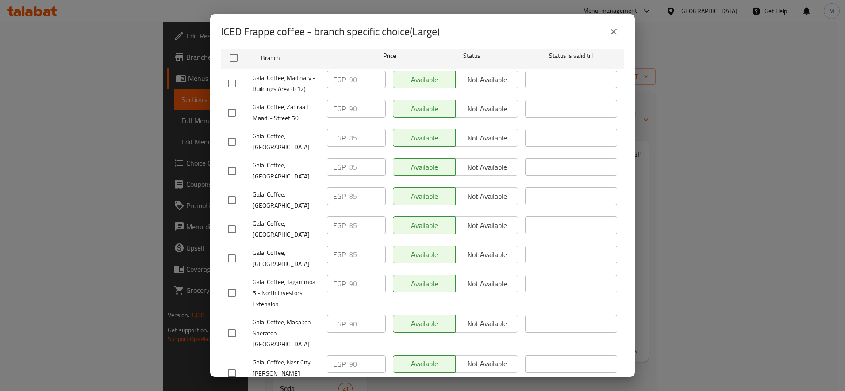
click at [234, 138] on input "checkbox" at bounding box center [231, 142] width 19 height 19
checkbox input "true"
click at [227, 164] on input "checkbox" at bounding box center [231, 171] width 19 height 19
checkbox input "true"
click at [226, 191] on input "checkbox" at bounding box center [231, 200] width 19 height 19
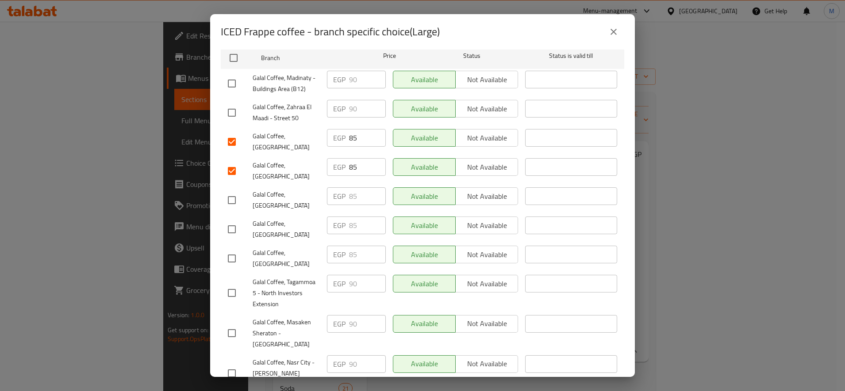
checkbox input "true"
click at [229, 220] on input "checkbox" at bounding box center [231, 229] width 19 height 19
checkbox input "true"
click at [227, 249] on input "checkbox" at bounding box center [231, 258] width 19 height 19
checkbox input "true"
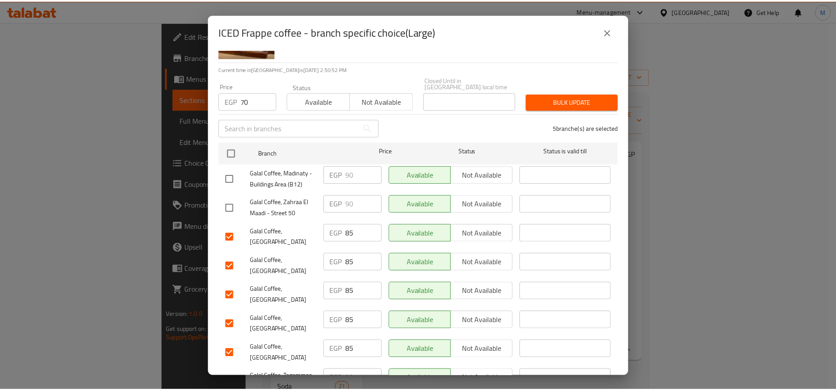
scroll to position [0, 0]
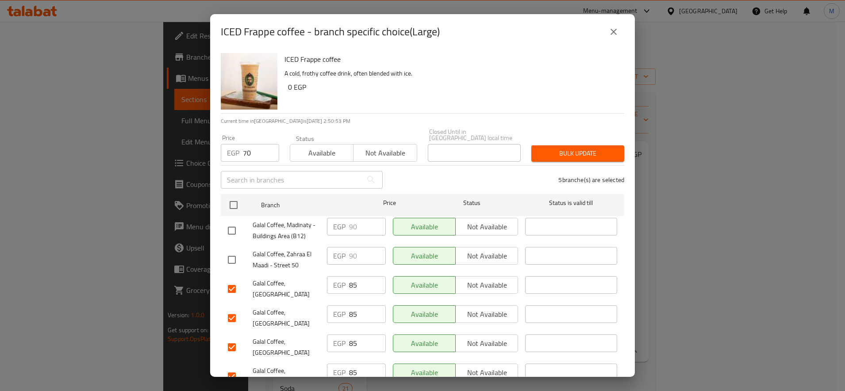
click at [566, 151] on span "Bulk update" at bounding box center [577, 153] width 79 height 11
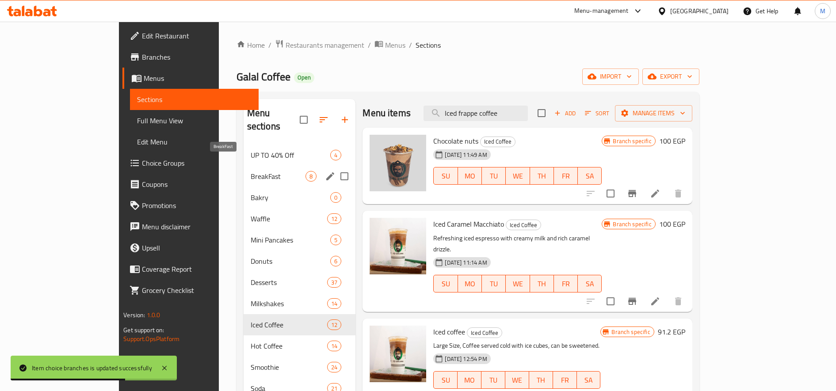
click at [251, 171] on span "BreakFast" at bounding box center [278, 176] width 55 height 11
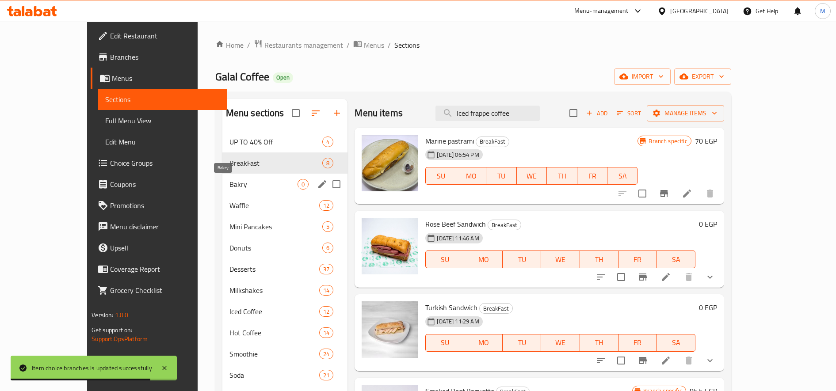
click at [230, 185] on span "Bakry" at bounding box center [264, 184] width 69 height 11
